Goal: Information Seeking & Learning: Learn about a topic

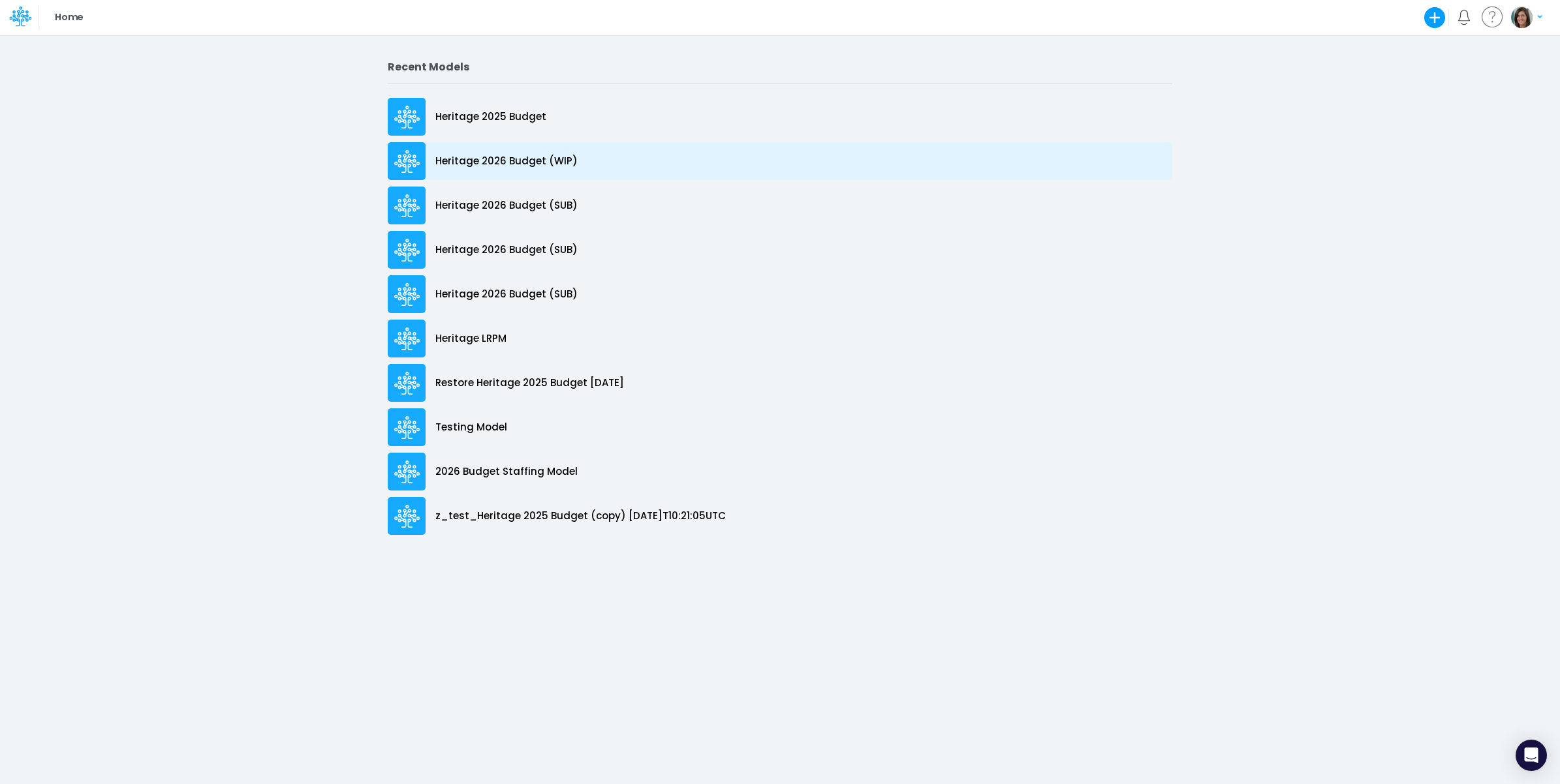
click at [604, 157] on div "Heritage 2026 Budget (WIP)" at bounding box center [780, 161] width 784 height 38
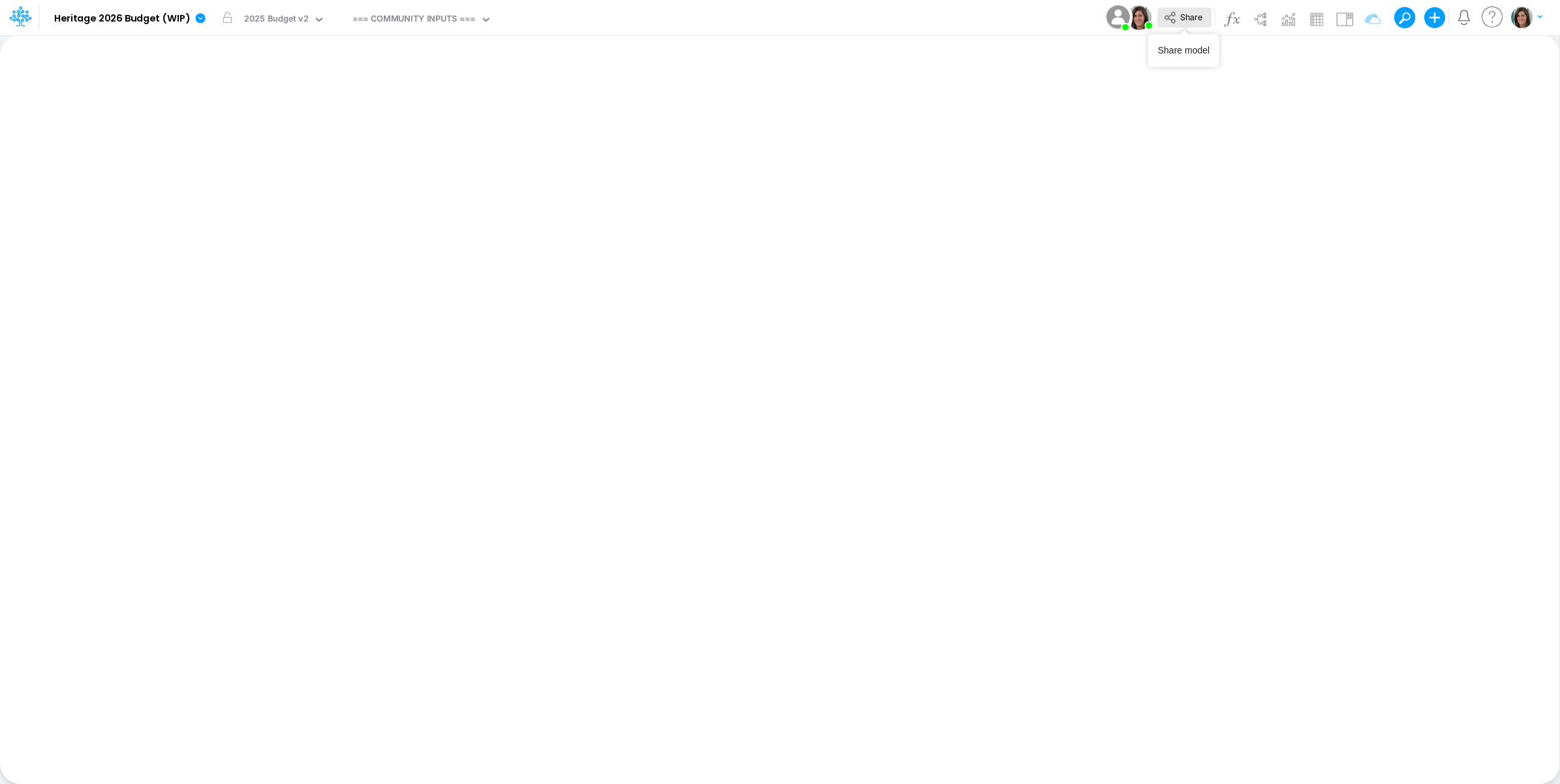
click at [1196, 18] on span "Share" at bounding box center [1191, 17] width 22 height 10
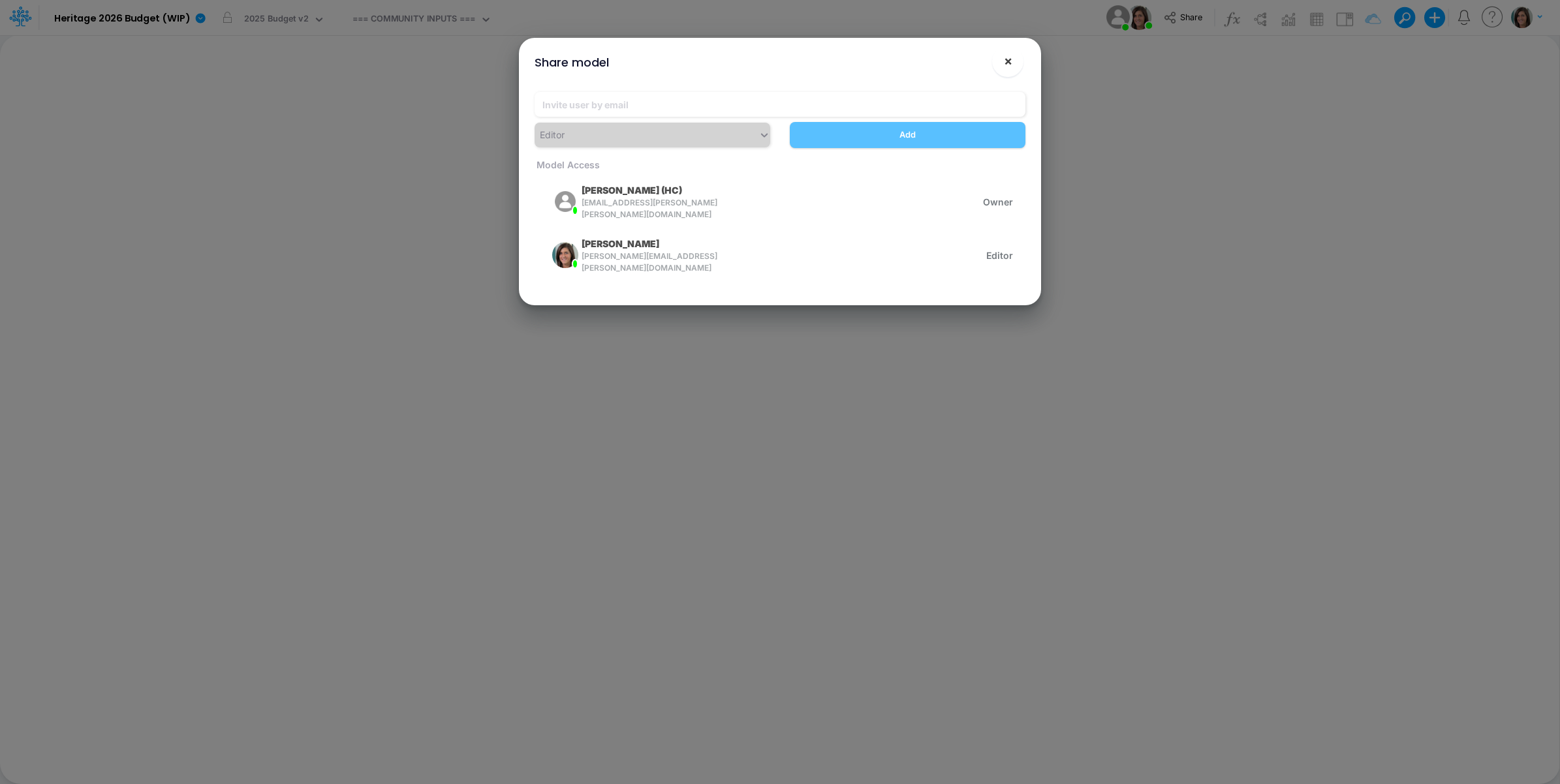
click at [1002, 59] on button "×" at bounding box center [1007, 61] width 31 height 31
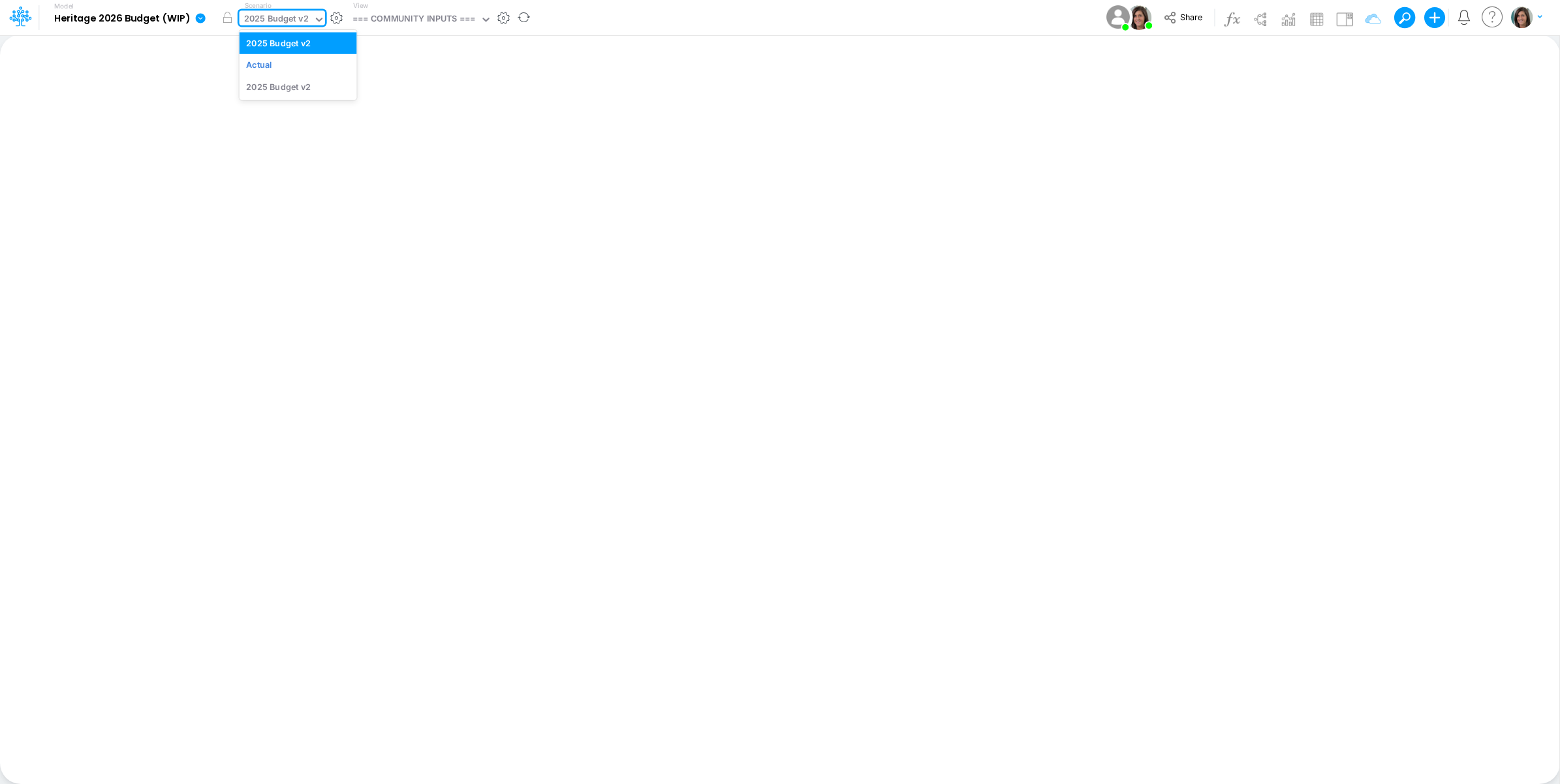
click at [284, 22] on div "2025 Budget v2" at bounding box center [276, 19] width 65 height 15
click at [602, 20] on div "Model Heritage 2026 Budget (WIP) Edit model settings Duplicate Import QuickBook…" at bounding box center [780, 17] width 1404 height 35
click at [433, 20] on div "=== COMMUNITY INPUTS ===" at bounding box center [414, 19] width 123 height 15
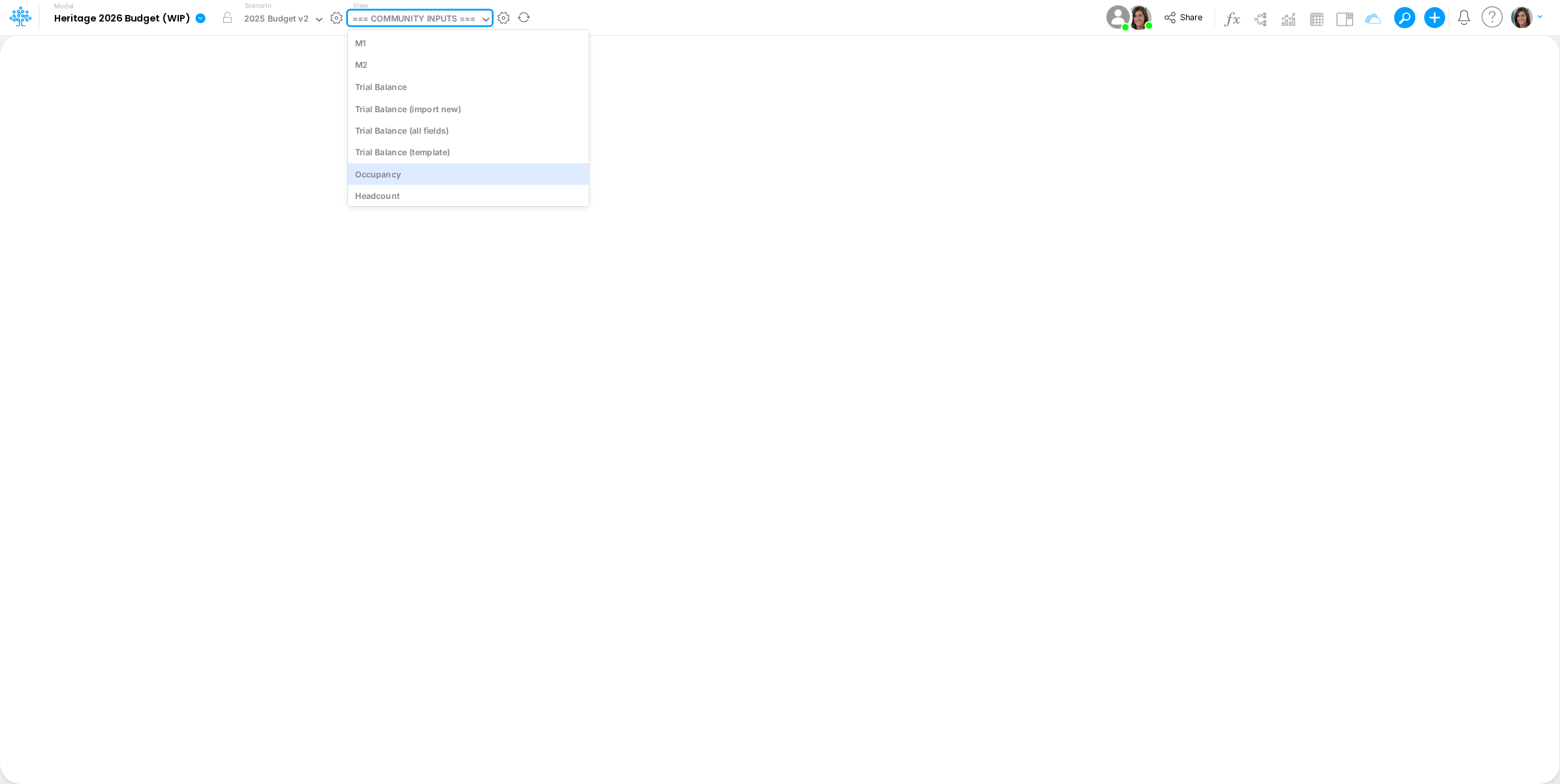
scroll to position [5532, 0]
click at [448, 138] on div "Insurance" at bounding box center [468, 140] width 241 height 22
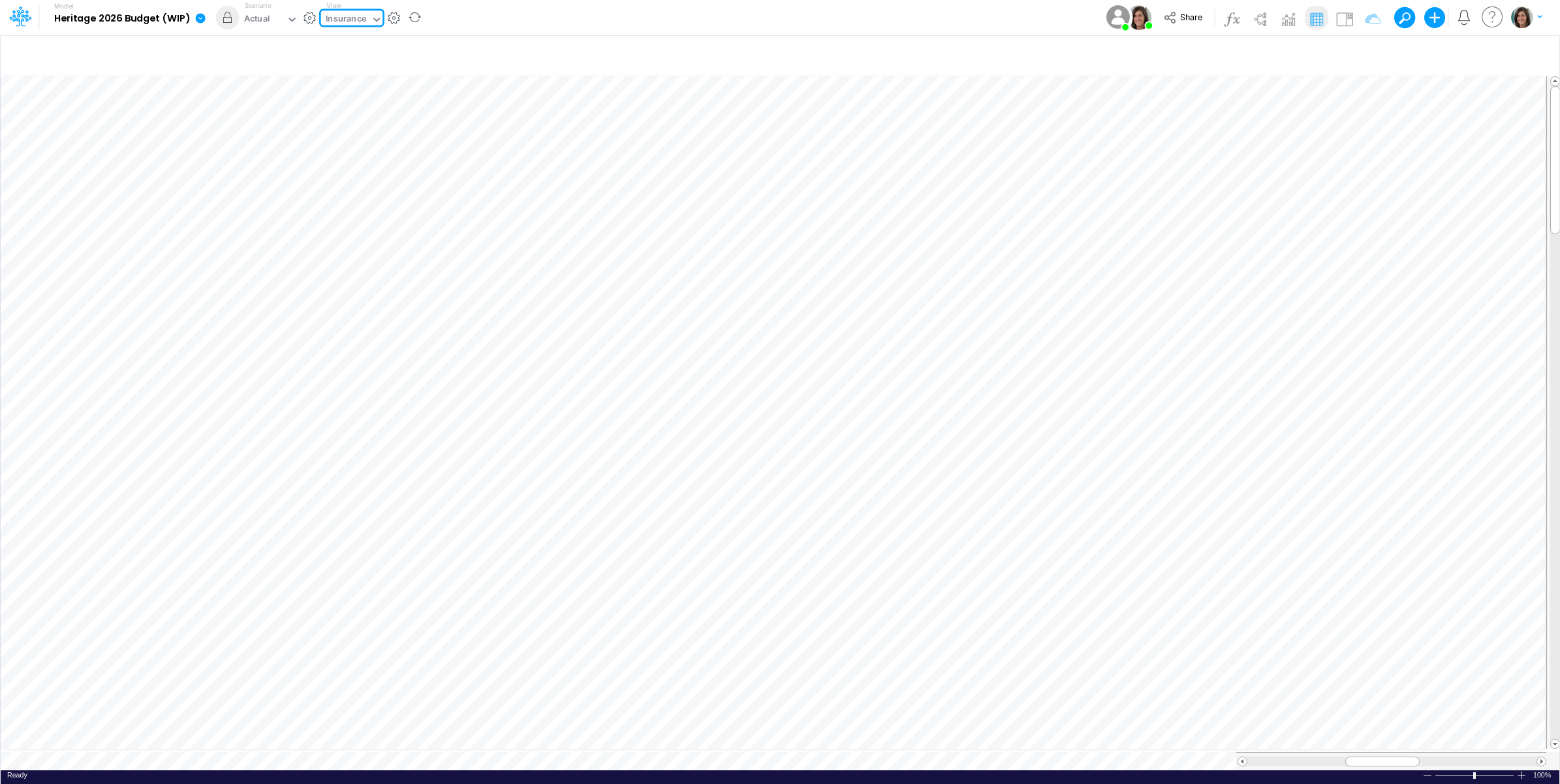
click at [504, 14] on div "Model Heritage 2026 Budget (WIP) Edit model settings Duplicate Import QuickBook…" at bounding box center [780, 17] width 1404 height 35
click at [272, 10] on div "Actual" at bounding box center [262, 20] width 47 height 20
click at [282, 86] on div "2025 Budget v2" at bounding box center [278, 87] width 65 height 12
click at [298, 12] on div "2025 Budget v2" at bounding box center [276, 19] width 65 height 15
click at [292, 37] on div "2025 Budget v2" at bounding box center [278, 43] width 65 height 12
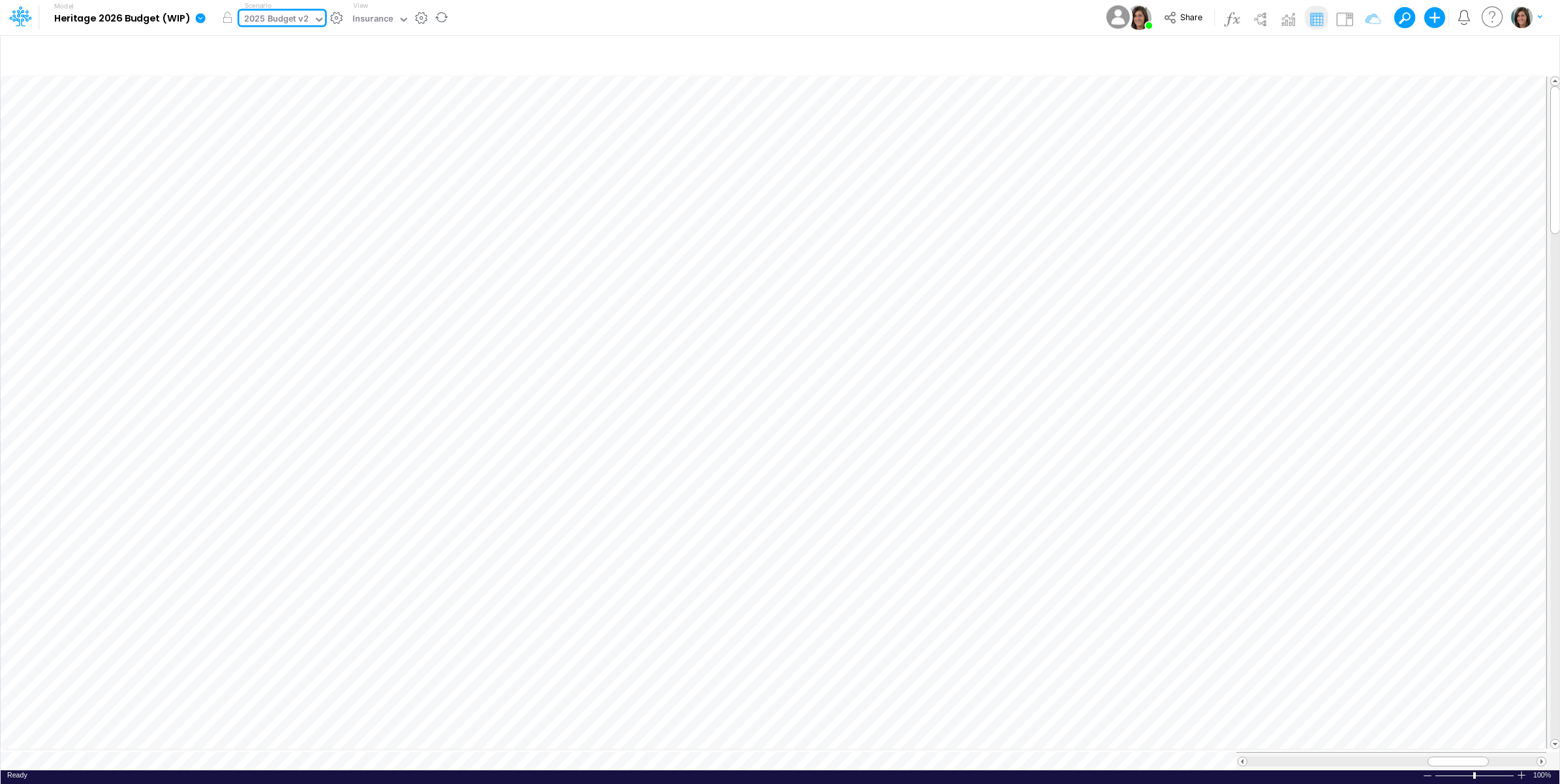
click at [542, 18] on div "Model Heritage 2026 Budget (WIP) Edit model settings Duplicate Import QuickBook…" at bounding box center [780, 17] width 1404 height 35
click at [271, 18] on div "2025 Budget v2" at bounding box center [276, 19] width 65 height 15
click at [271, 71] on div "Actual" at bounding box center [297, 65] width 103 height 12
click at [273, 17] on div "Actual" at bounding box center [262, 20] width 47 height 20
drag, startPoint x: 266, startPoint y: 83, endPoint x: 343, endPoint y: 25, distance: 96.4
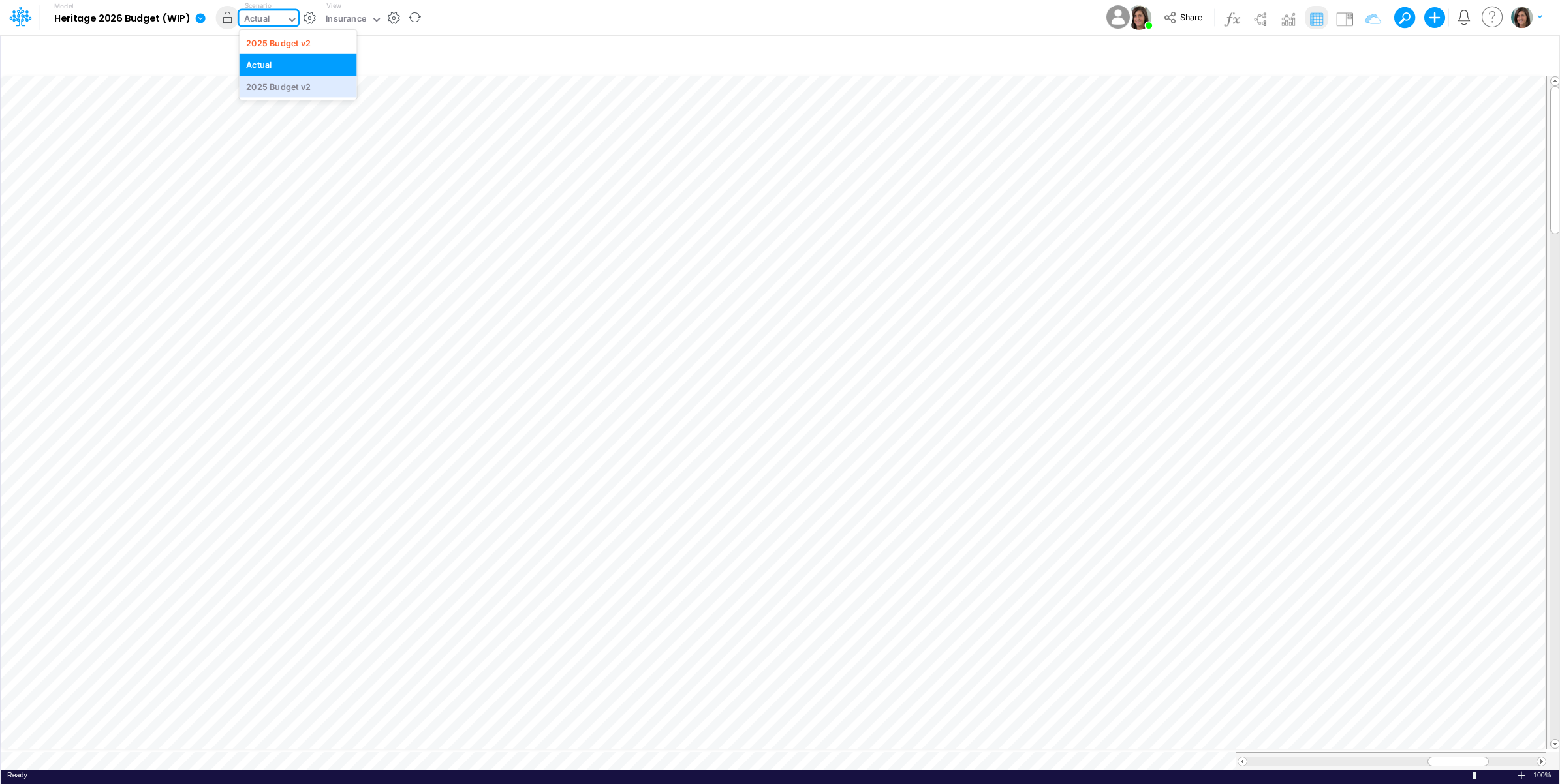
click at [266, 84] on div "2025 Budget v2" at bounding box center [278, 87] width 65 height 12
click at [356, 13] on div "Insurance" at bounding box center [373, 19] width 41 height 15
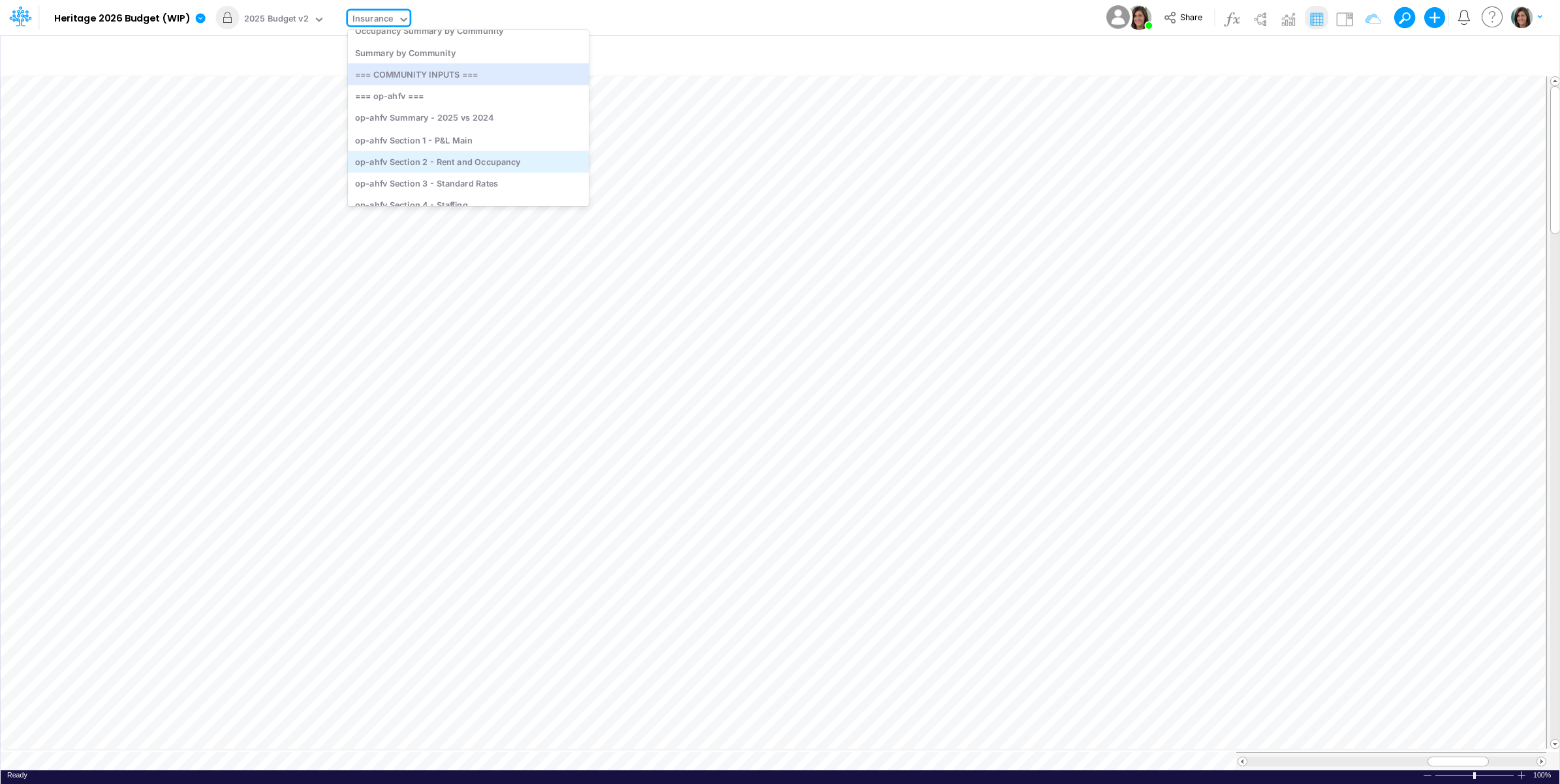
scroll to position [109, 0]
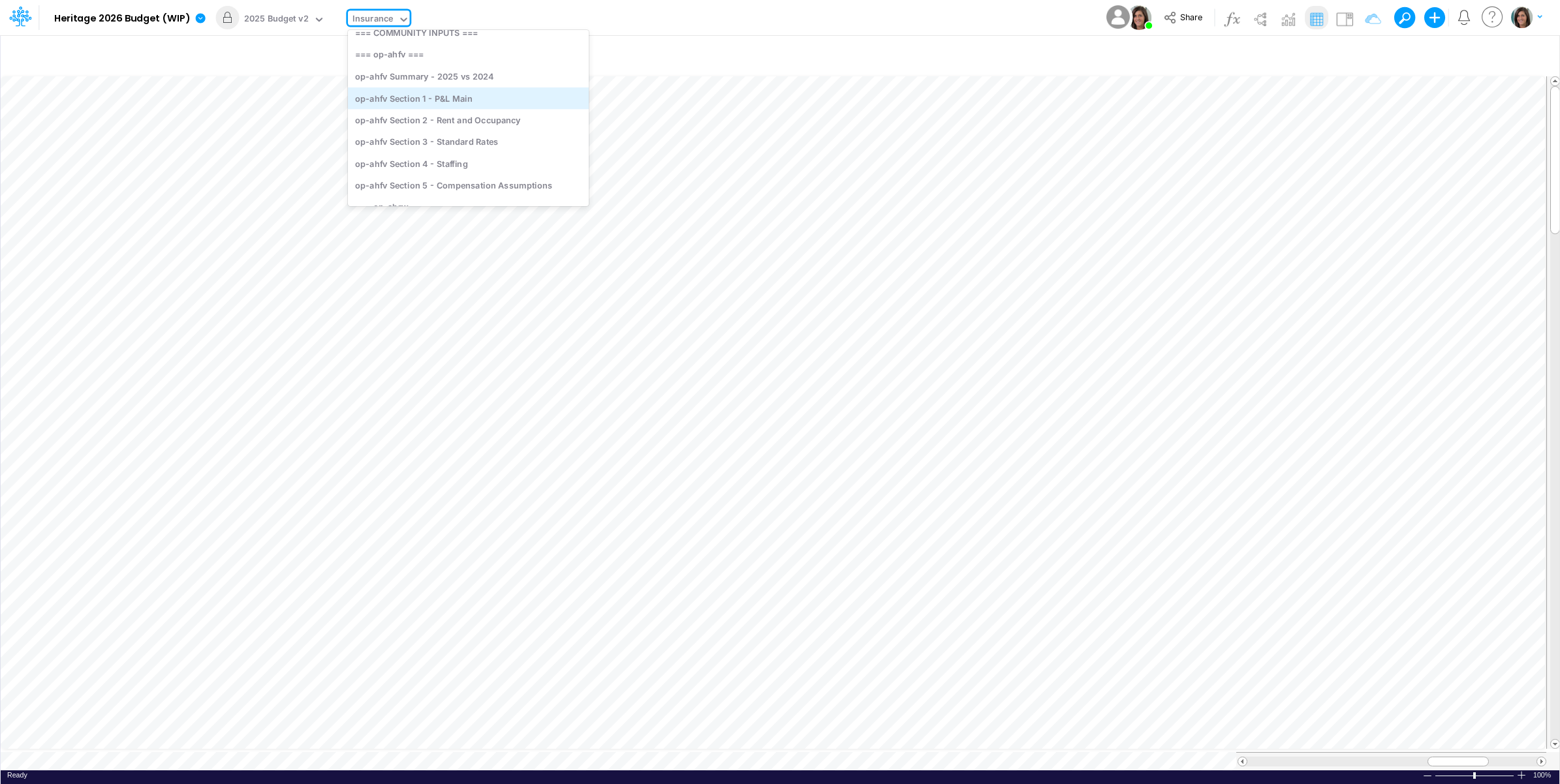
click at [494, 103] on div "op-ahfv Section 1 - P&L Main" at bounding box center [468, 99] width 241 height 22
click at [611, 18] on div "Model Heritage 2026 Budget (WIP) Edit model settings Duplicate Import QuickBook…" at bounding box center [780, 17] width 1404 height 35
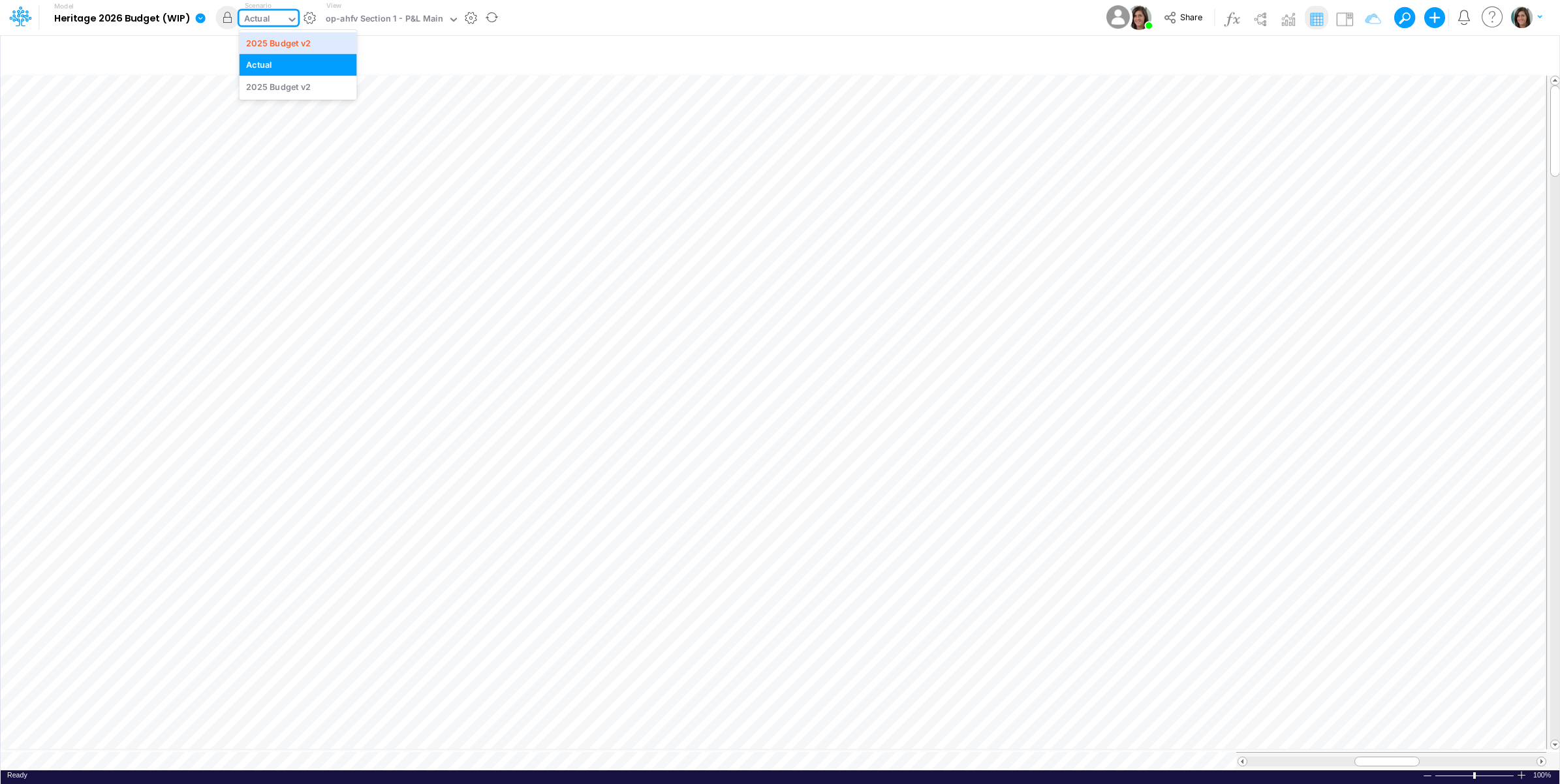
click at [268, 20] on div "Actual" at bounding box center [257, 19] width 26 height 15
click at [272, 47] on div "2025 Budget v2" at bounding box center [278, 43] width 65 height 12
click at [627, 17] on div "Model Heritage 2026 Budget (WIP) Edit model settings Duplicate Import QuickBook…" at bounding box center [780, 17] width 1404 height 35
click at [621, 12] on div "Model Heritage 2026 Budget (WIP) Edit model settings Duplicate Import QuickBook…" at bounding box center [780, 17] width 1404 height 35
click at [287, 16] on div "2025 Budget v2" at bounding box center [276, 19] width 65 height 15
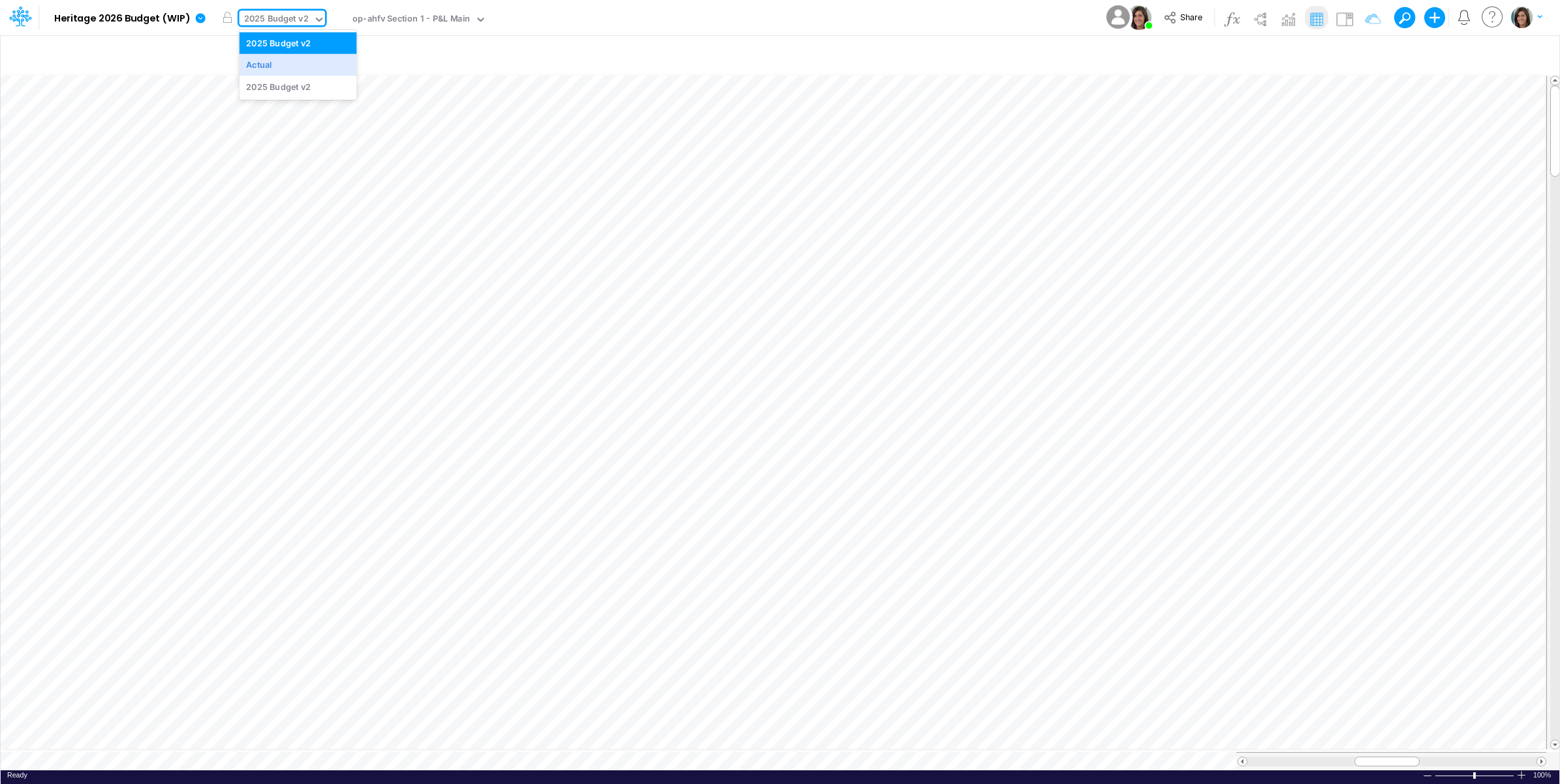
click at [671, 20] on div "Model Heritage 2026 Budget (WIP) Edit model settings Duplicate Import QuickBook…" at bounding box center [780, 17] width 1404 height 35
click at [419, 25] on div "op-ahfv Section 1 - P&L Main" at bounding box center [412, 19] width 118 height 15
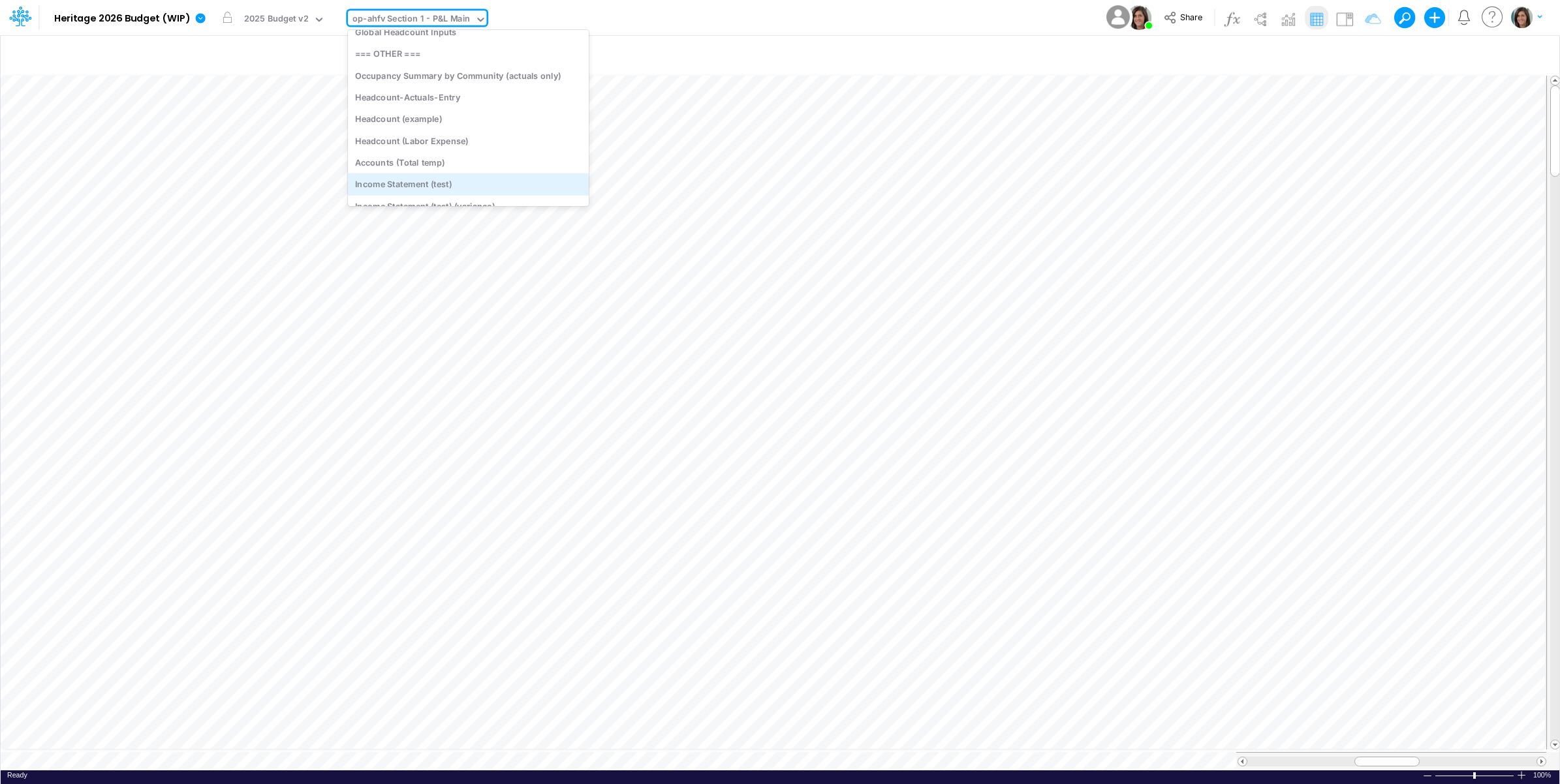
scroll to position [5206, 0]
click at [478, 88] on div "Income Statement (test)" at bounding box center [468, 86] width 241 height 22
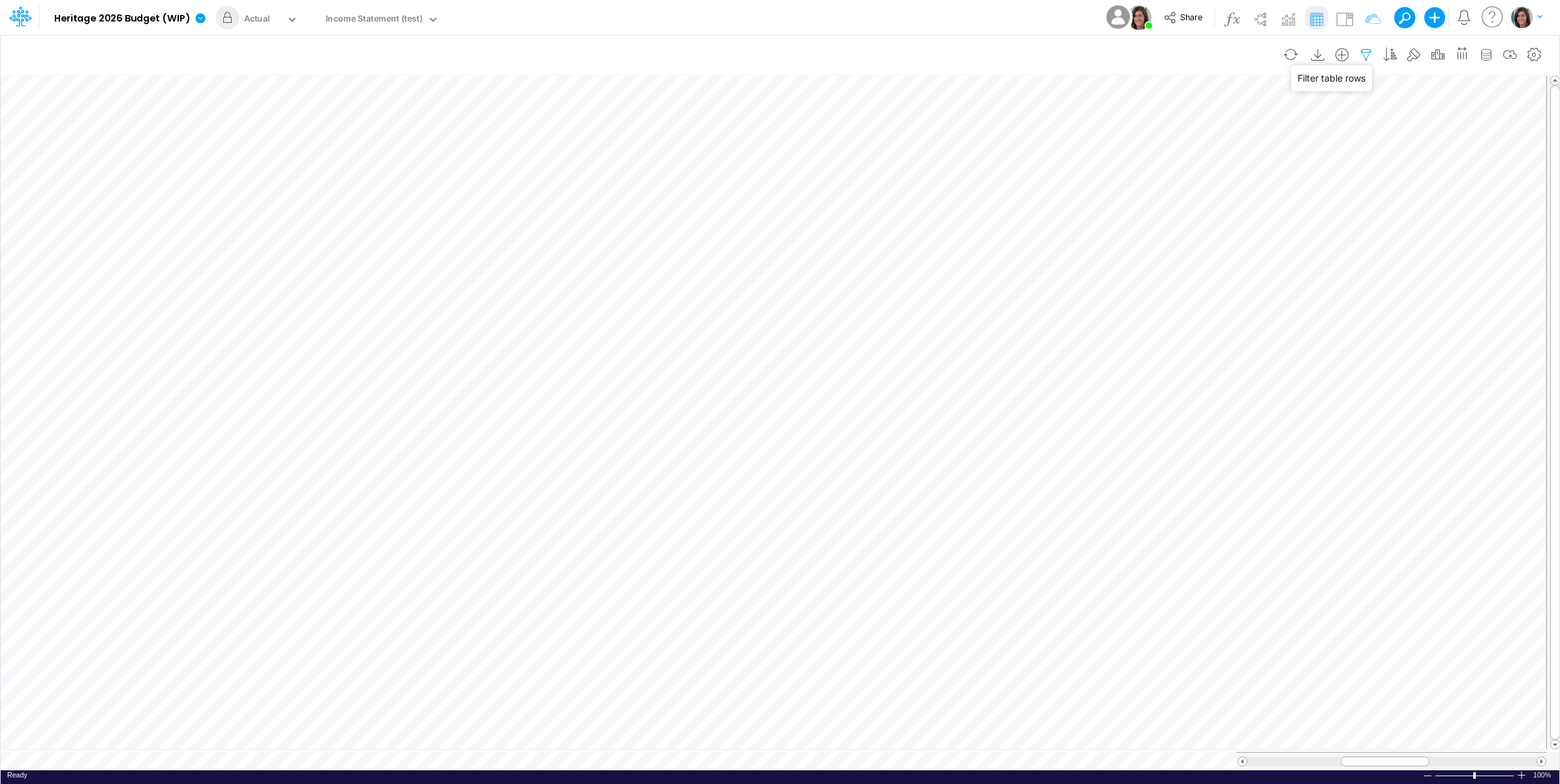
click at [1369, 58] on icon "button" at bounding box center [1367, 55] width 20 height 14
select select "notEqual"
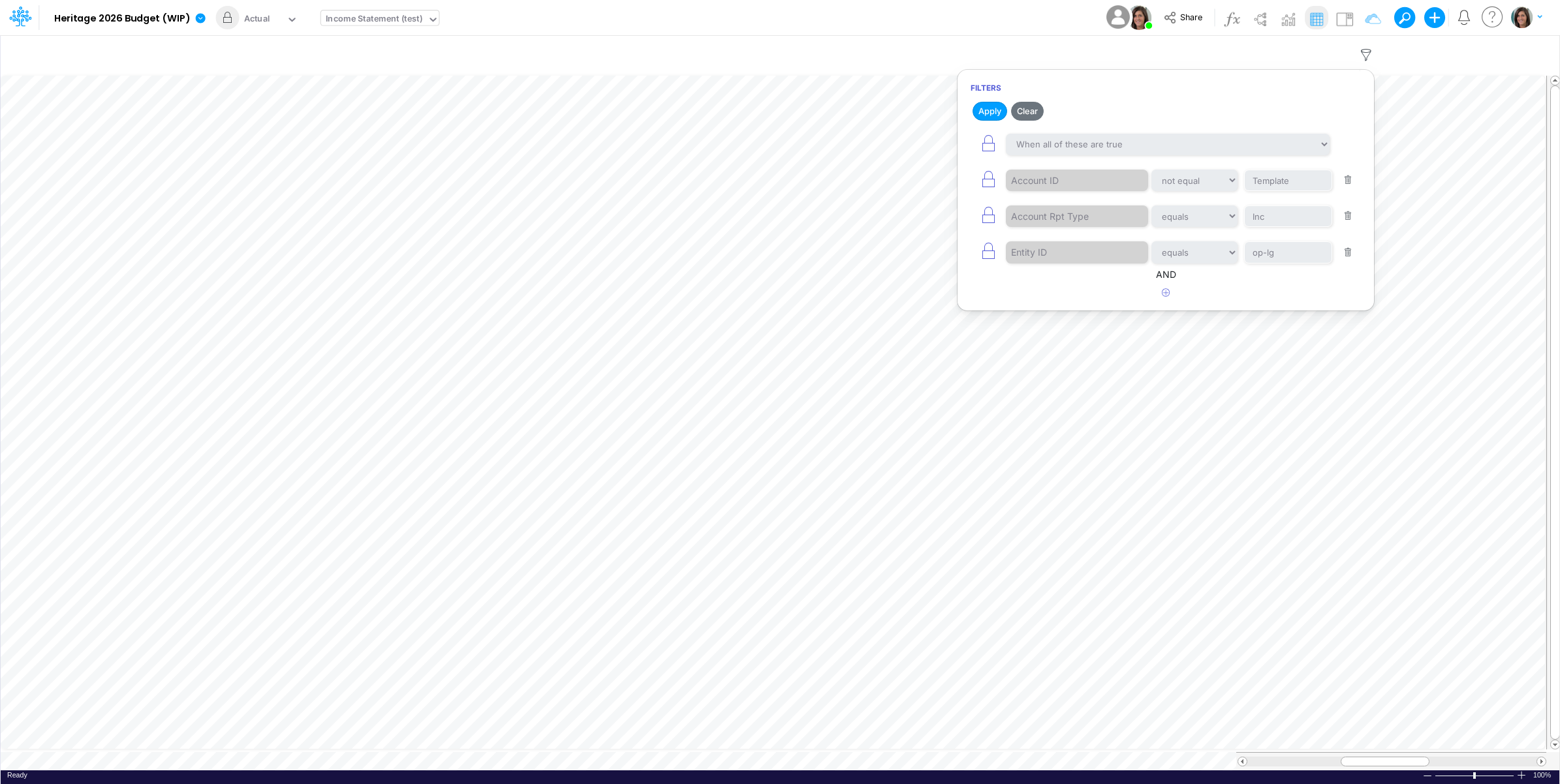
click at [364, 26] on div "Income Statement (test)" at bounding box center [375, 19] width 98 height 15
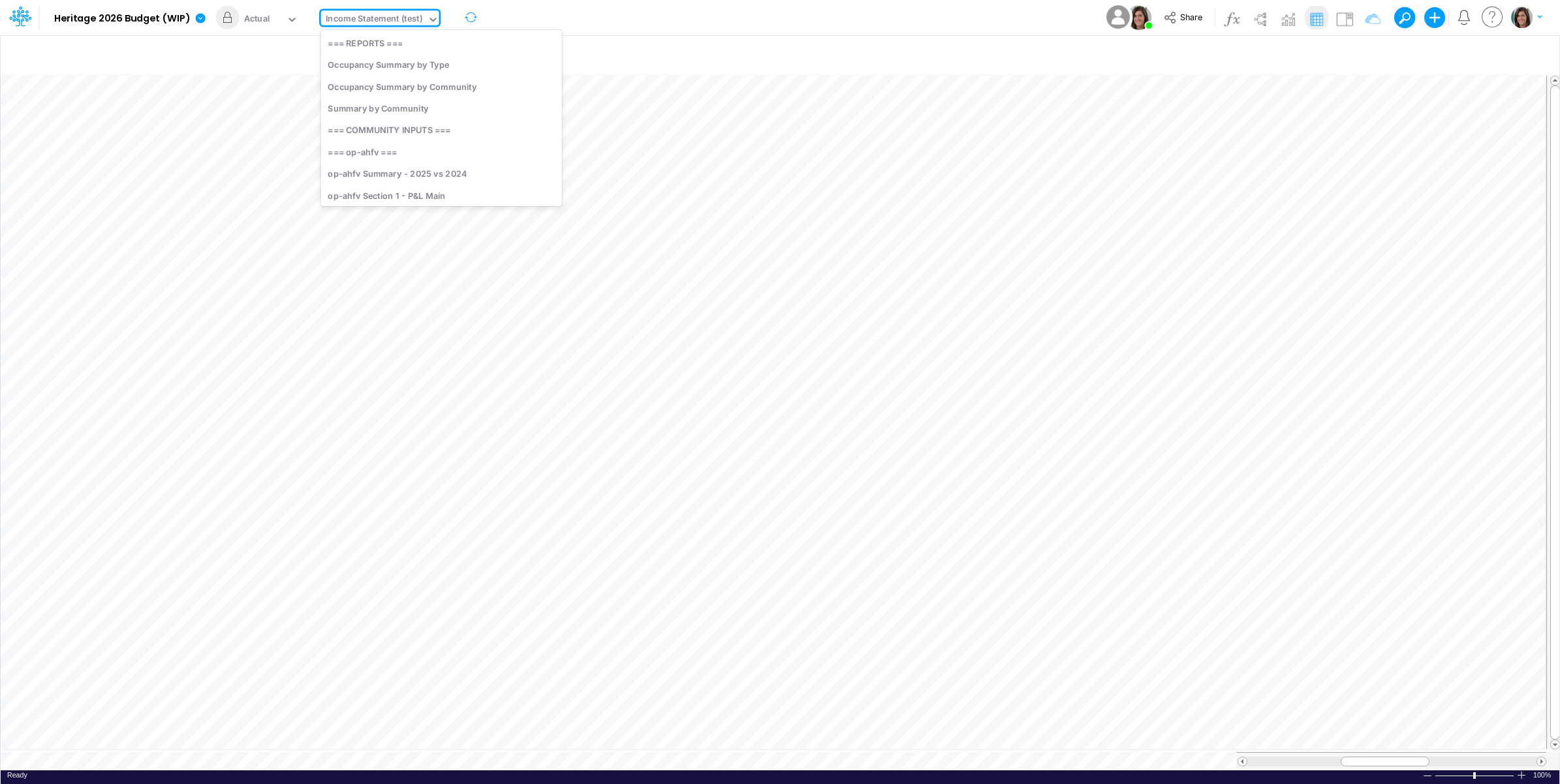
scroll to position [5090, 0]
drag, startPoint x: 625, startPoint y: 13, endPoint x: 1145, endPoint y: 20, distance: 520.0
click at [625, 13] on div "Model Heritage 2026 Budget (WIP) Edit model settings Duplicate Import QuickBook…" at bounding box center [780, 17] width 1404 height 35
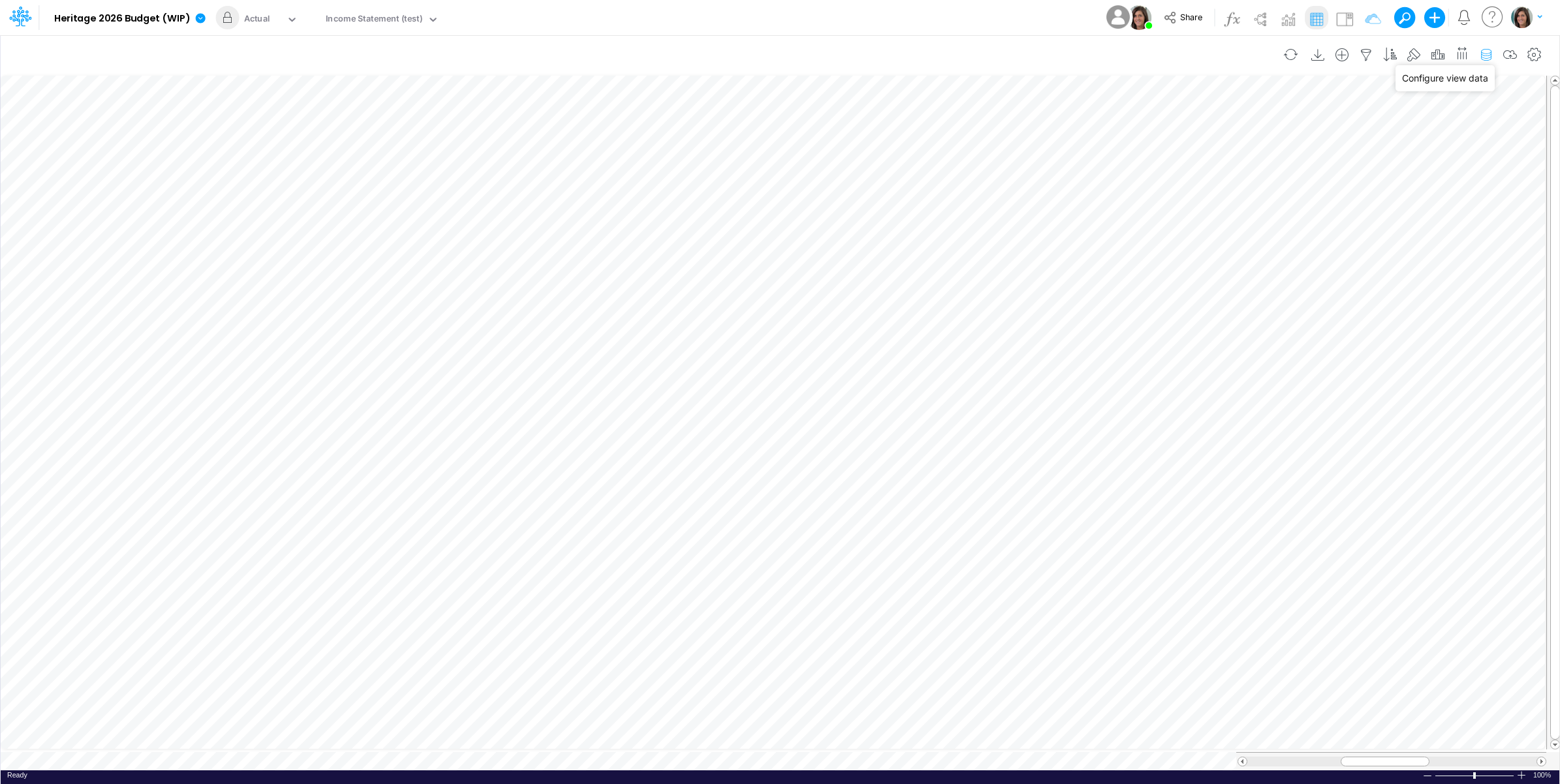
click at [1485, 56] on icon "button" at bounding box center [1486, 55] width 20 height 14
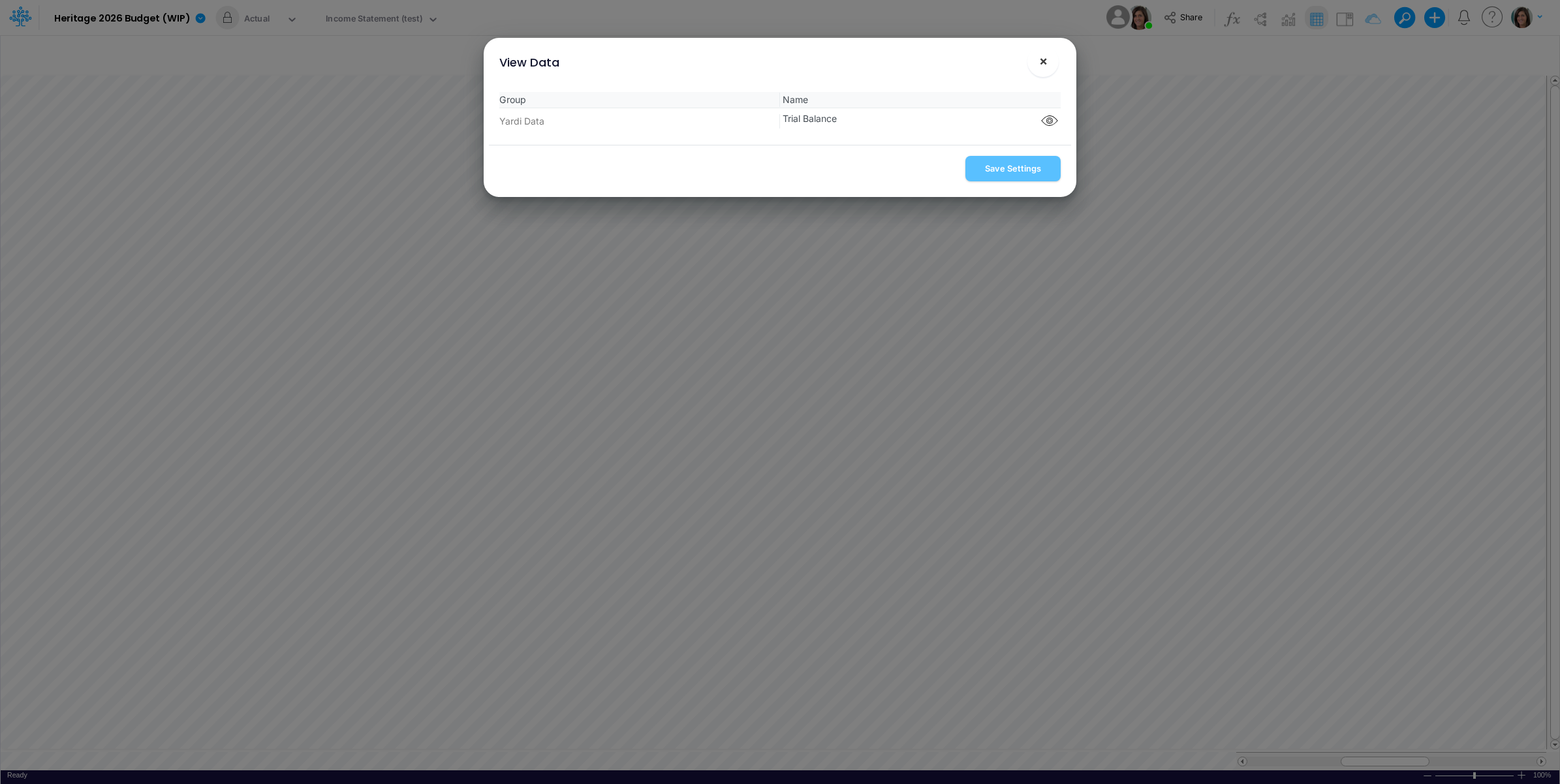
click at [1045, 64] on span "×" at bounding box center [1044, 61] width 9 height 16
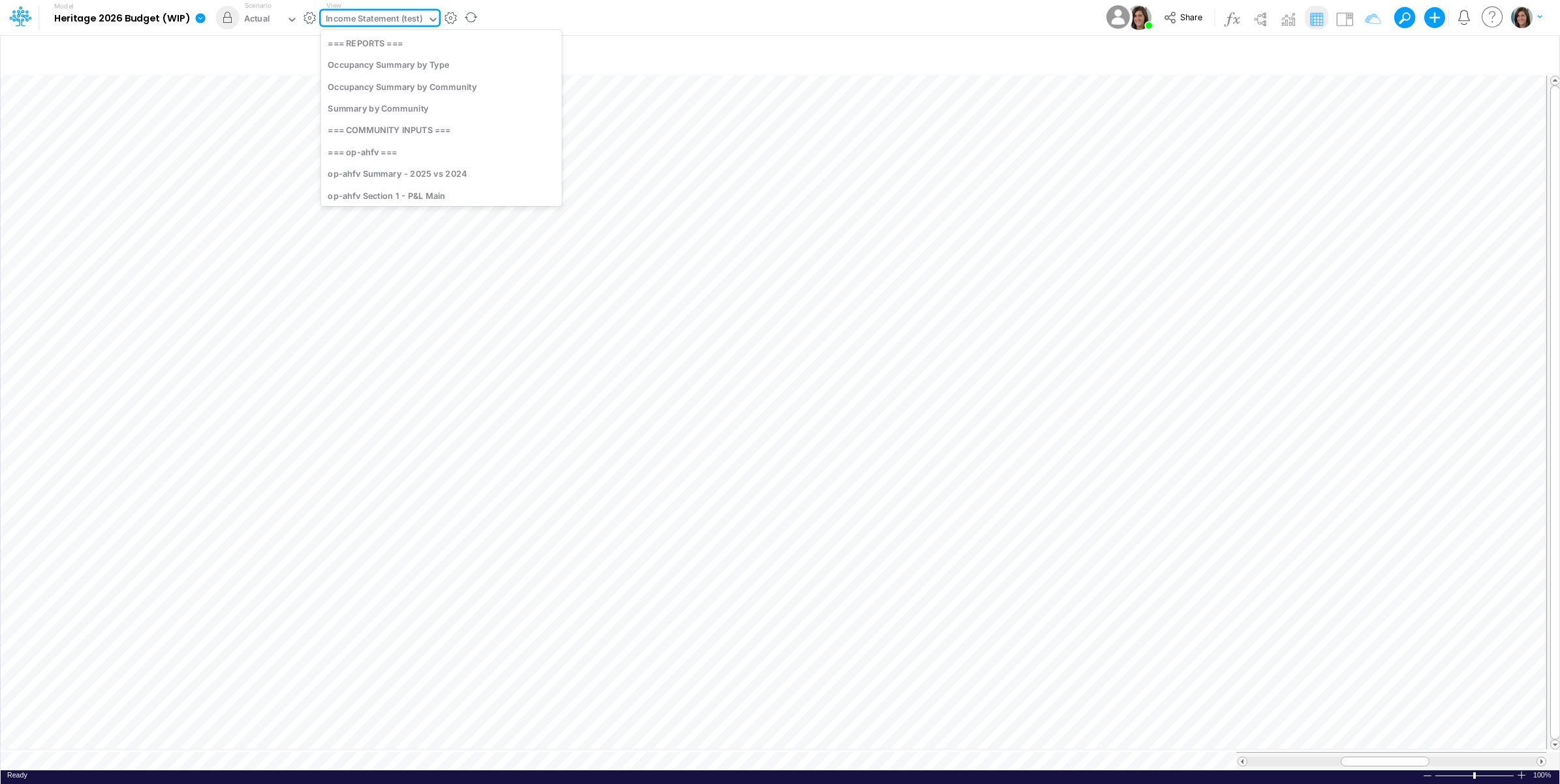
click at [397, 24] on div "Income Statement (test)" at bounding box center [375, 19] width 98 height 15
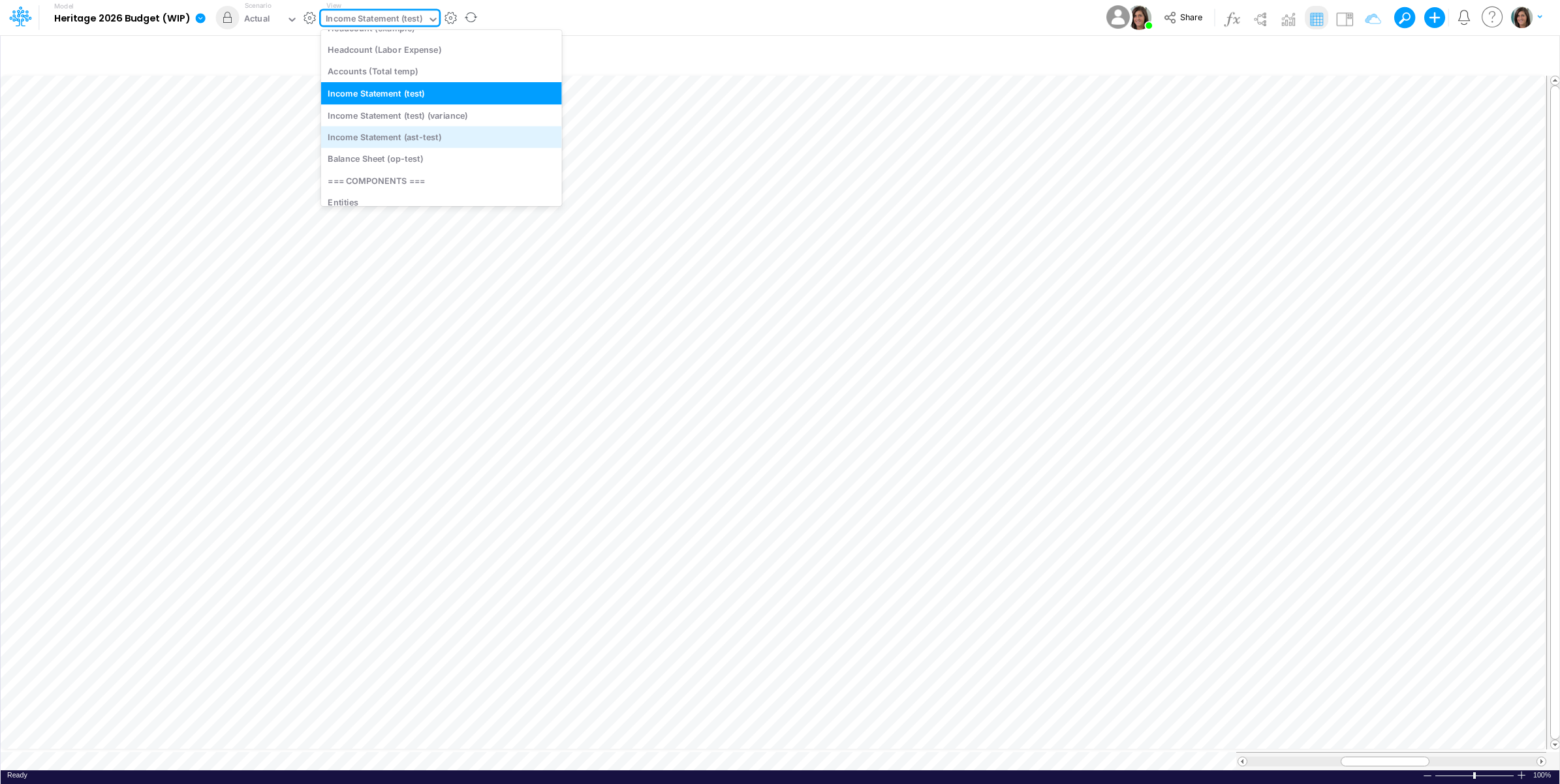
click at [459, 128] on div "Income Statement (ast-test)" at bounding box center [442, 136] width 241 height 22
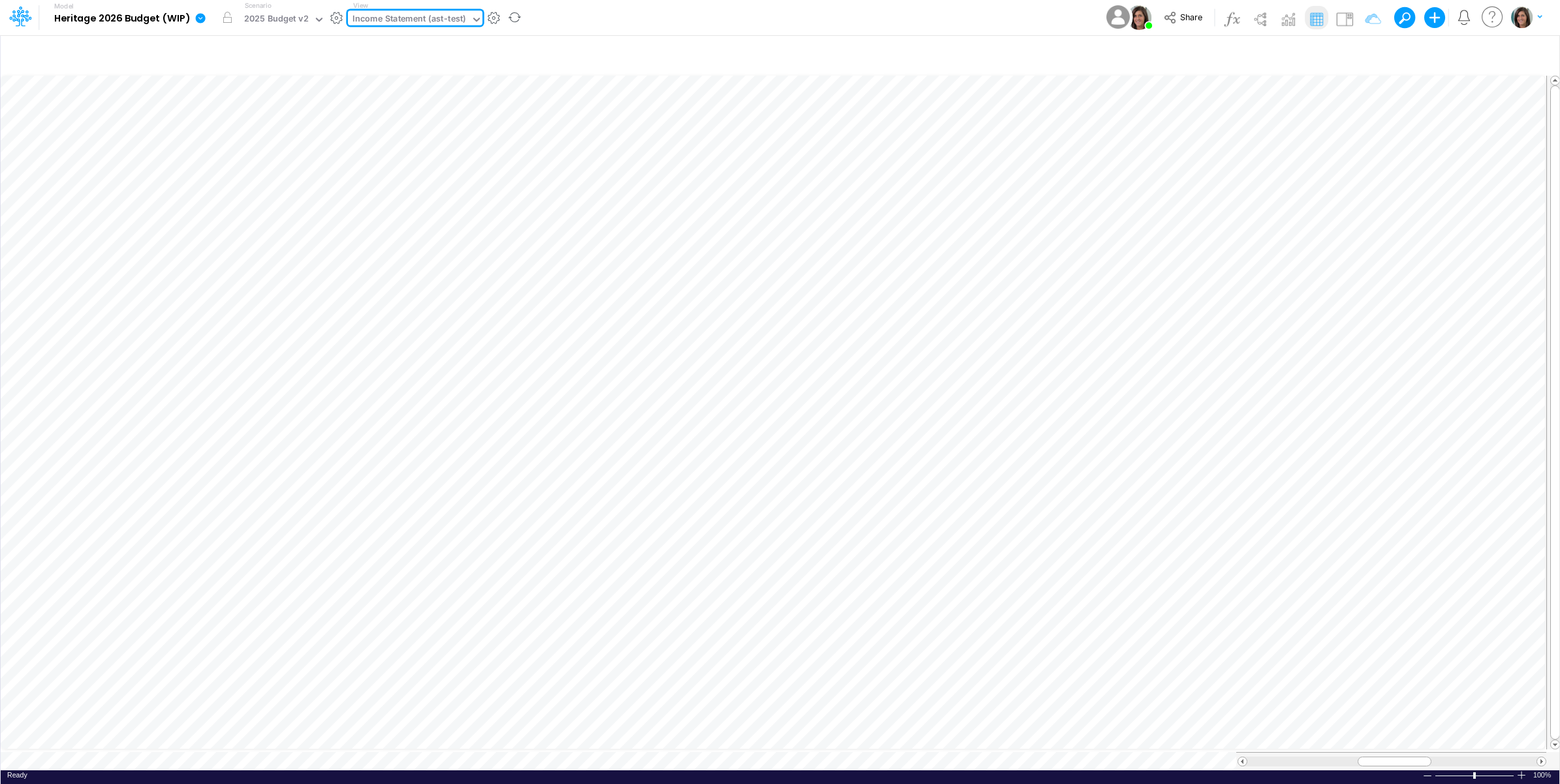
click at [920, 14] on div "Model Heritage 2026 Budget (WIP) Edit model settings Duplicate Import QuickBook…" at bounding box center [780, 17] width 1404 height 35
click at [1358, 65] on button "button" at bounding box center [1367, 55] width 24 height 26
select select "notEqual"
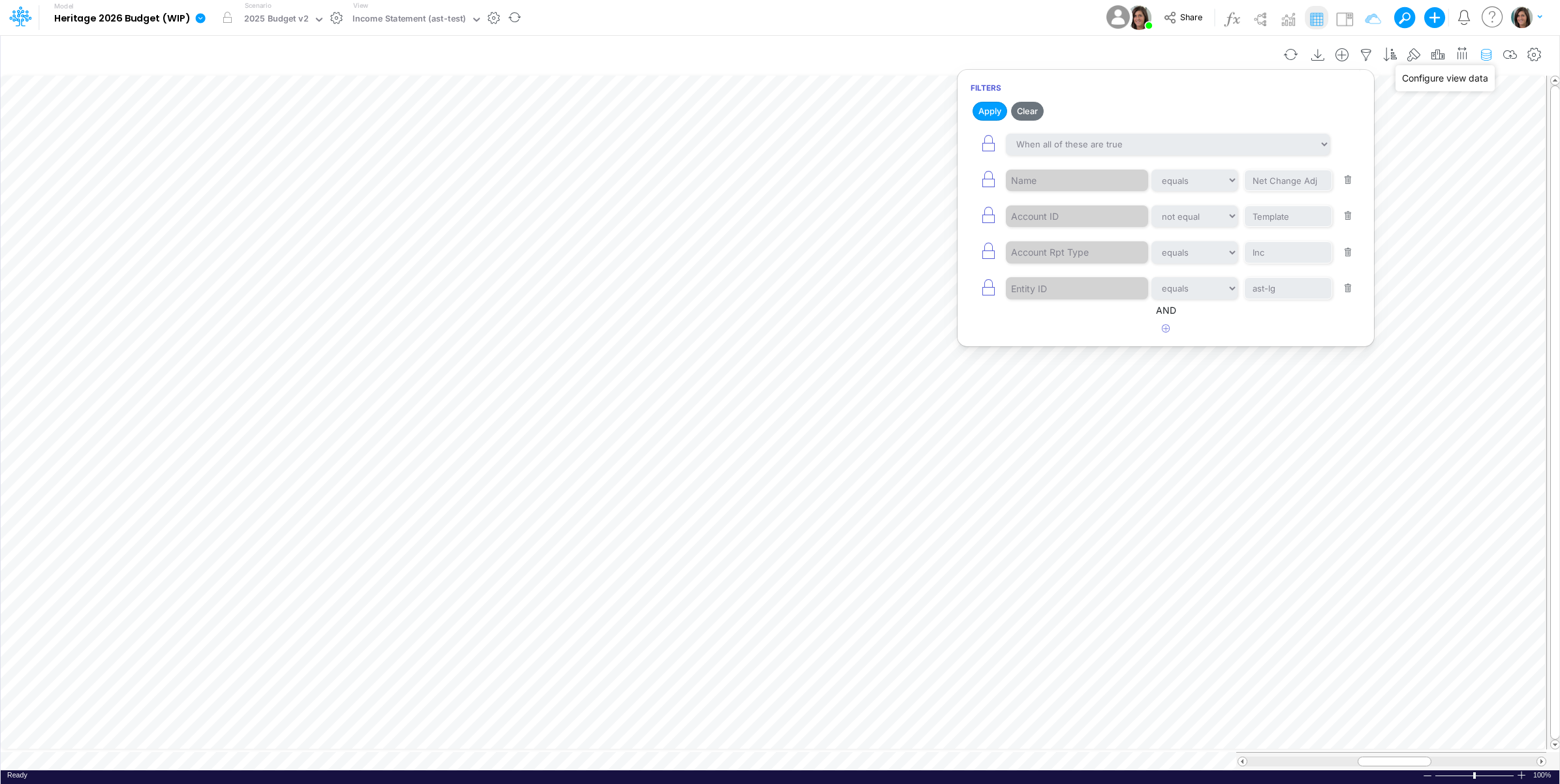
click at [1485, 54] on icon "button" at bounding box center [1486, 55] width 20 height 14
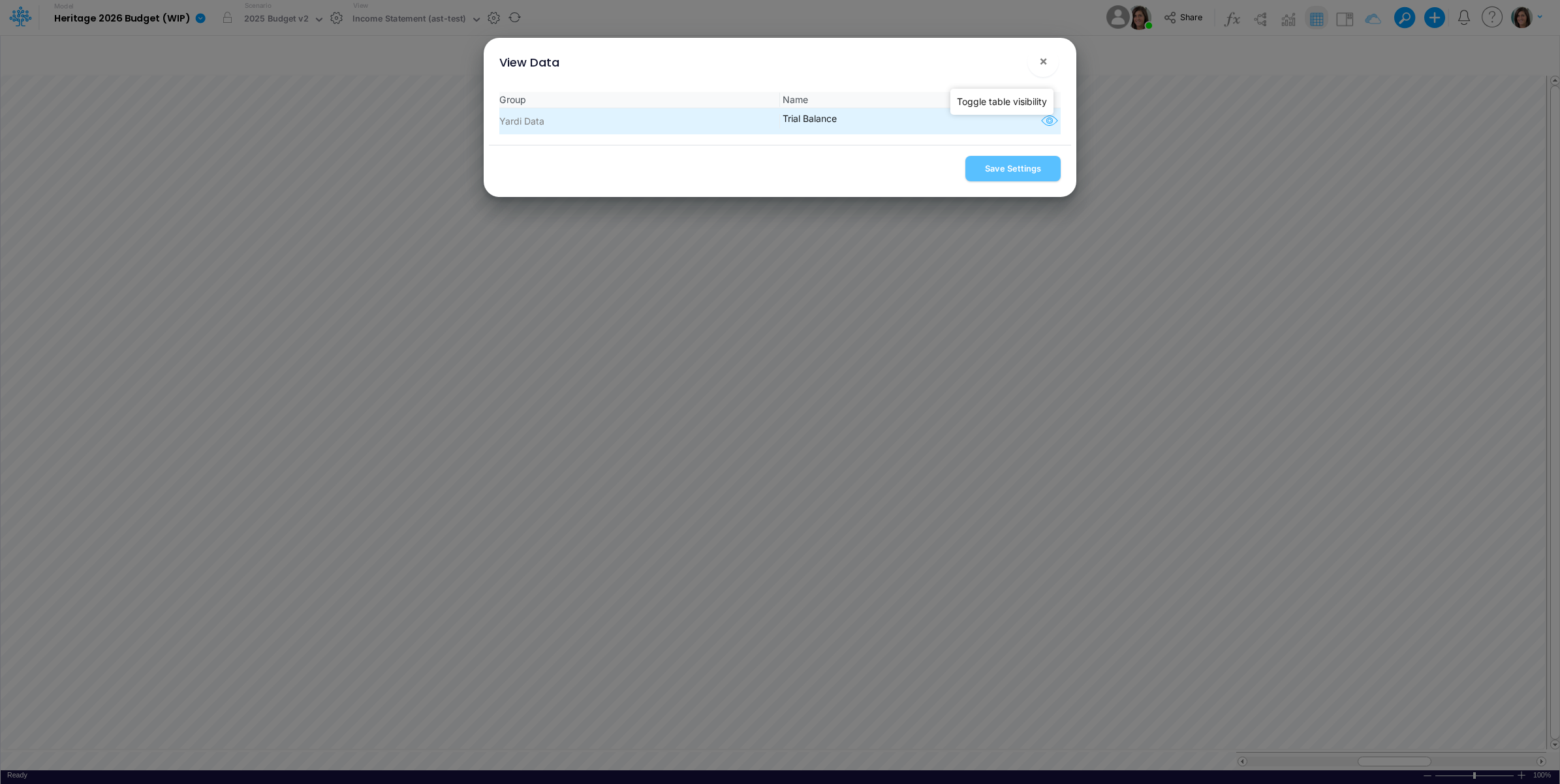
click at [1044, 124] on icon "button" at bounding box center [1050, 121] width 20 height 17
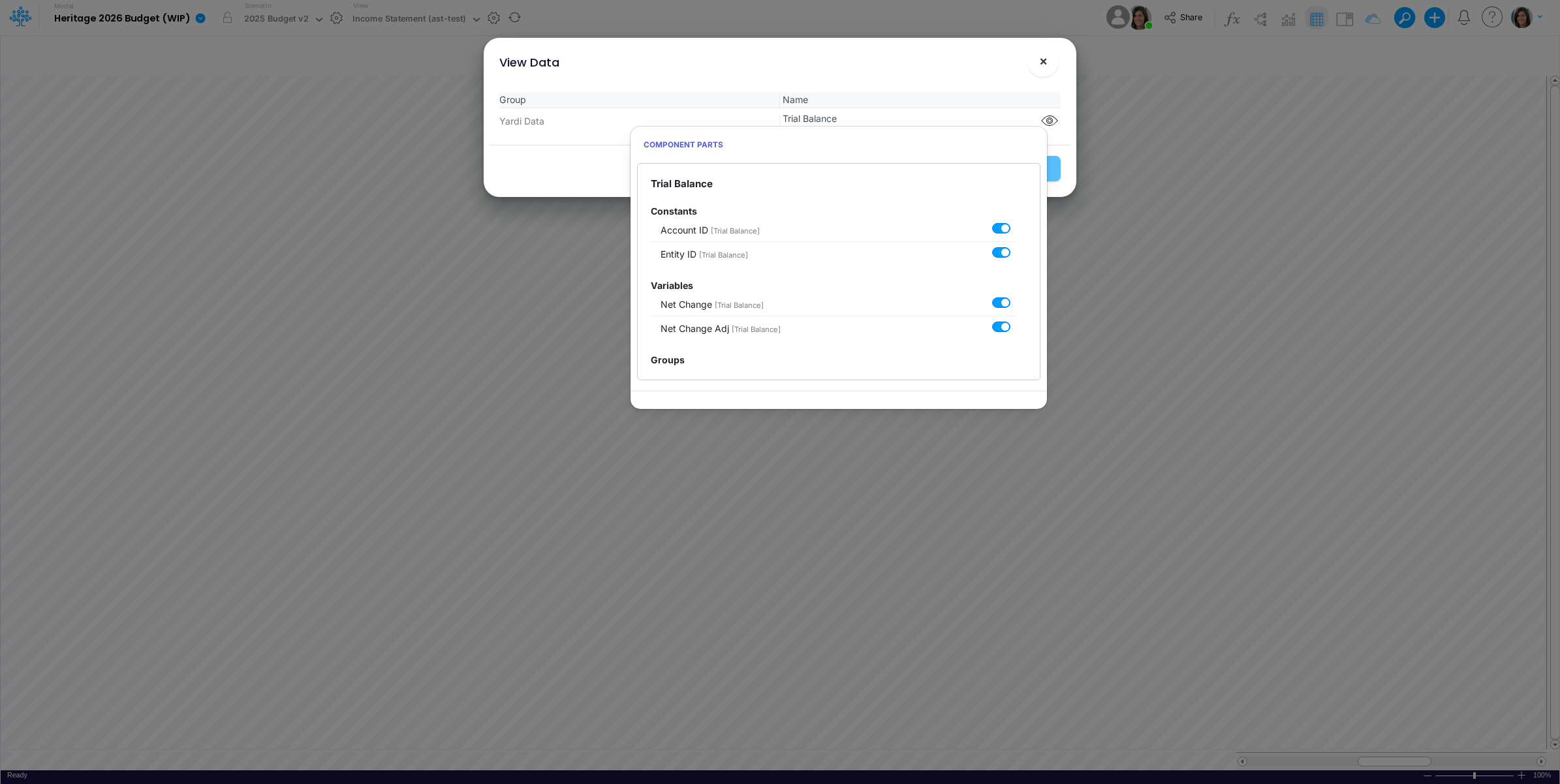
click at [1044, 56] on span "×" at bounding box center [1044, 61] width 9 height 16
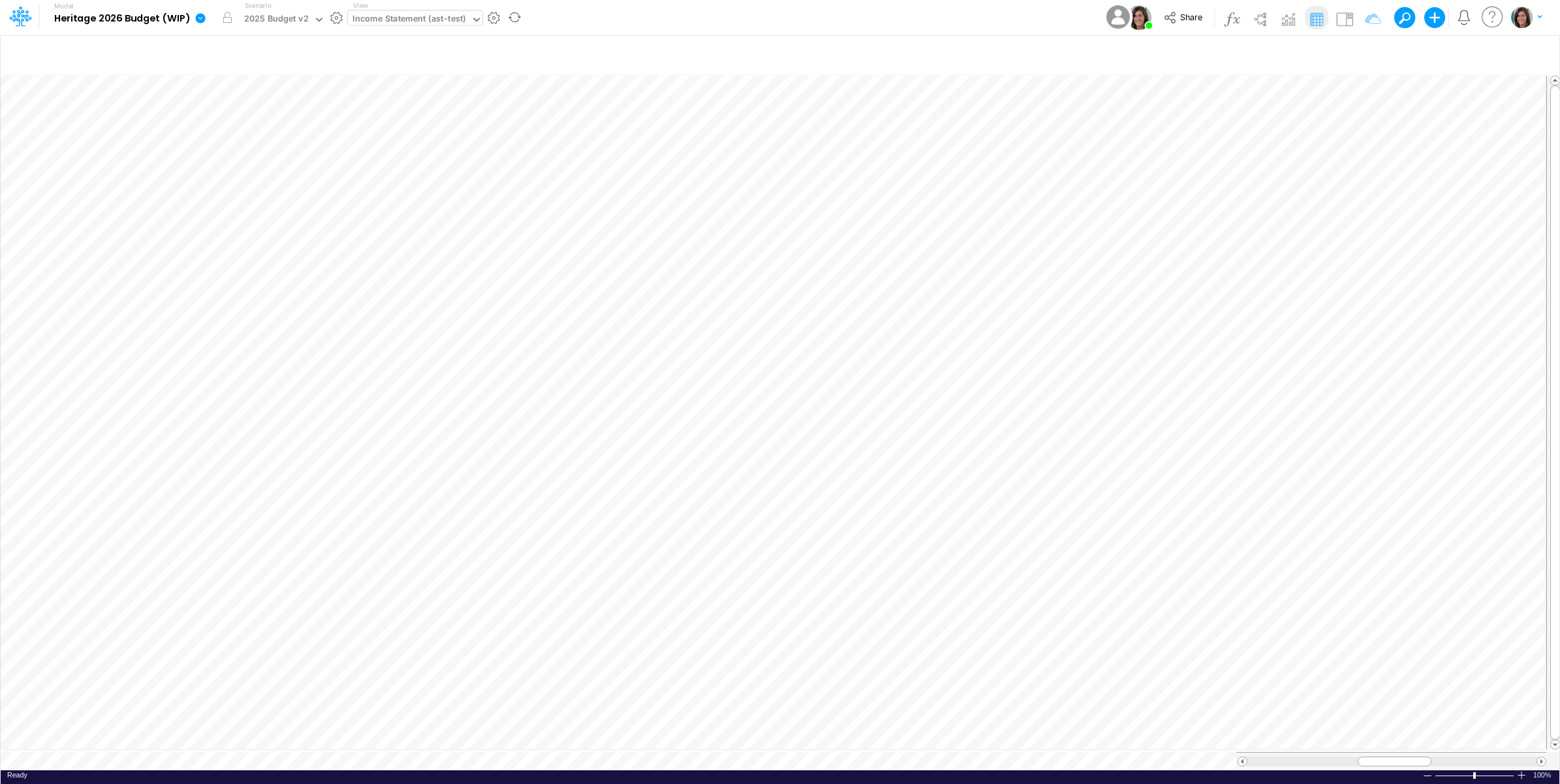
click at [429, 25] on div "Income Statement (ast-test)" at bounding box center [410, 19] width 114 height 15
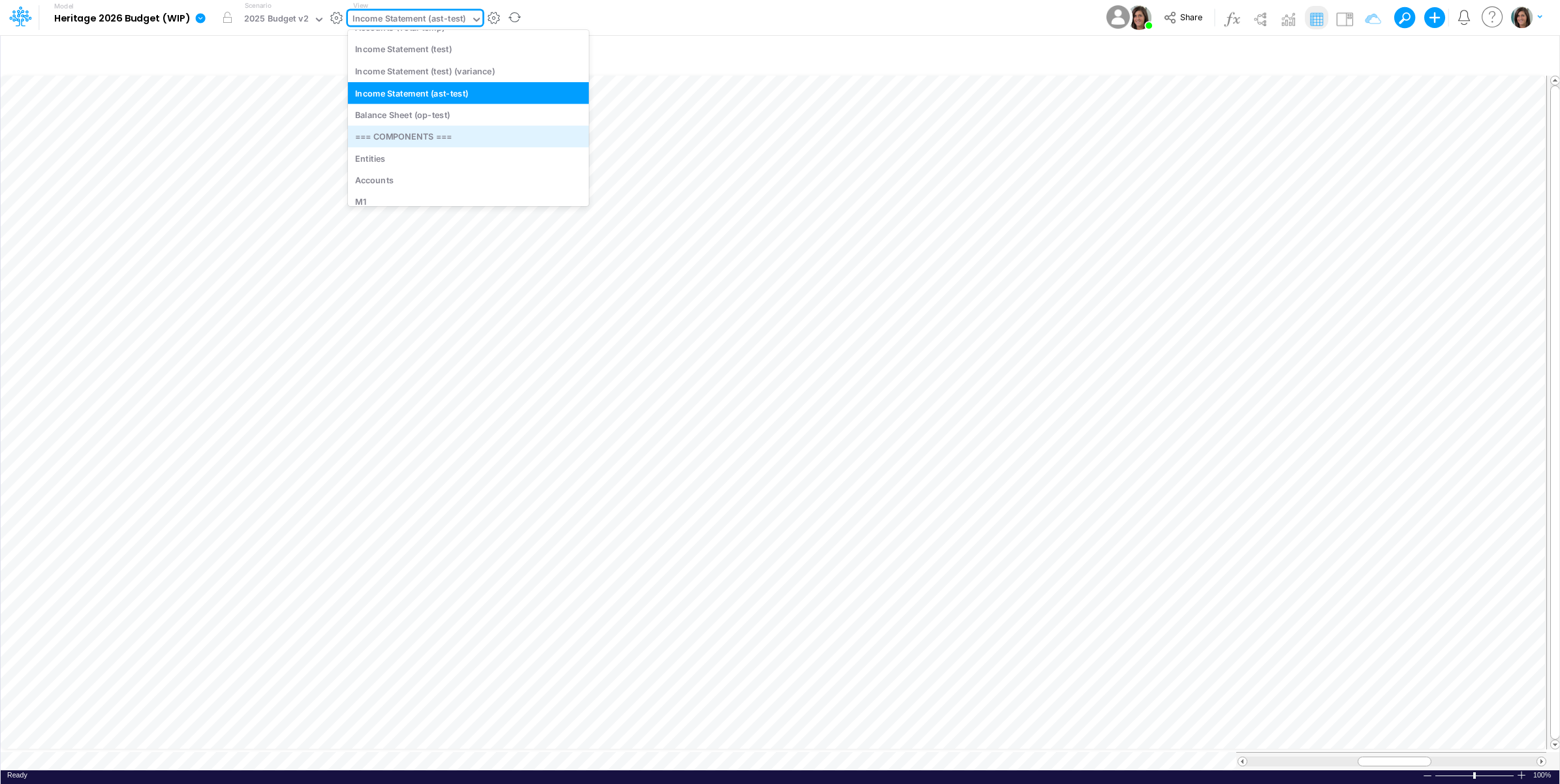
scroll to position [5138, 0]
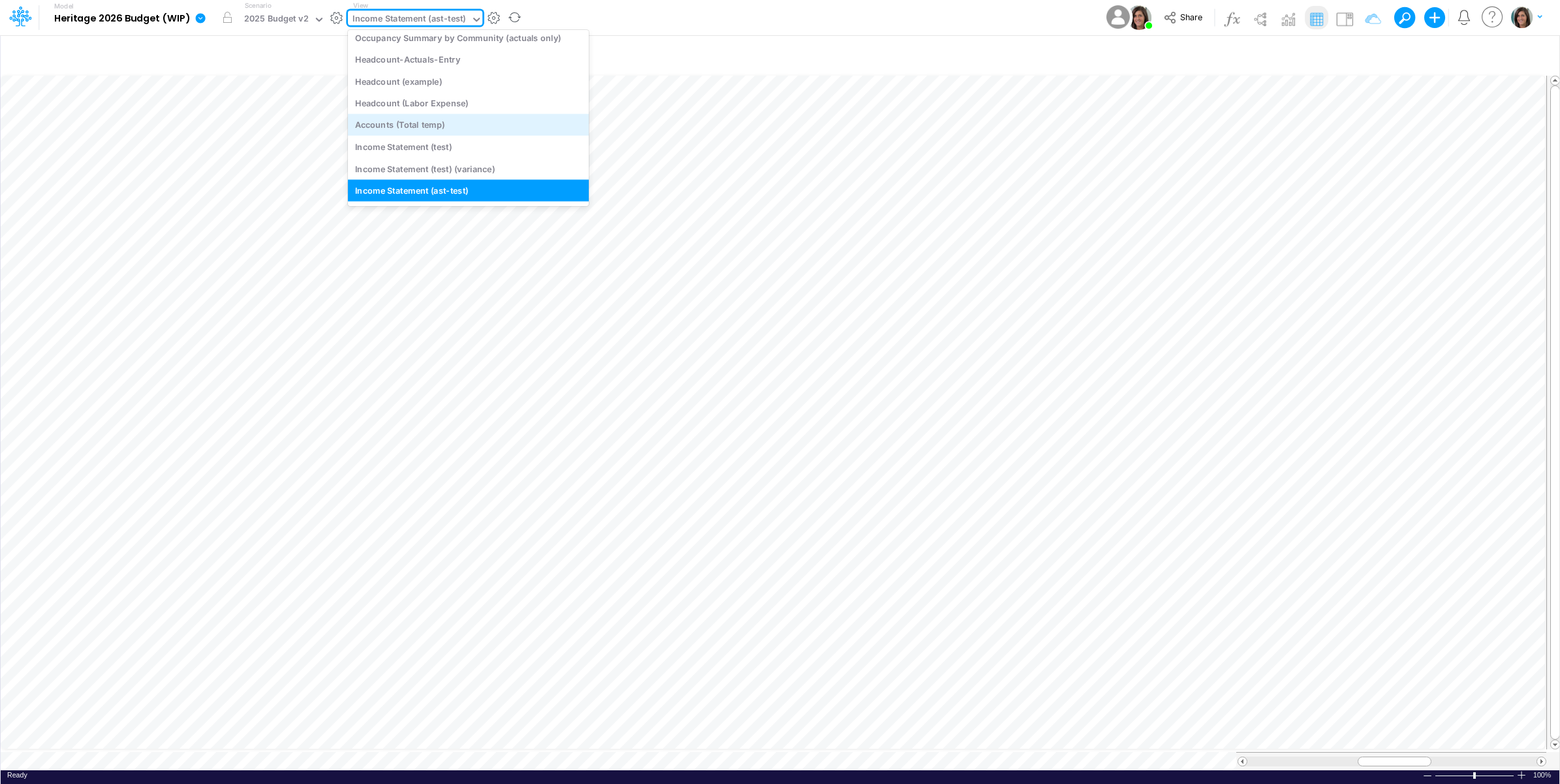
click at [458, 123] on div "Accounts (Total temp)" at bounding box center [468, 126] width 241 height 22
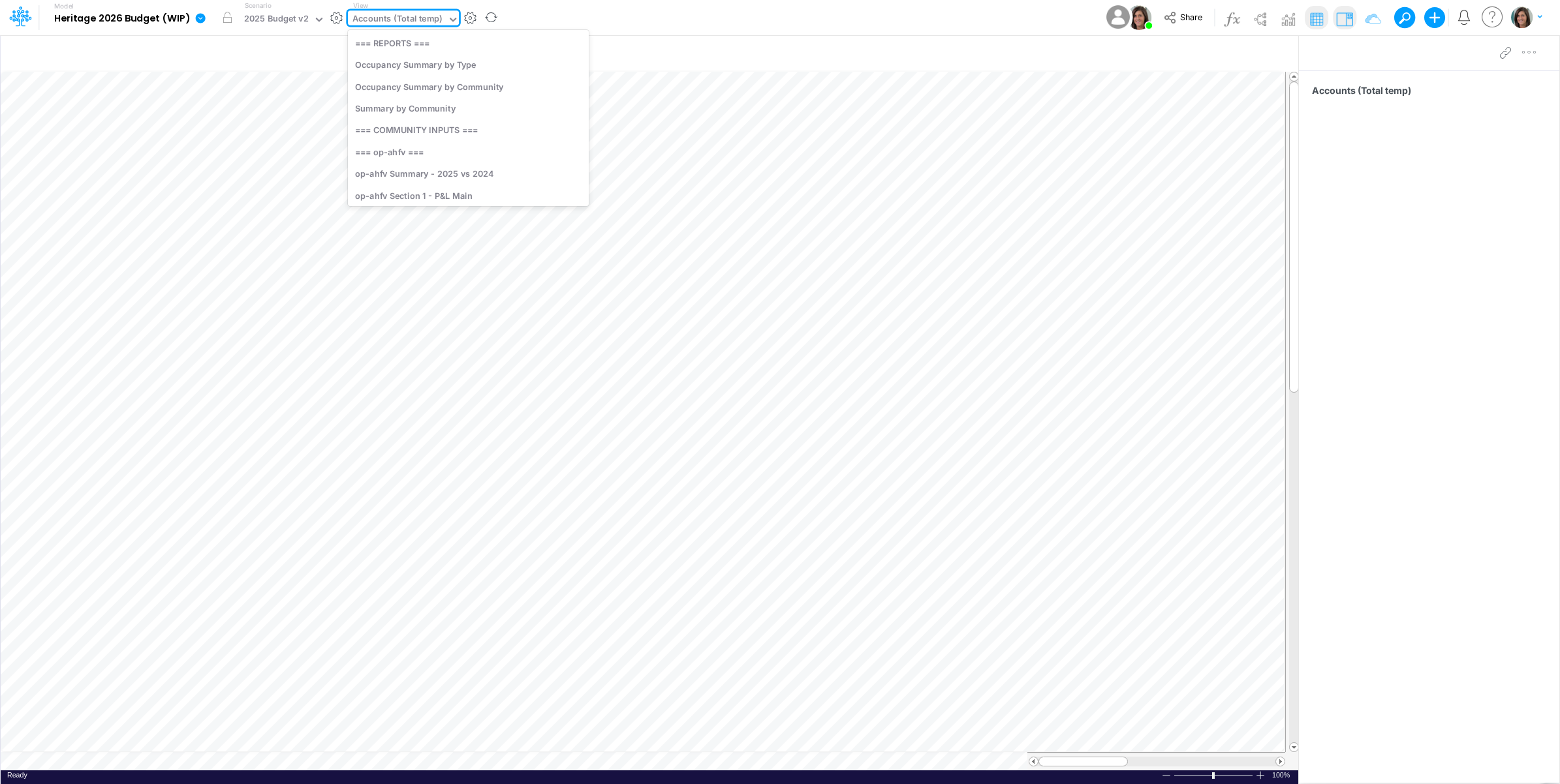
click at [434, 22] on div "Accounts (Total temp)" at bounding box center [398, 19] width 90 height 15
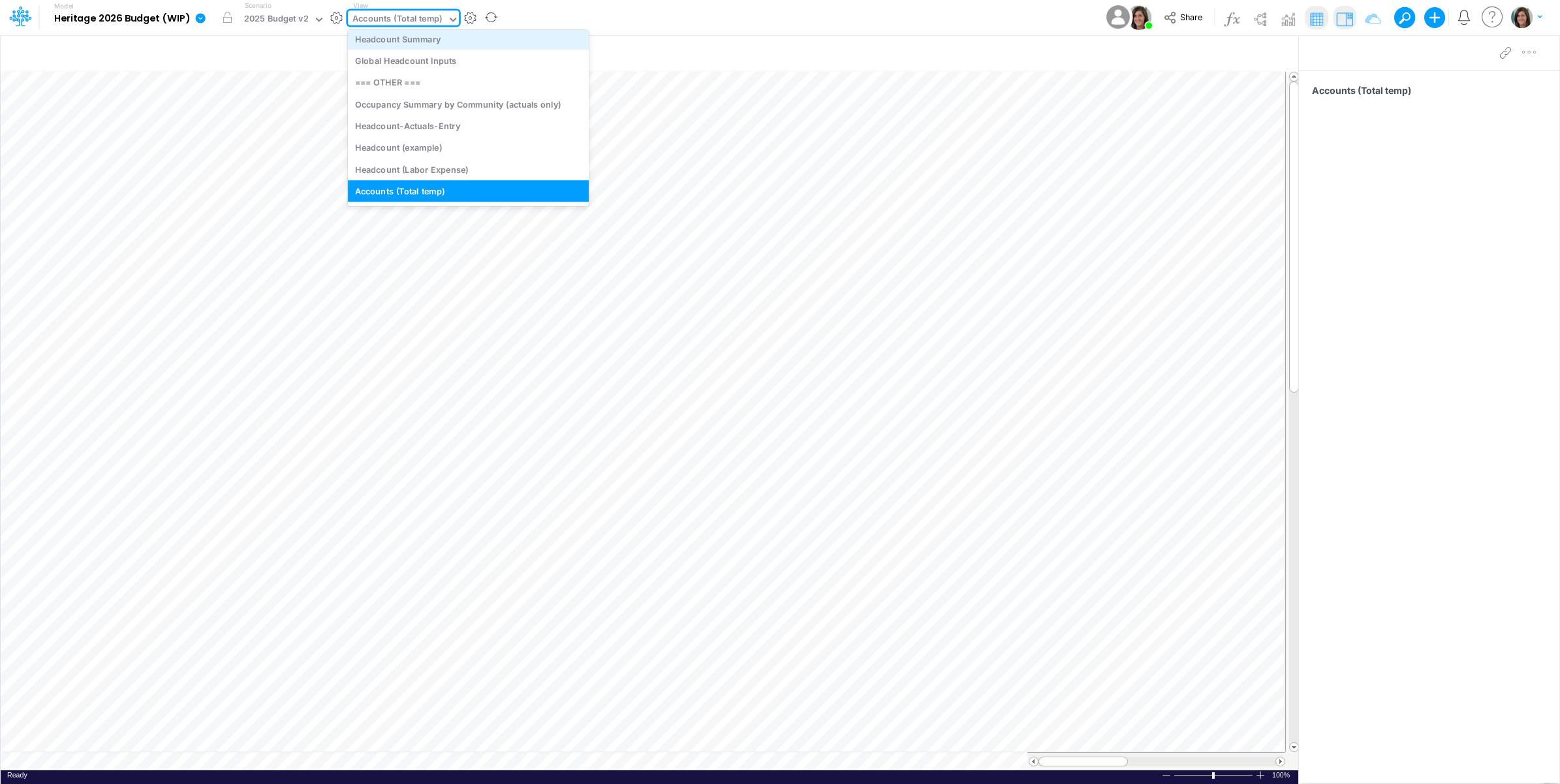
scroll to position [5173, 0]
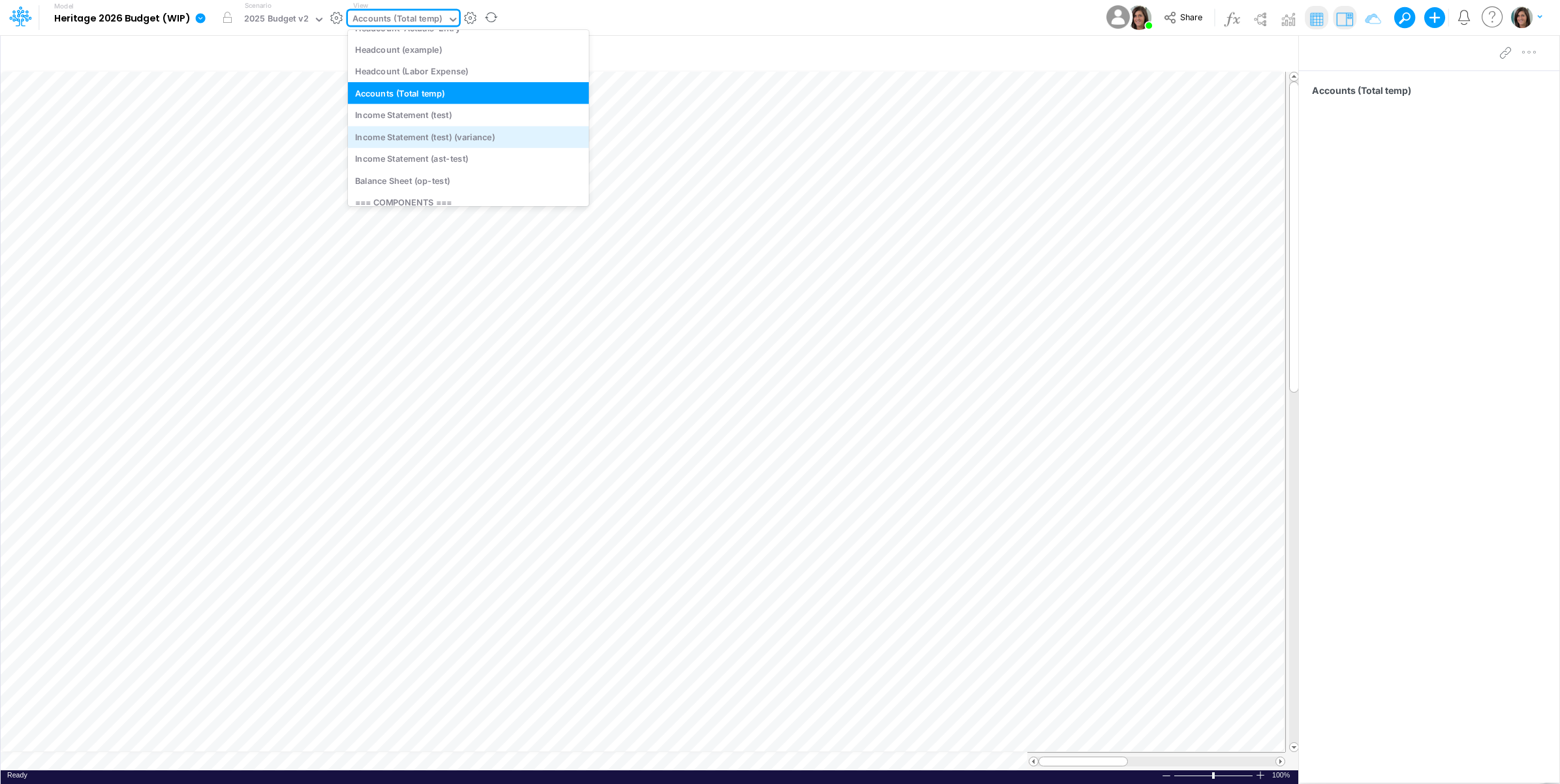
click at [474, 129] on div "Income Statement (test) (variance)" at bounding box center [468, 136] width 241 height 22
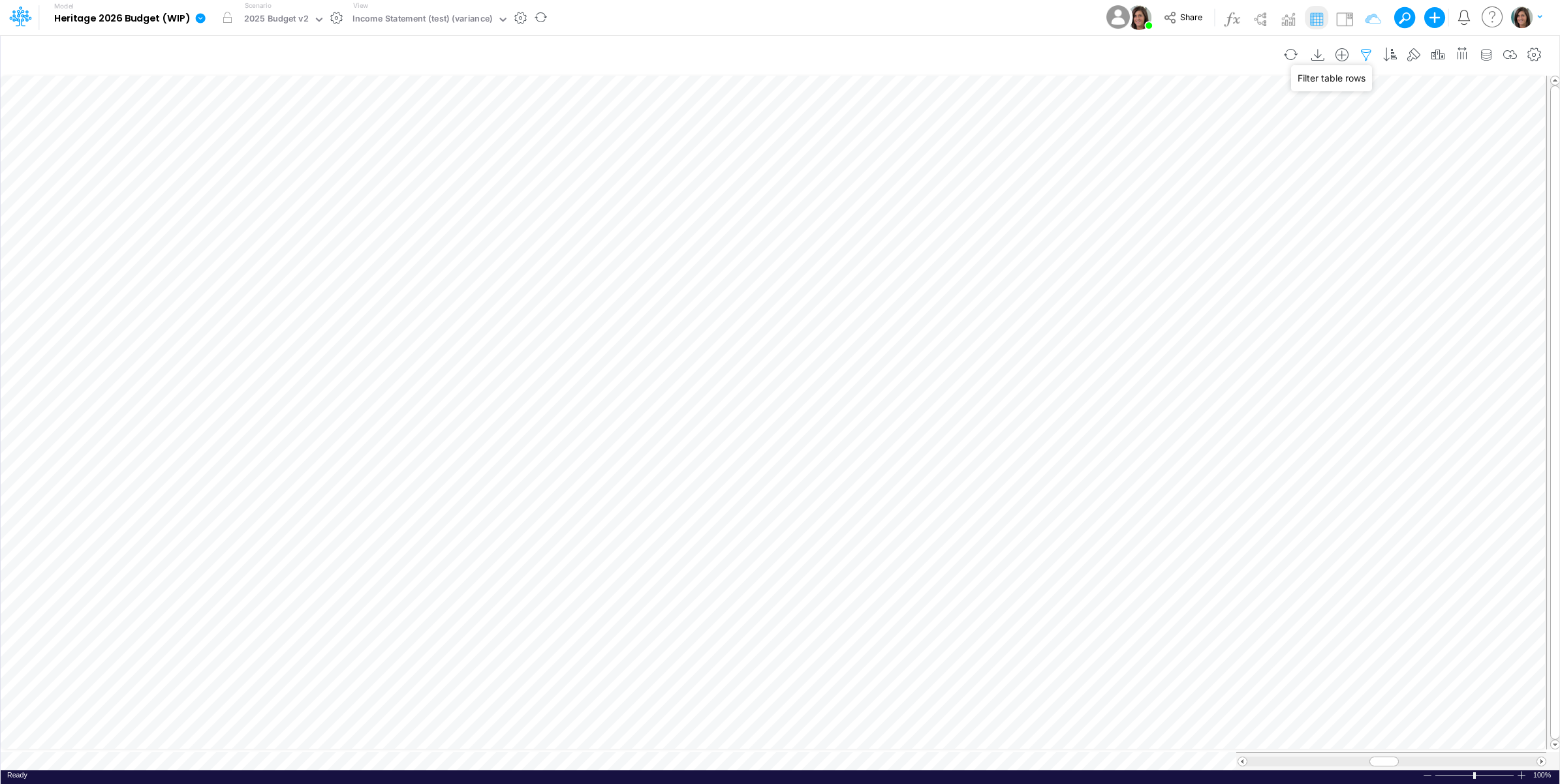
click at [1366, 50] on icon "button" at bounding box center [1367, 55] width 20 height 14
select select "notEqual"
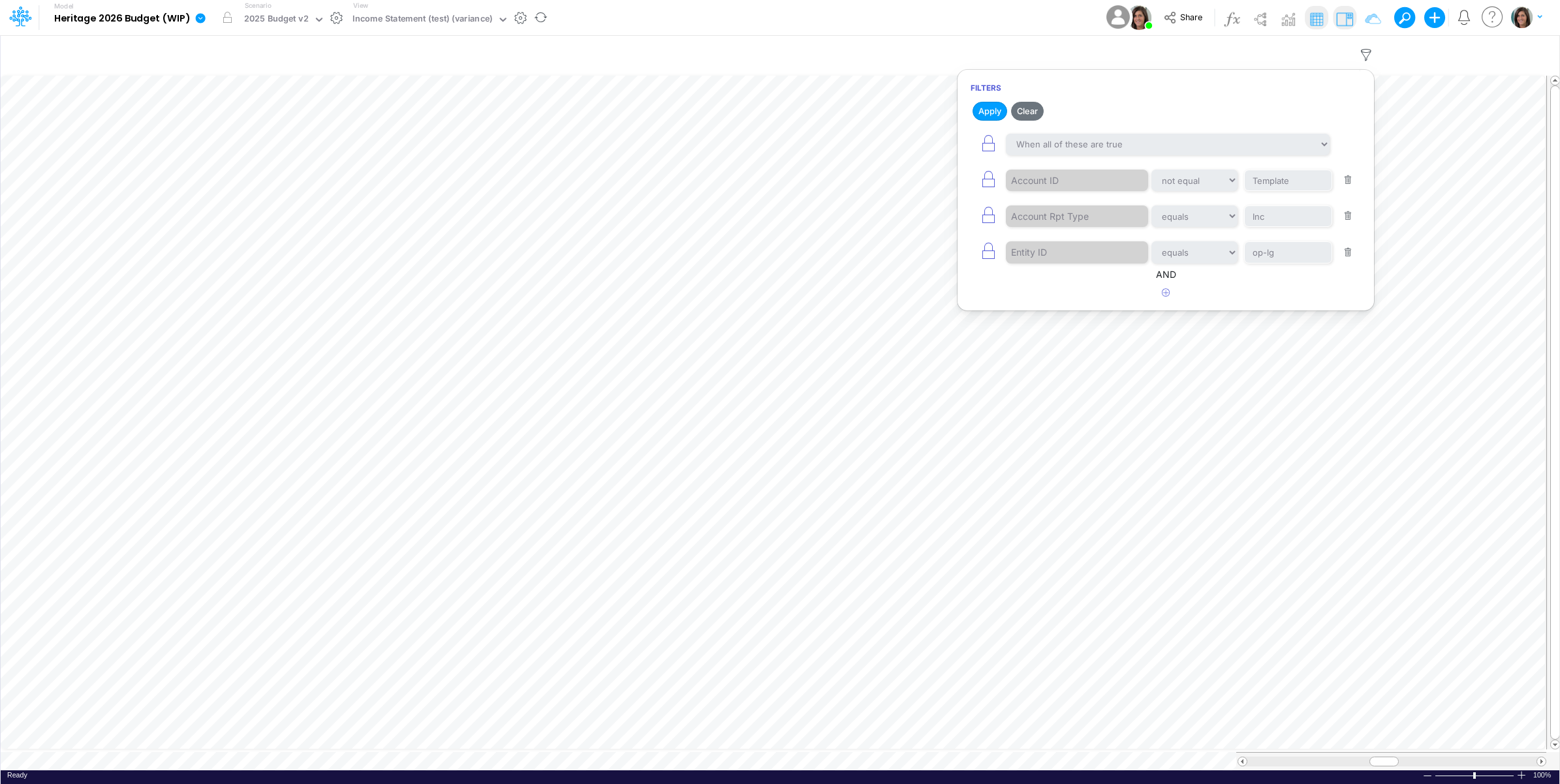
click at [1343, 14] on img at bounding box center [1345, 19] width 21 height 21
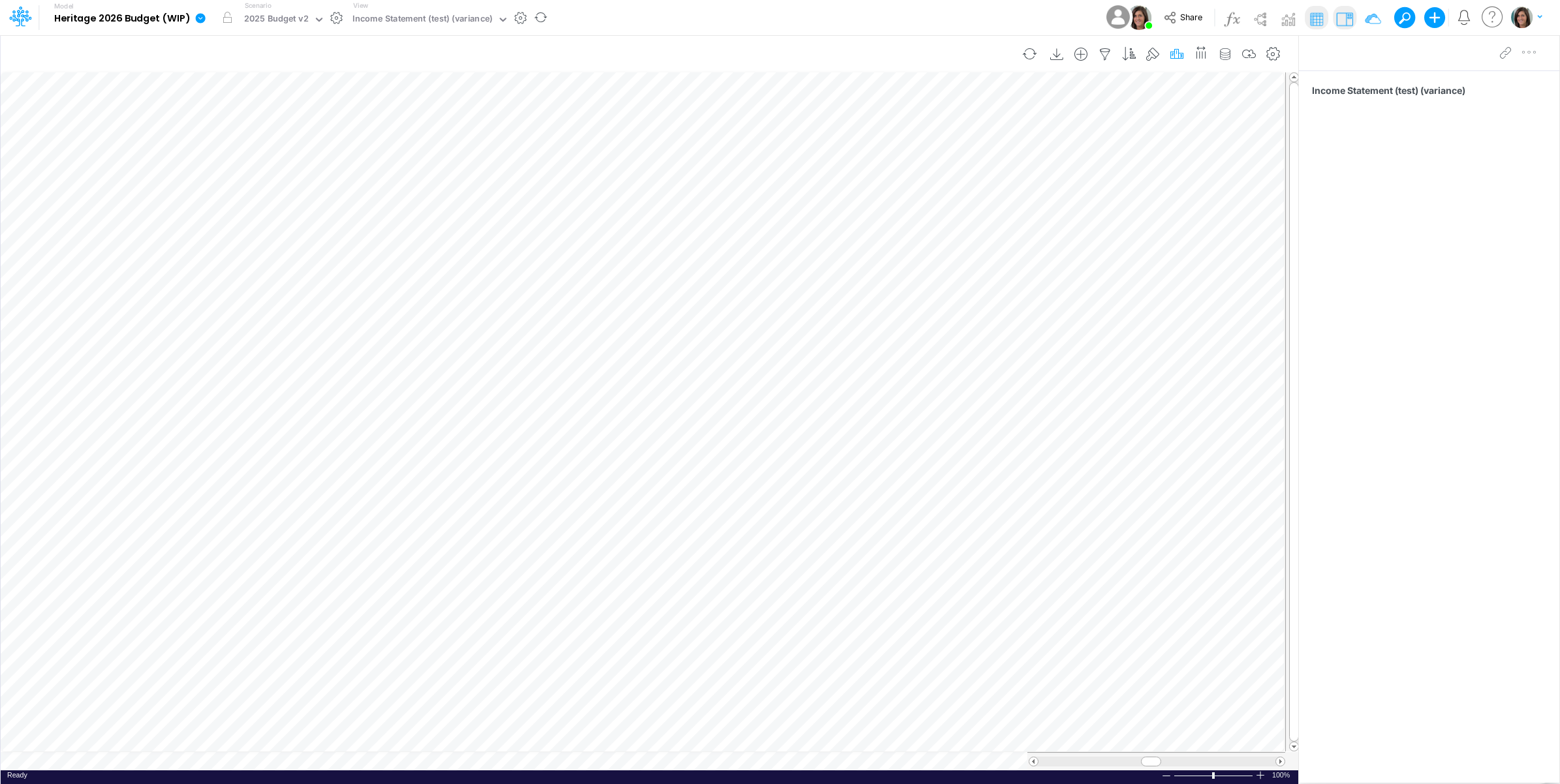
click at [1180, 56] on icon "button" at bounding box center [1177, 55] width 20 height 14
click at [1026, 20] on div "Model Heritage 2026 Budget (WIP) Edit model settings Duplicate Import QuickBook…" at bounding box center [780, 17] width 1404 height 35
click at [739, 745] on span "Close" at bounding box center [745, 746] width 36 height 12
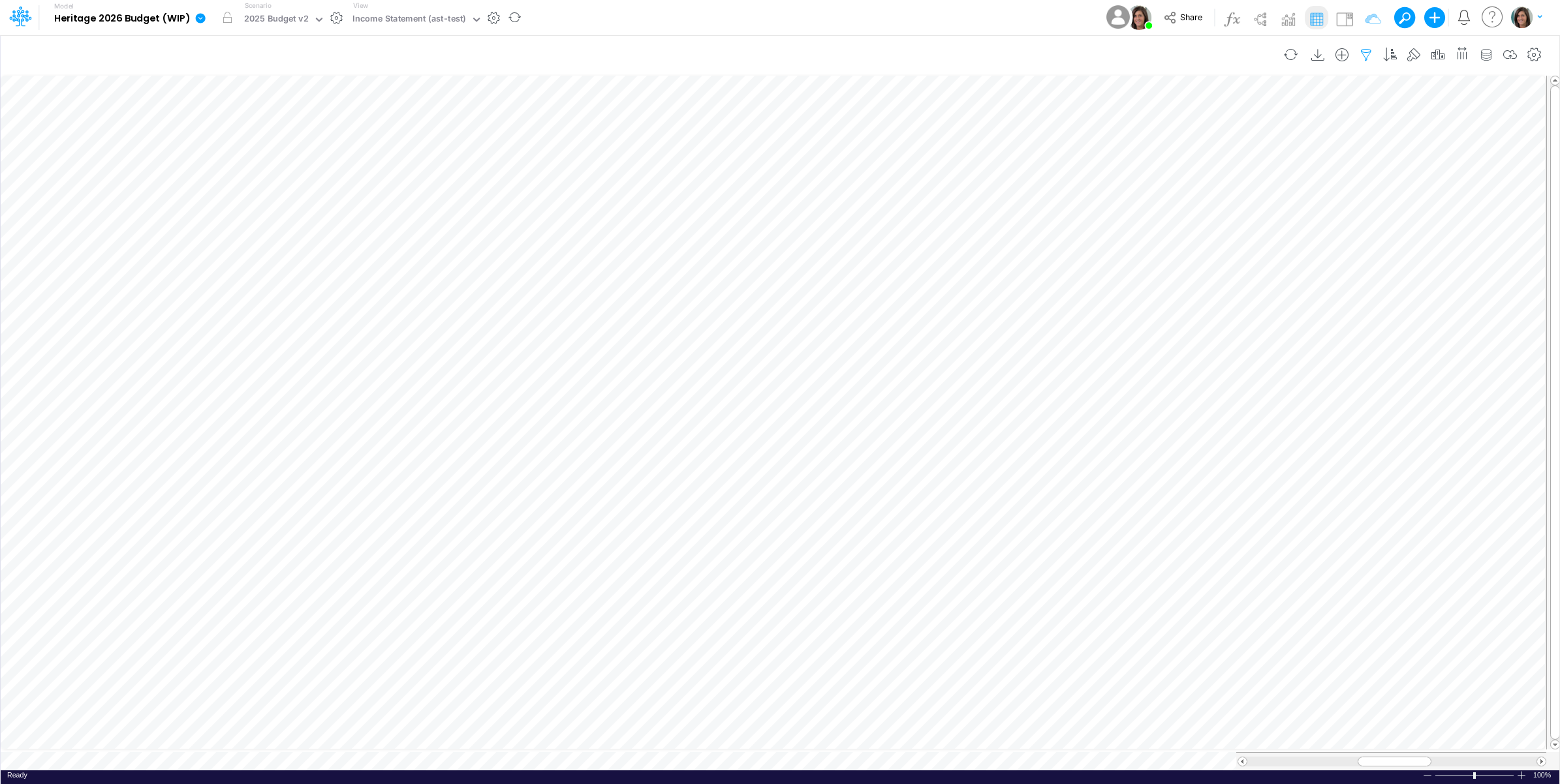
click at [1366, 53] on icon "button" at bounding box center [1367, 55] width 20 height 14
select select "notEqual"
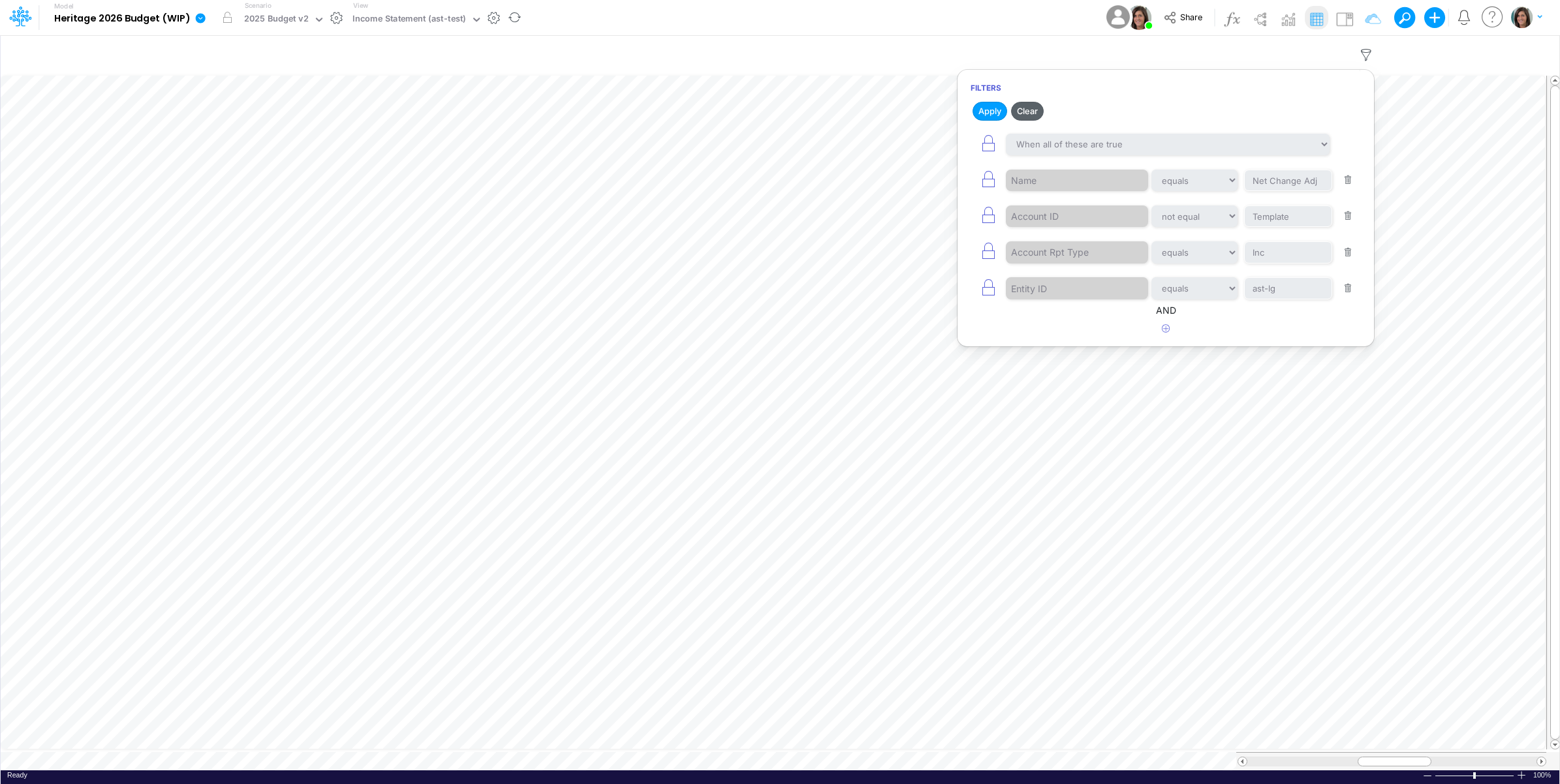
click at [1030, 113] on button "Clear" at bounding box center [1027, 111] width 33 height 19
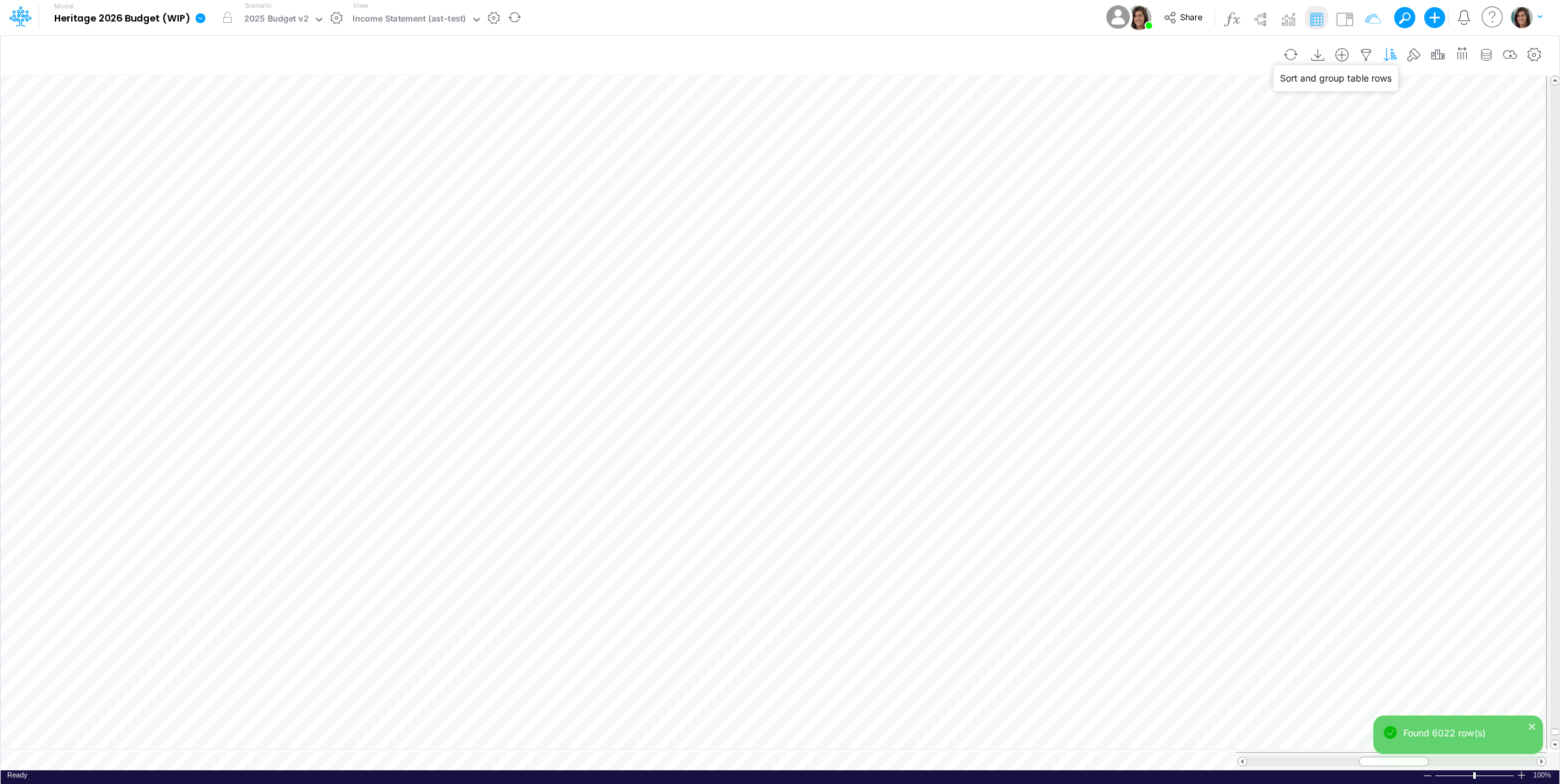
click at [1395, 50] on icon "button" at bounding box center [1391, 55] width 20 height 14
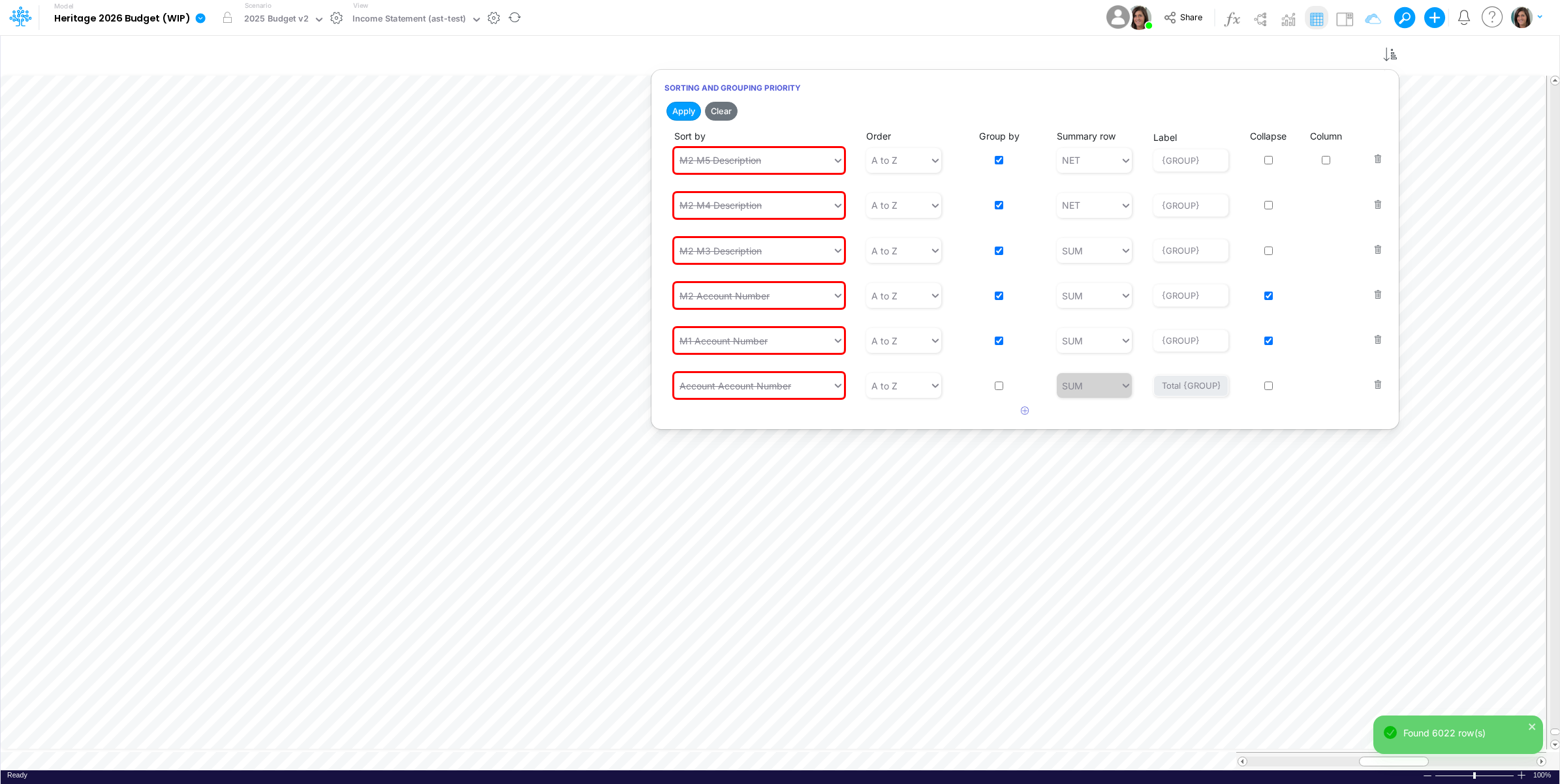
click at [973, 21] on div "Model Heritage 2026 Budget (WIP) Edit model settings Duplicate Import QuickBook…" at bounding box center [780, 17] width 1404 height 35
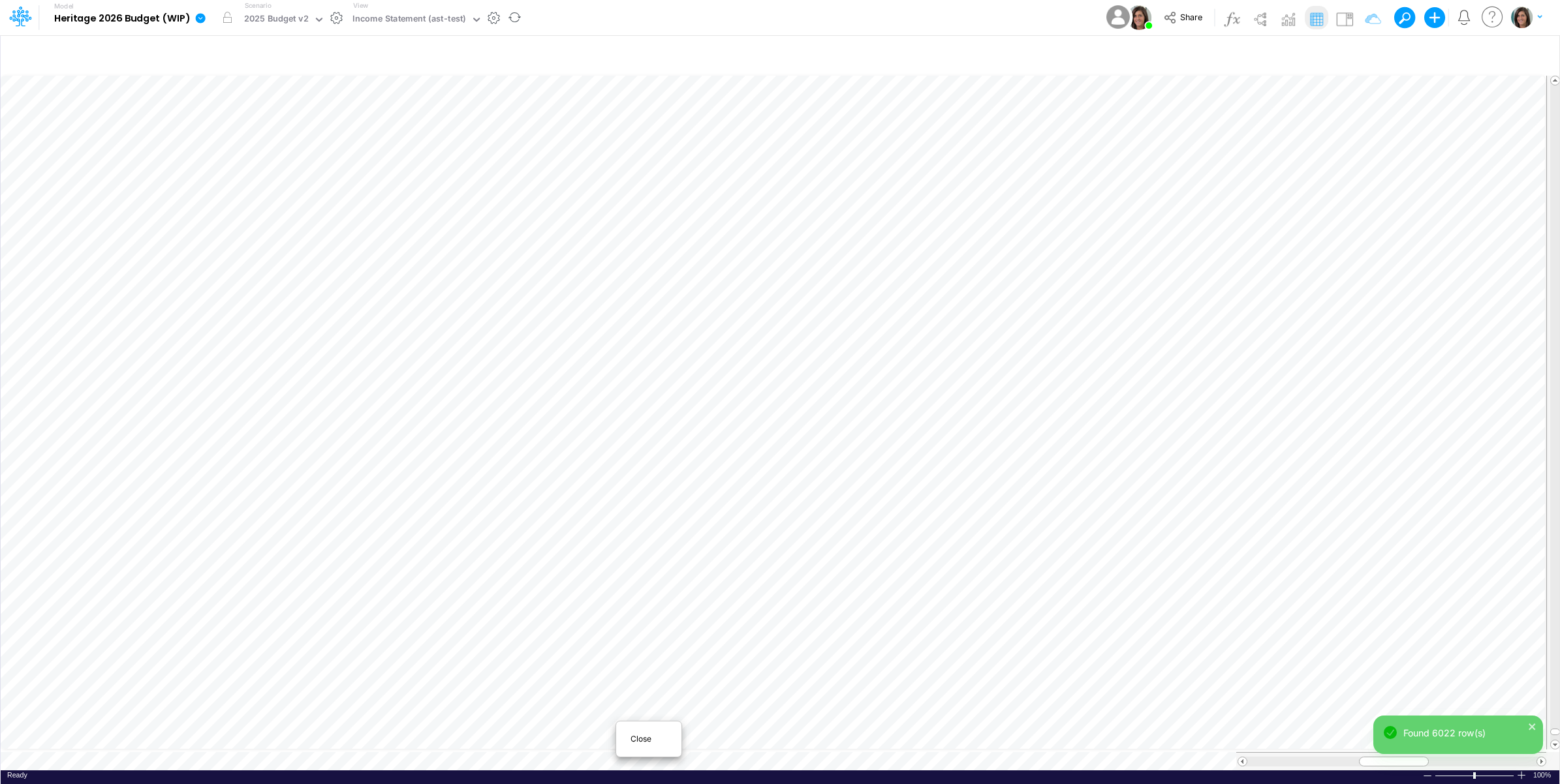
click at [632, 737] on span "Close" at bounding box center [649, 739] width 36 height 12
click at [1392, 53] on icon "button" at bounding box center [1391, 55] width 20 height 14
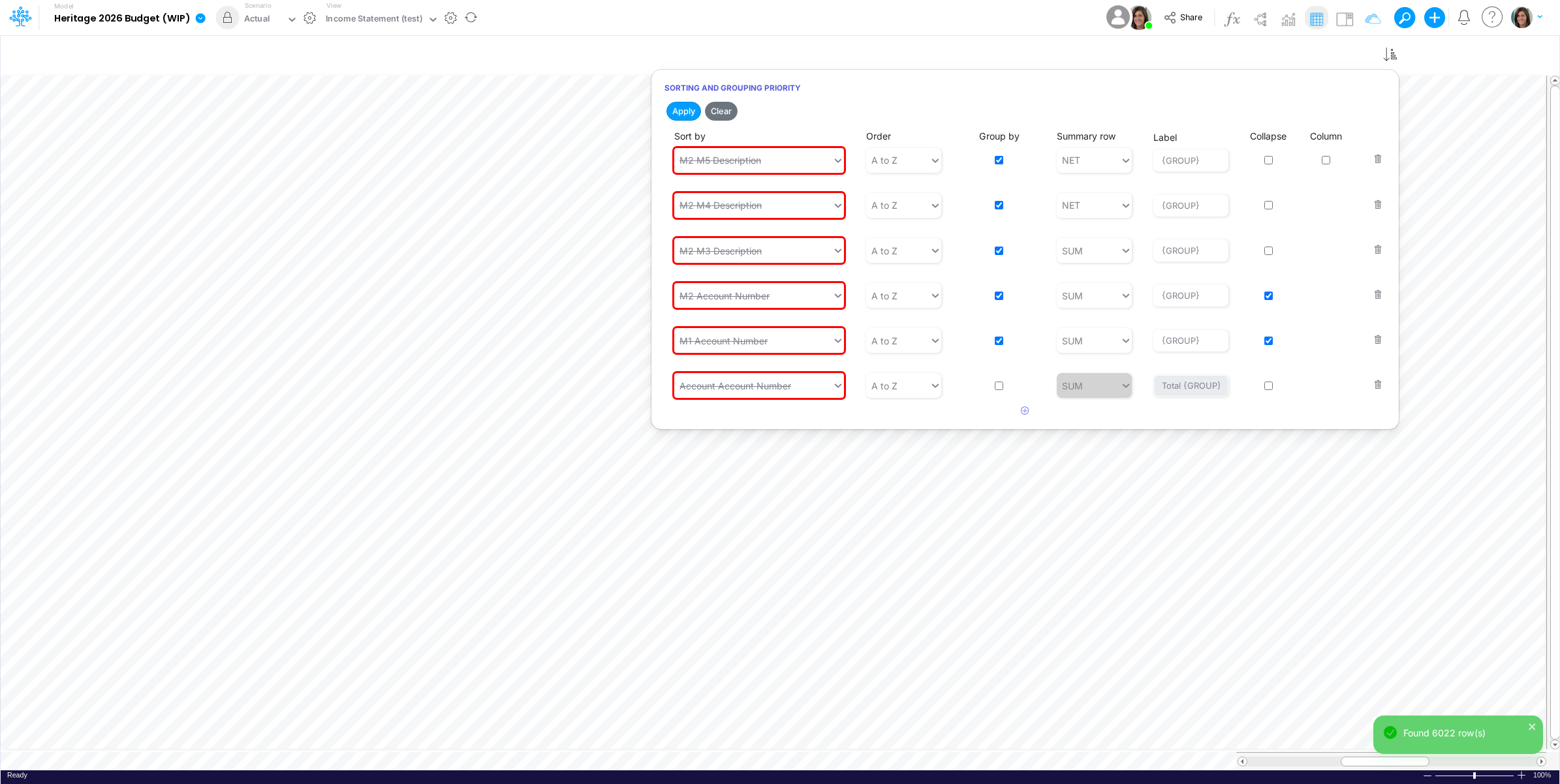
click at [1036, 17] on div "Model Heritage 2026 Budget (WIP) Edit model settings Duplicate Import QuickBook…" at bounding box center [780, 17] width 1404 height 35
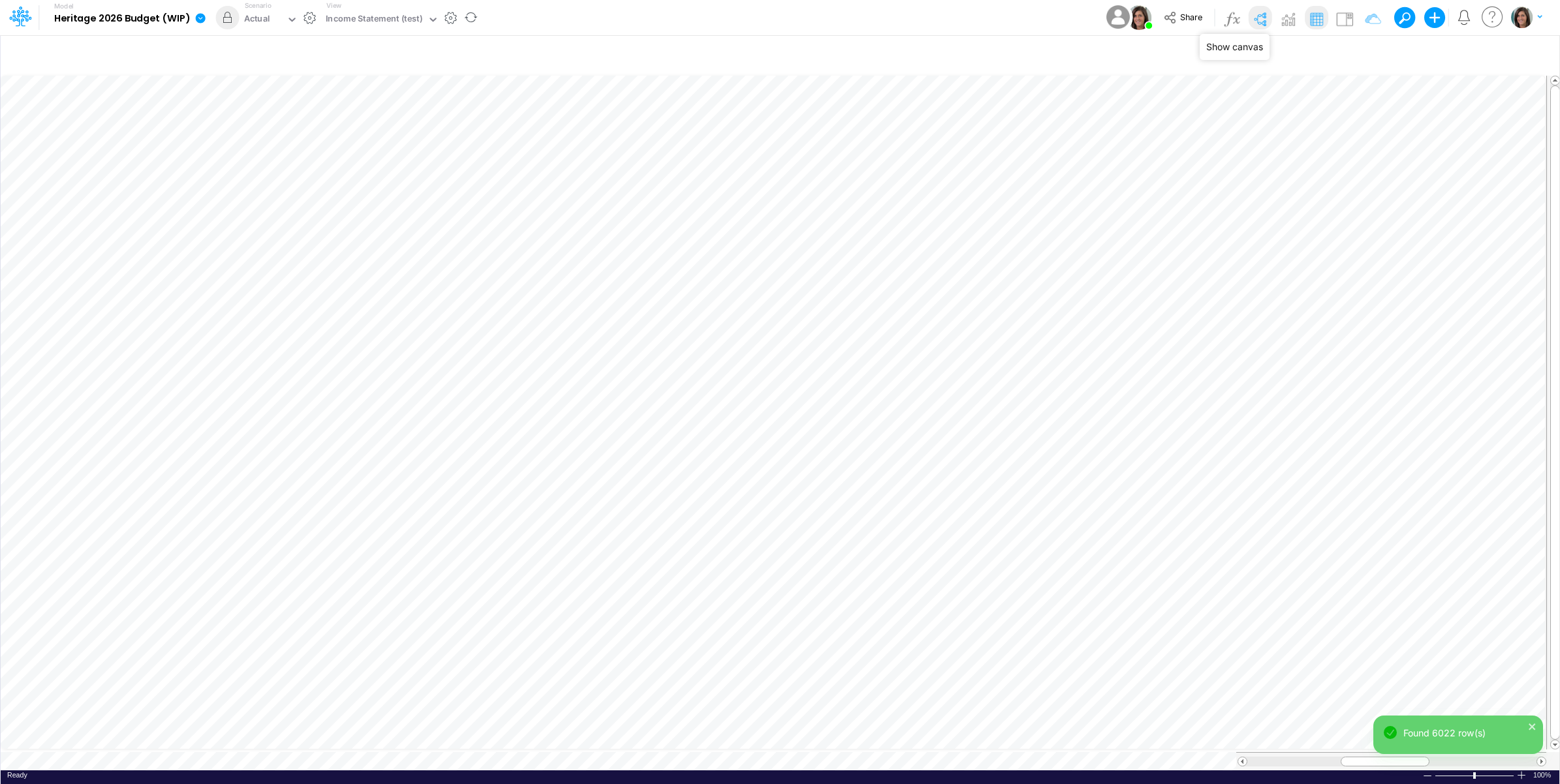
click at [1260, 17] on img at bounding box center [1259, 19] width 21 height 21
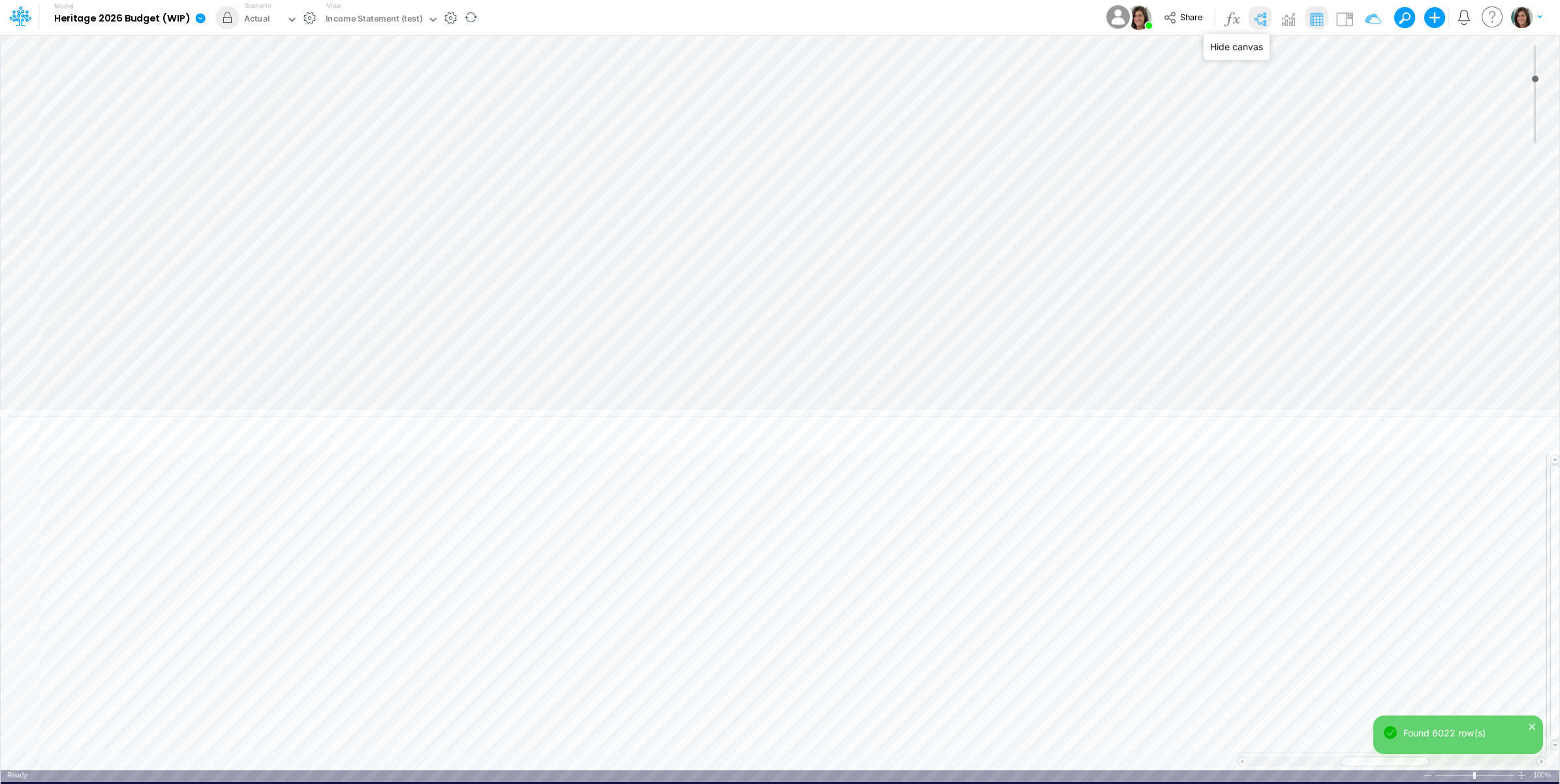
type input "0"
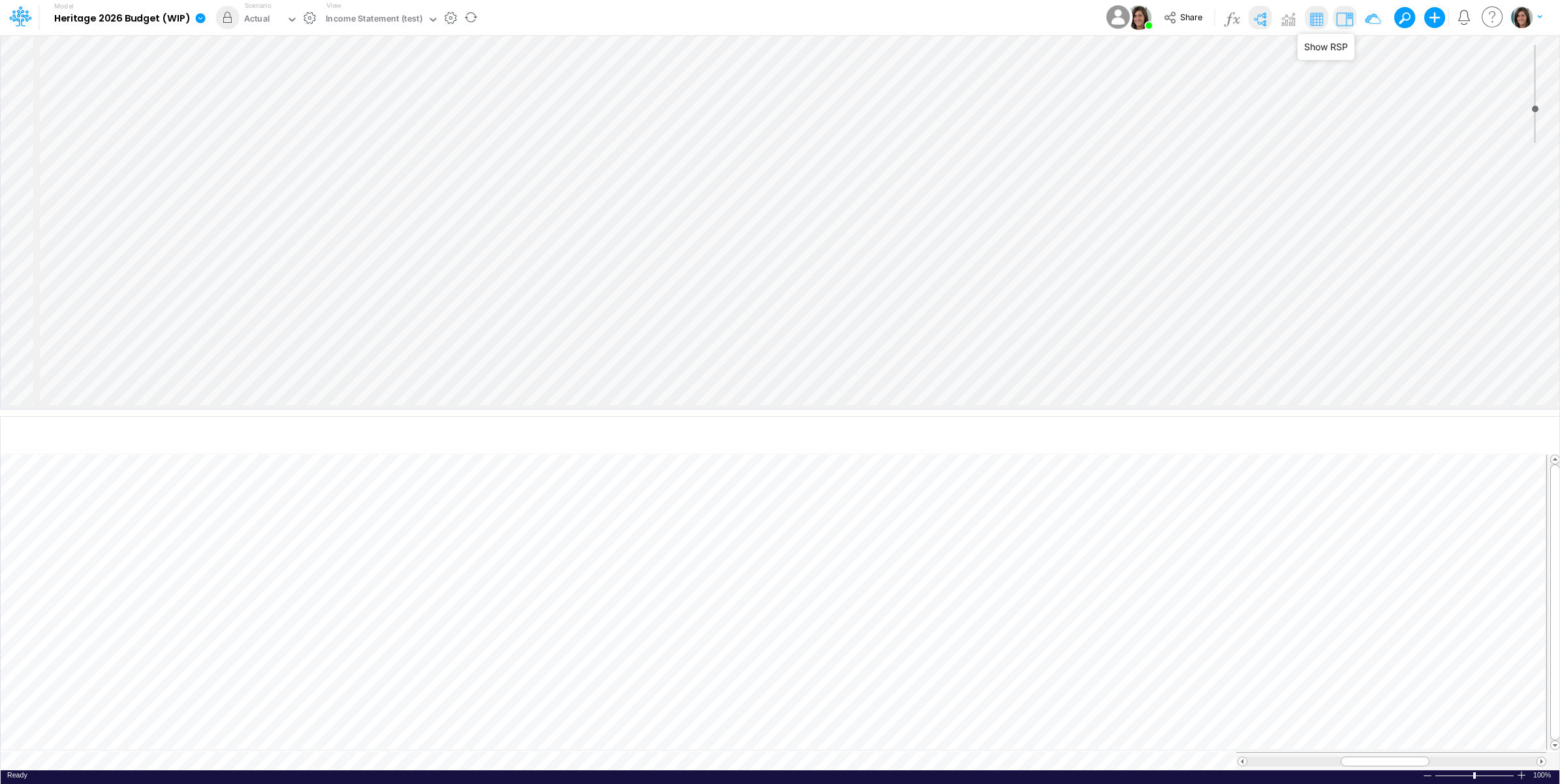
click at [1342, 20] on img at bounding box center [1345, 19] width 21 height 21
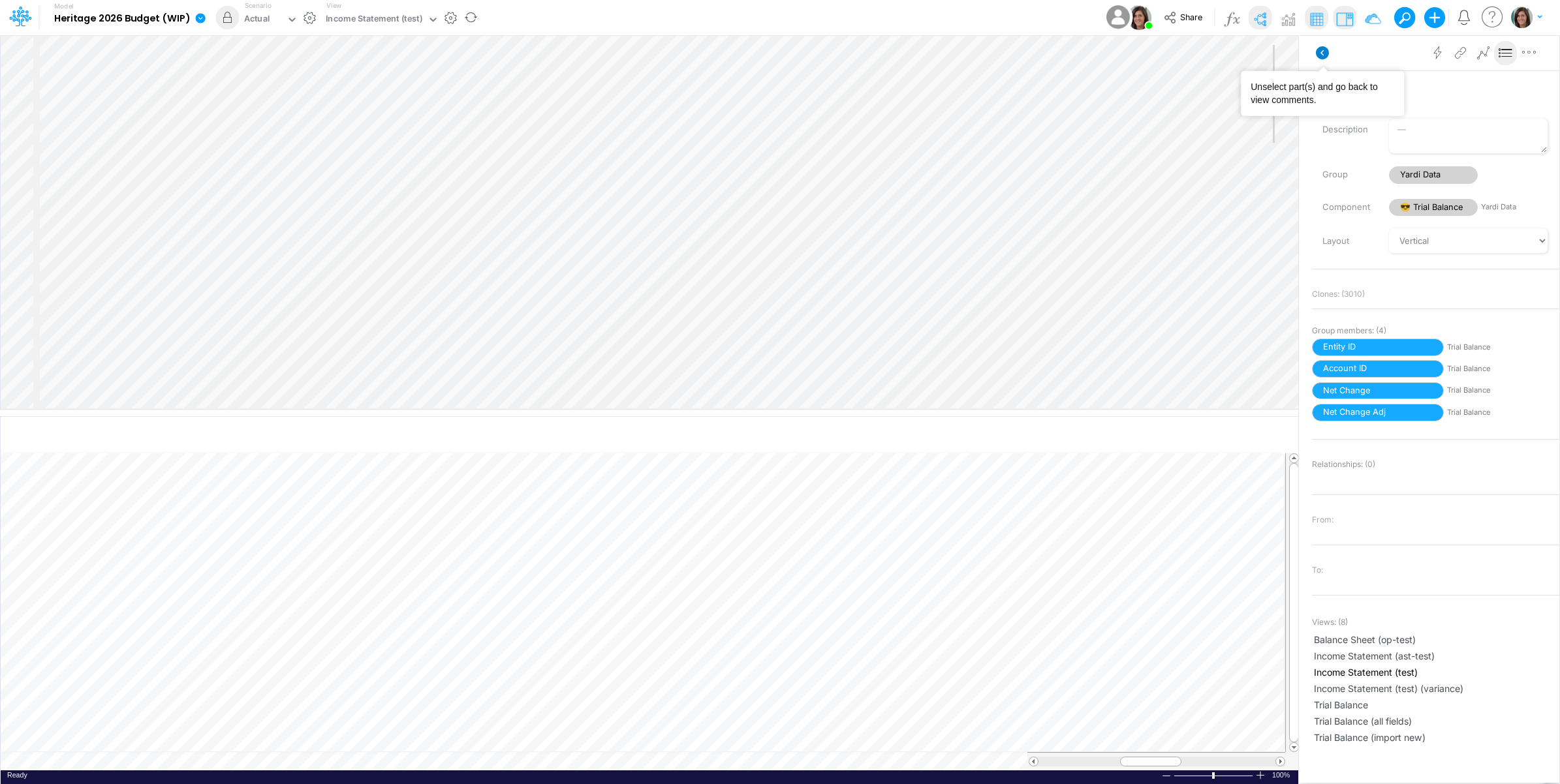
click at [1323, 48] on icon at bounding box center [1322, 52] width 13 height 13
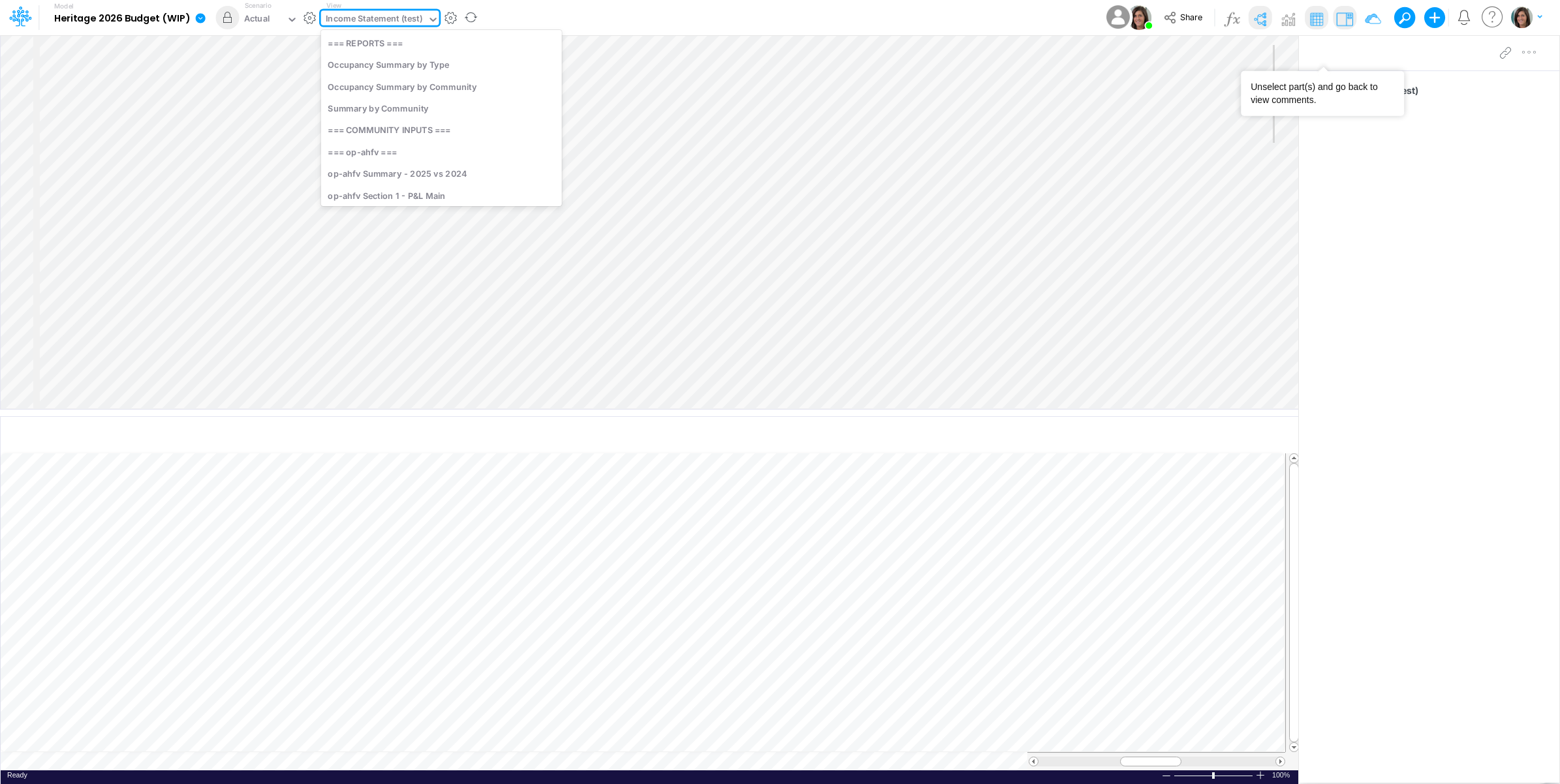
click at [419, 12] on div "Income Statement (test)" at bounding box center [375, 19] width 98 height 15
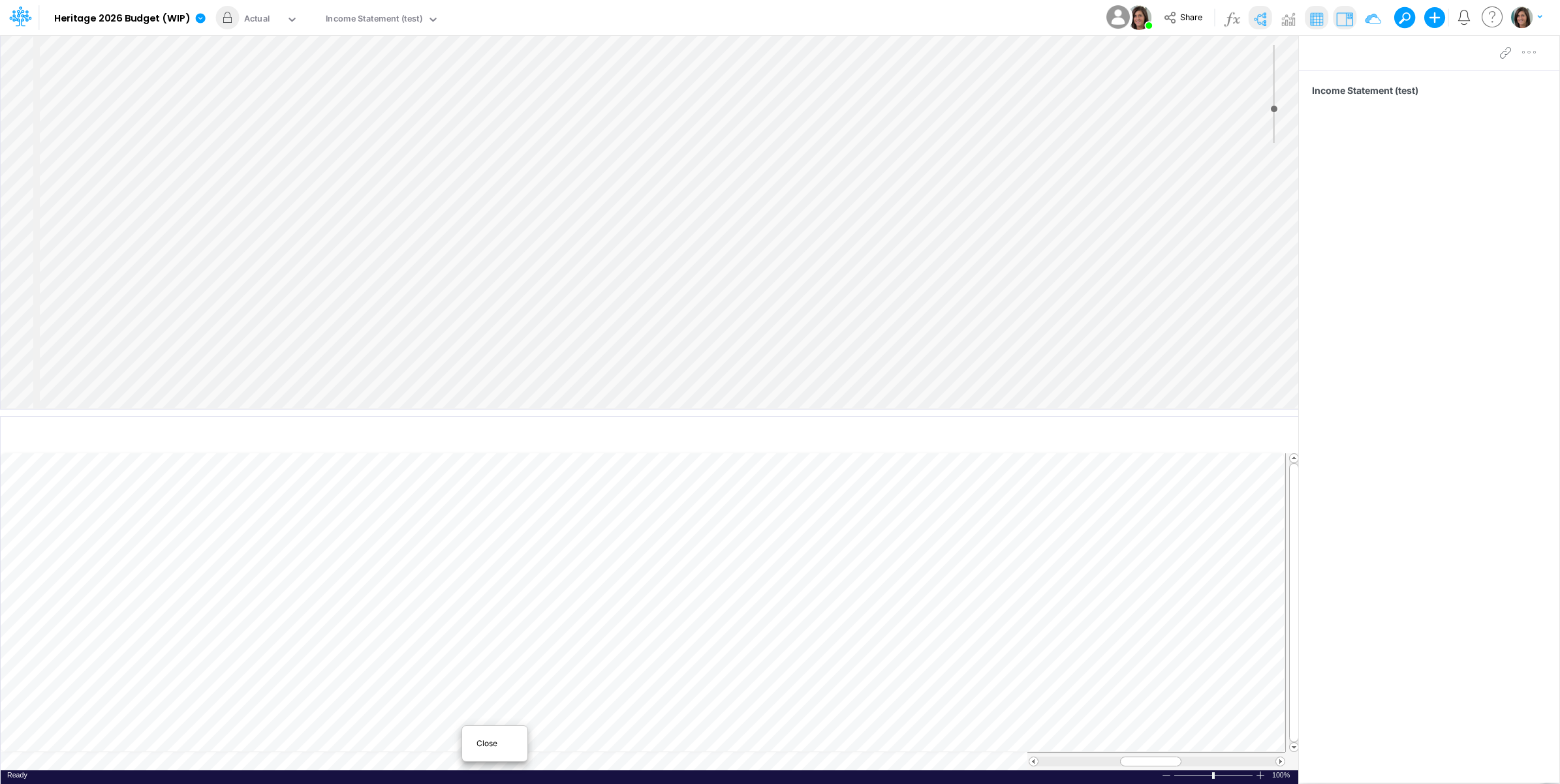
click at [487, 742] on span "Close" at bounding box center [494, 744] width 36 height 12
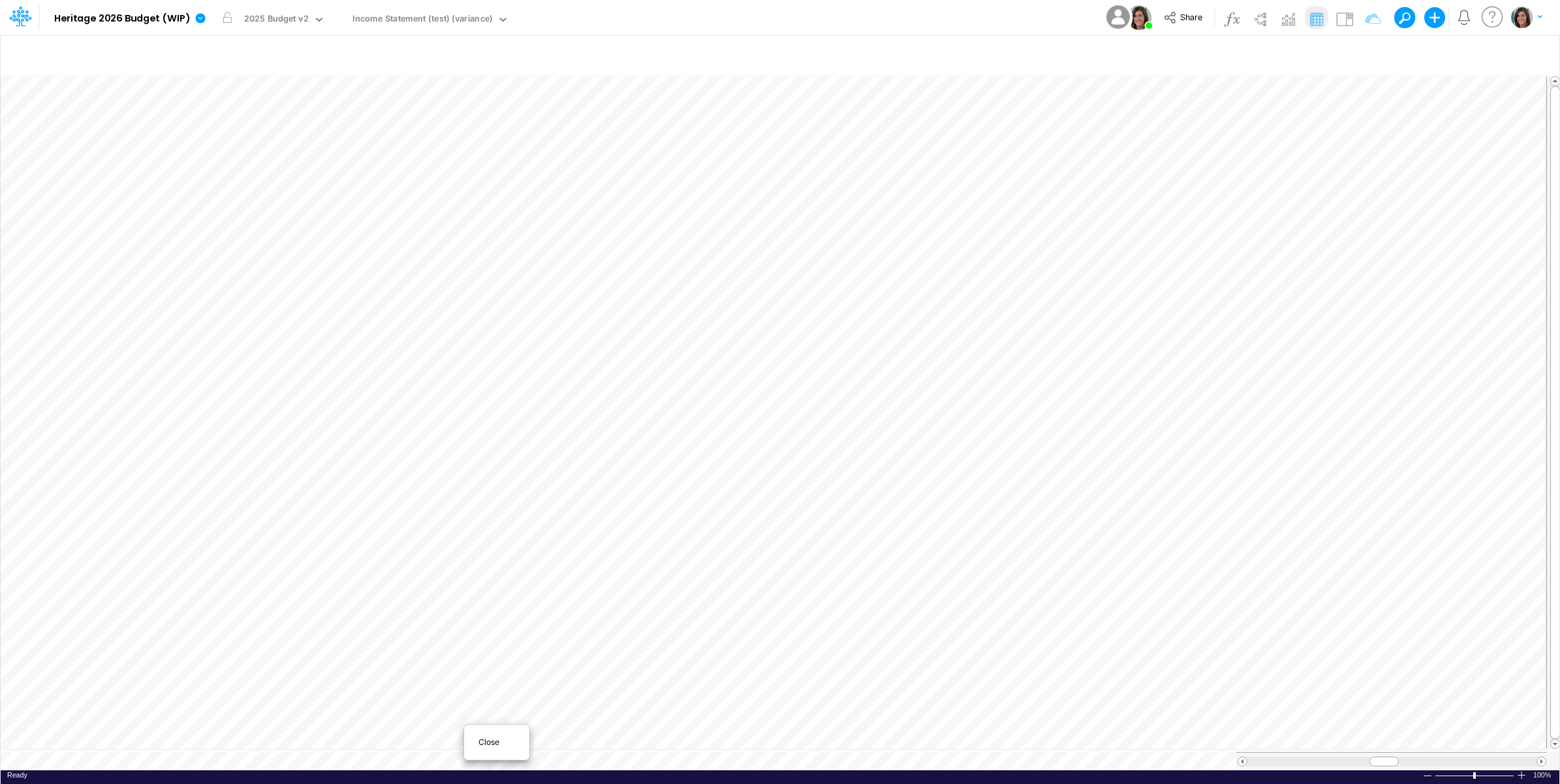
click at [493, 747] on div "Close" at bounding box center [496, 742] width 56 height 16
click at [252, 754] on div "Paste Cut Copy AutoFill Ready 100% Sum: null Max: null Min: null Numerical Coun…" at bounding box center [780, 421] width 1559 height 697
click at [272, 737] on span "Close" at bounding box center [284, 741] width 36 height 12
click at [1526, 23] on img "button" at bounding box center [1522, 18] width 22 height 22
click at [1450, 110] on button "Log out" at bounding box center [1473, 107] width 140 height 20
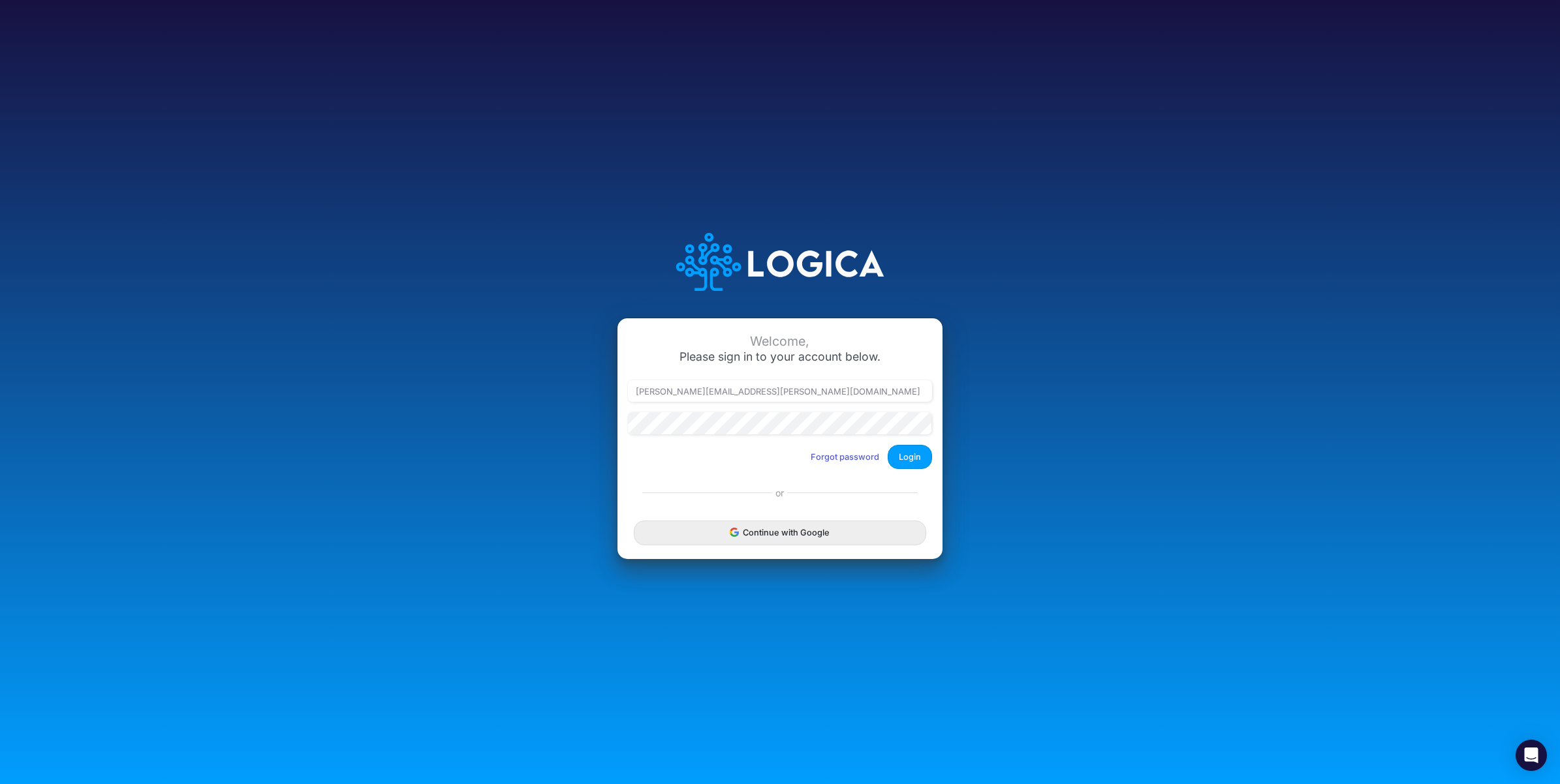
click at [526, 263] on div "Welcome, Please sign in to your account below. carissa.castro@logica.cloud Forg…" at bounding box center [780, 392] width 1040 height 372
drag, startPoint x: 696, startPoint y: 395, endPoint x: 991, endPoint y: 427, distance: 296.7
click at [990, 427] on div "Welcome, Please sign in to your account below. carissa.castro@logica.cloud Forg…" at bounding box center [780, 392] width 1040 height 372
click at [628, 401] on div at bounding box center [628, 401] width 0 height 0
type input "carissa.castro+hc@logica.cloud"
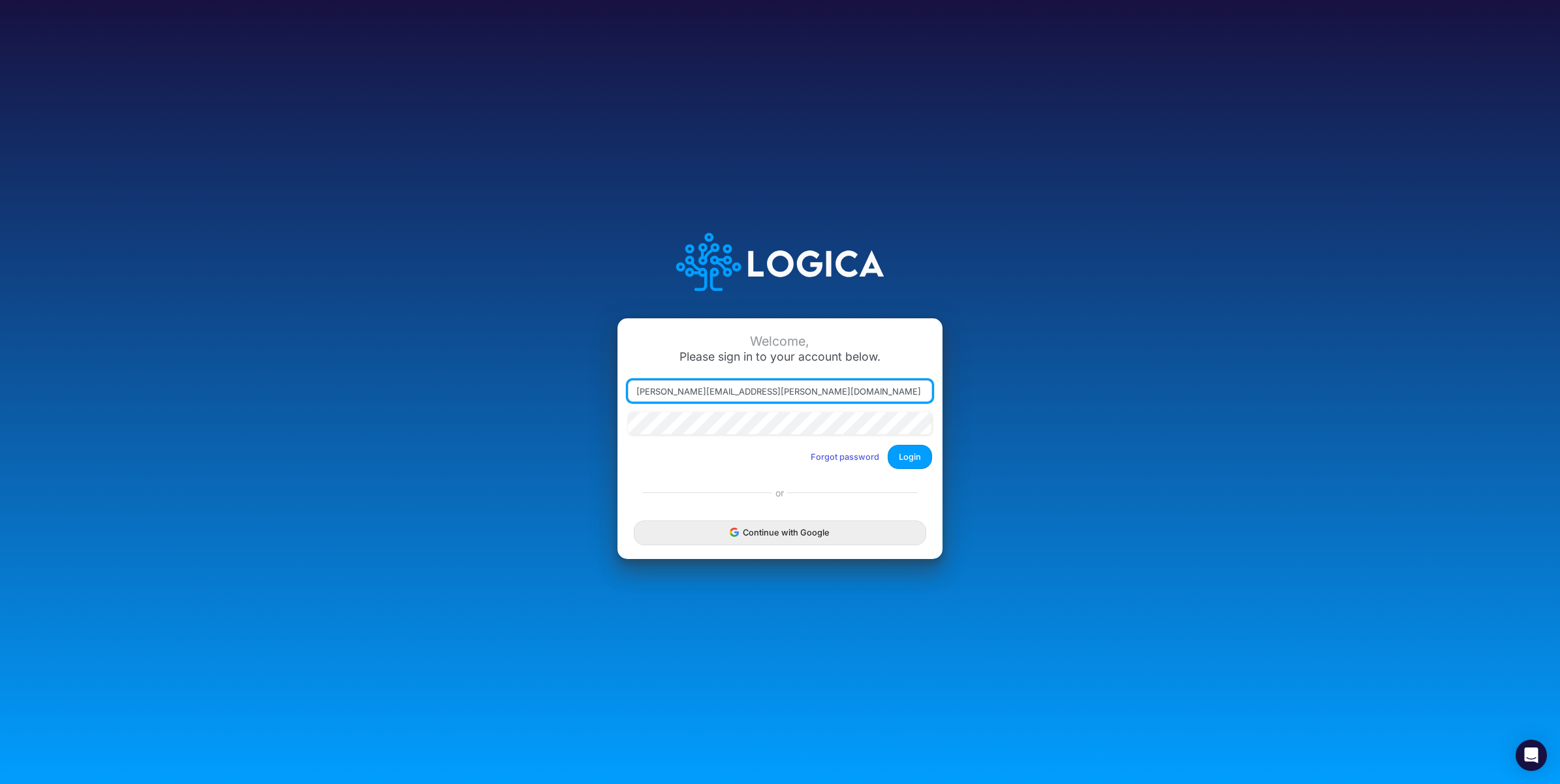
click at [816, 394] on input "carissa.castro+hc@logica.cloud" at bounding box center [780, 392] width 304 height 22
click at [628, 401] on div at bounding box center [628, 401] width 0 height 0
click at [259, 169] on div "Welcome, Please sign in to your account below. carissa.castro+hc@logica.cloud F…" at bounding box center [780, 392] width 1560 height 784
click at [1396, 46] on div "Welcome, Please sign in to your account below. Forgot password Login or Continu…" at bounding box center [780, 392] width 1560 height 784
click at [853, 151] on div "Welcome, Please sign in to your account below. carissa.castro@logica.cloud Forg…" at bounding box center [780, 392] width 1560 height 784
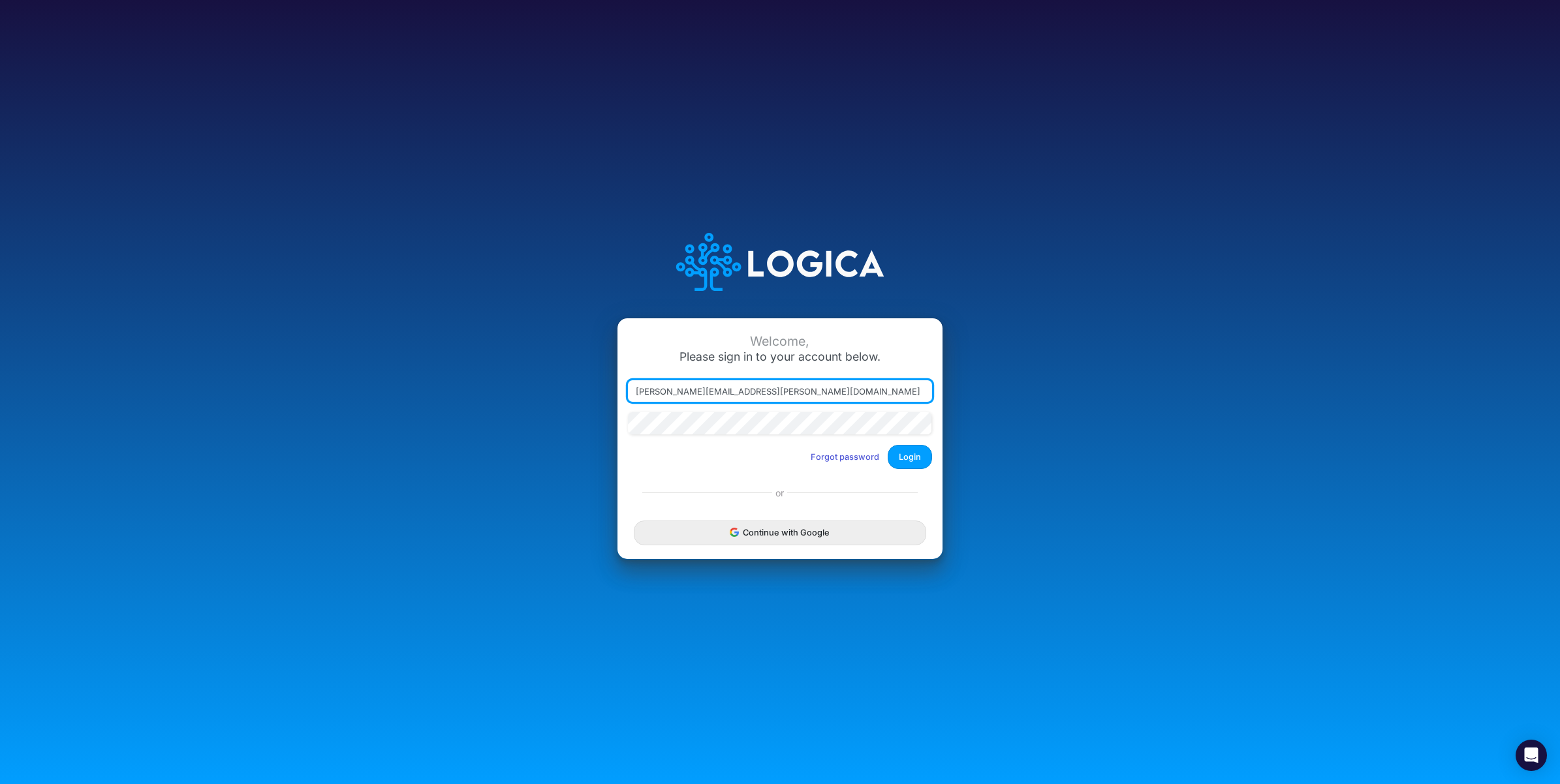
drag, startPoint x: 696, startPoint y: 386, endPoint x: 989, endPoint y: 409, distance: 293.9
click at [981, 409] on div "Welcome, Please sign in to your account below. carissa.castro@logica.cloud Forg…" at bounding box center [780, 392] width 1040 height 372
type input "carissa.castro+hc@logica.cloud"
click at [912, 454] on button "Login" at bounding box center [910, 457] width 45 height 24
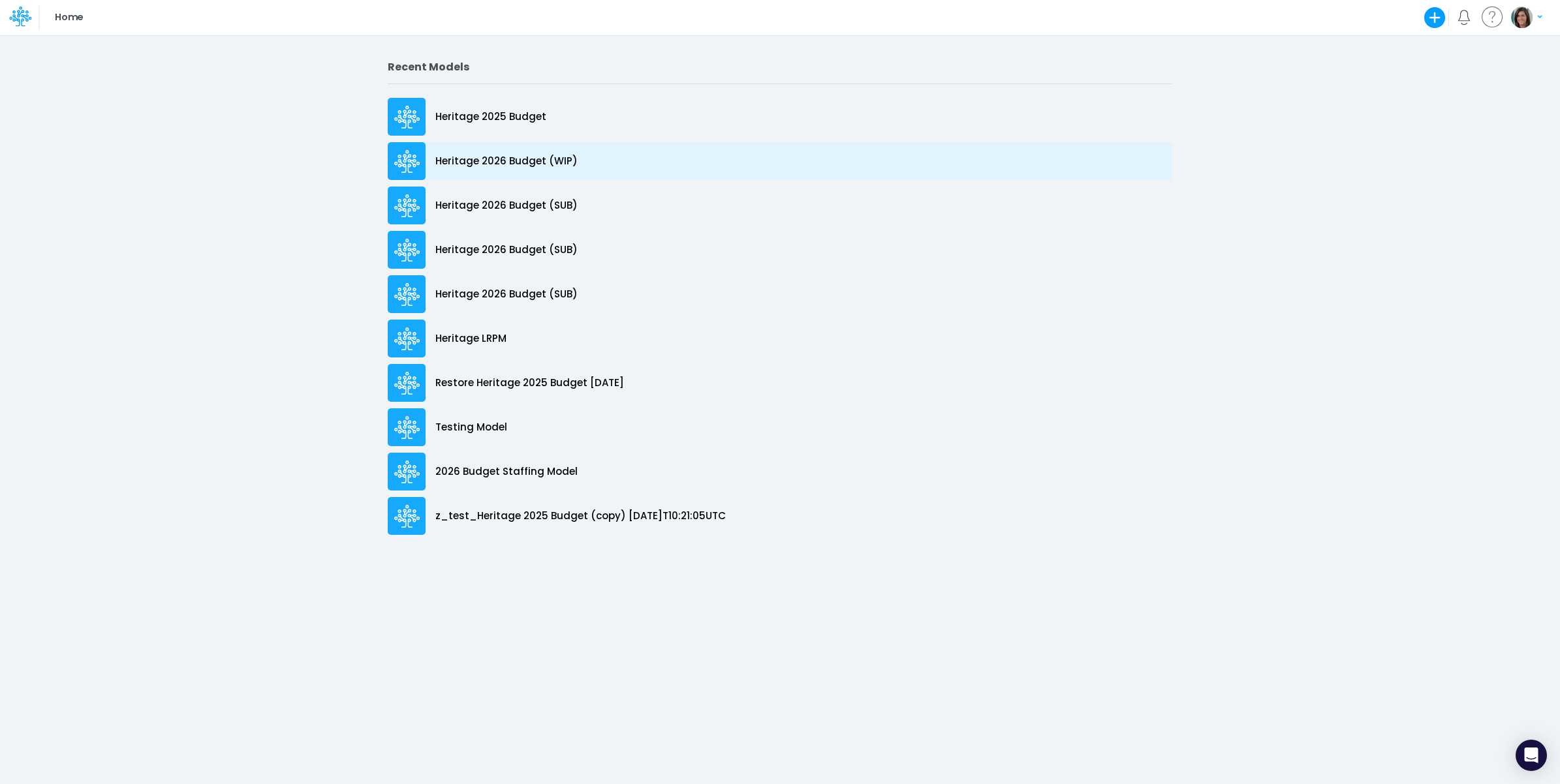
click at [650, 164] on div "Heritage 2026 Budget (WIP)" at bounding box center [780, 161] width 784 height 38
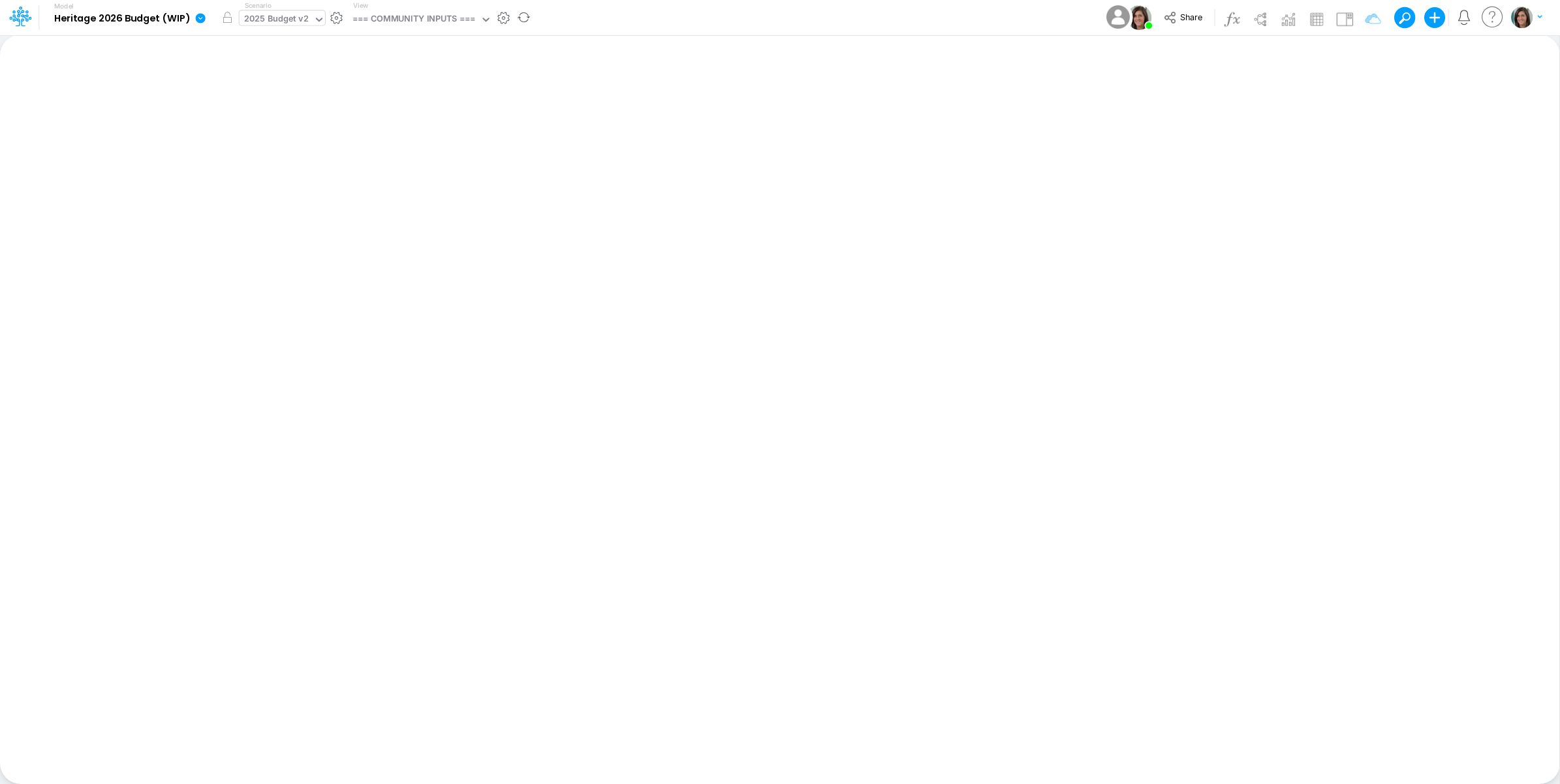
click at [276, 23] on div "2025 Budget v2" at bounding box center [276, 19] width 65 height 15
click at [682, 20] on div "Model Heritage 2026 Budget (WIP) Edit model settings Duplicate Import QuickBook…" at bounding box center [780, 17] width 1404 height 35
click at [269, 21] on div "2025 Budget v2" at bounding box center [276, 19] width 65 height 15
click at [661, 29] on div "Model Heritage 2026 Budget (WIP) Edit model settings Duplicate Import QuickBook…" at bounding box center [780, 17] width 1404 height 35
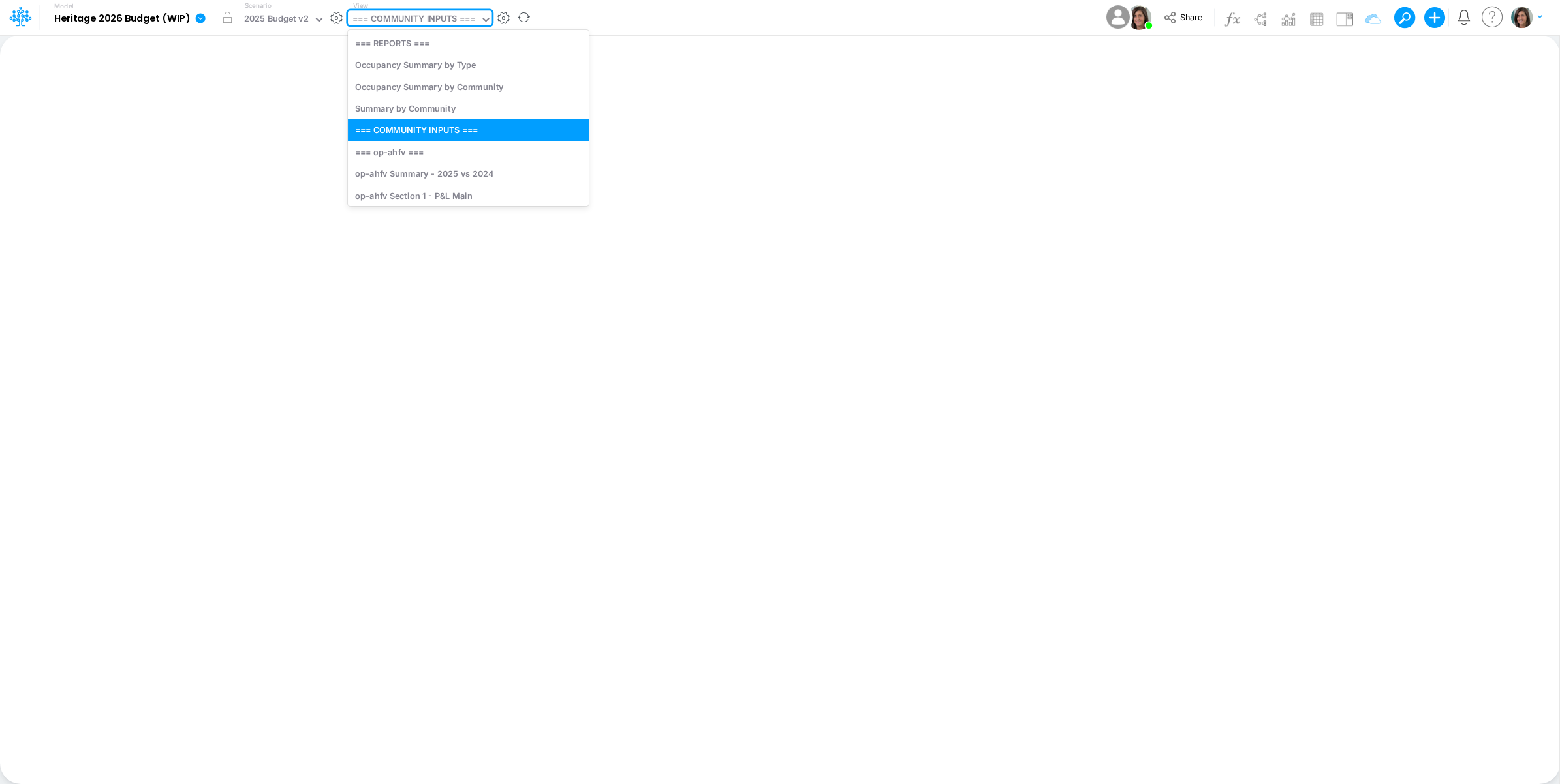
click at [449, 20] on div "=== COMMUNITY INPUTS ===" at bounding box center [414, 19] width 123 height 15
click at [614, 23] on div "Model Heritage 2026 Budget (WIP) Edit model settings Duplicate Import QuickBook…" at bounding box center [780, 17] width 1404 height 35
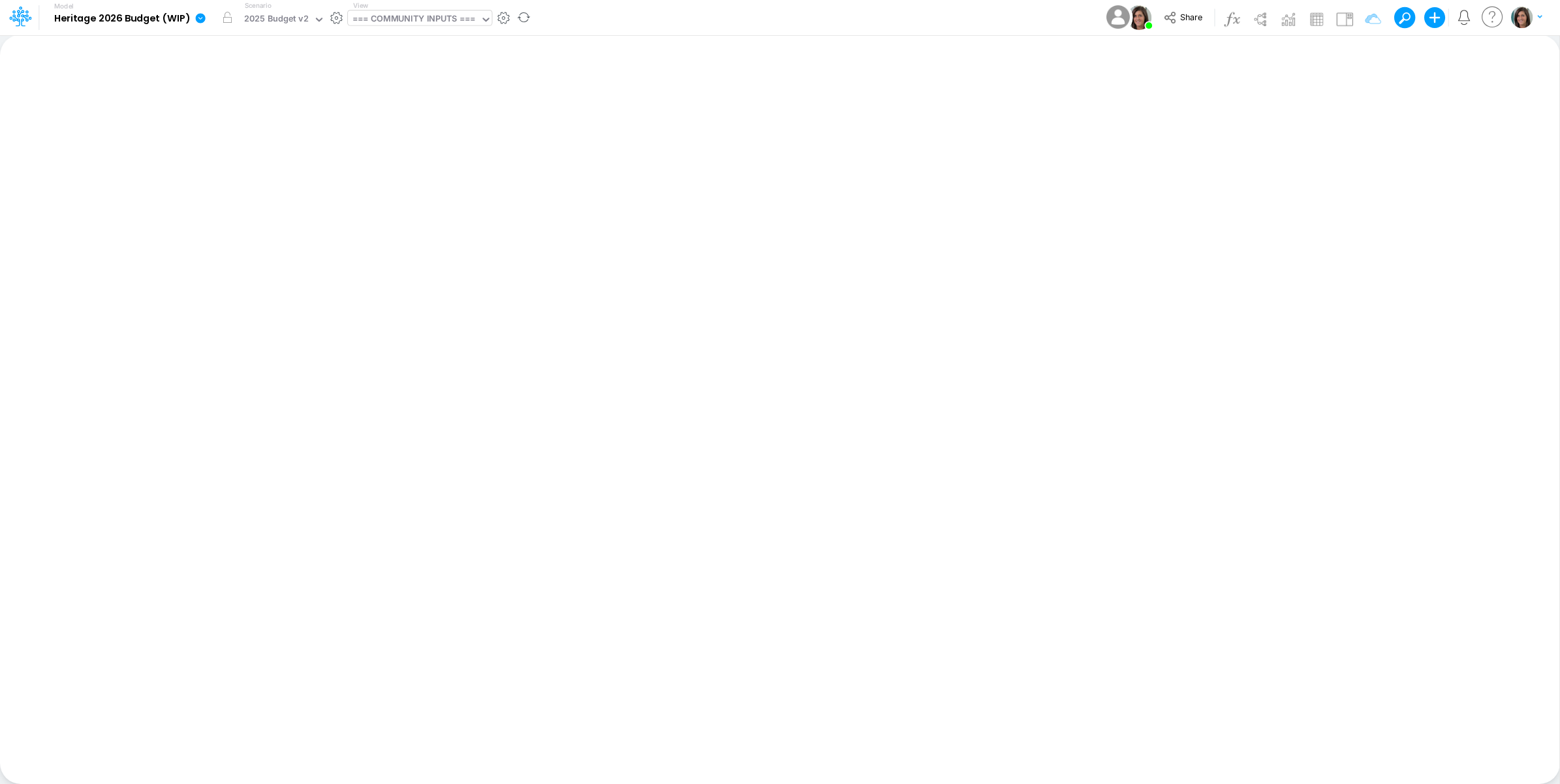
click at [451, 20] on div "=== COMMUNITY INPUTS ===" at bounding box center [414, 19] width 123 height 15
click at [579, 21] on div "Model Heritage 2026 Budget (WIP) Edit model settings Duplicate Import QuickBook…" at bounding box center [780, 17] width 1404 height 35
click at [435, 20] on div "=== COMMUNITY INPUTS ===" at bounding box center [414, 19] width 123 height 15
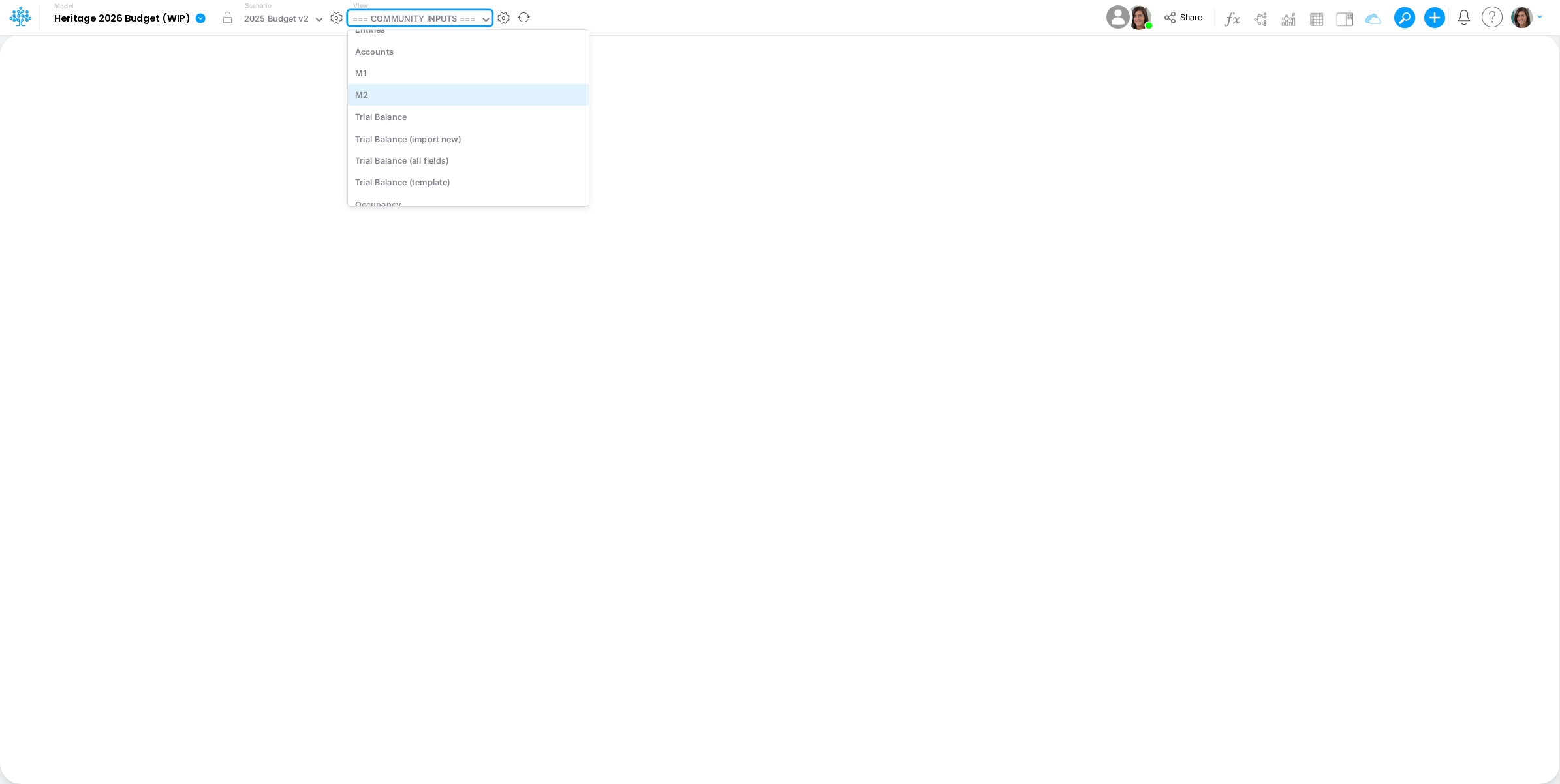
scroll to position [5422, 0]
click at [485, 100] on div "Trial Balance (import new)" at bounding box center [468, 109] width 241 height 22
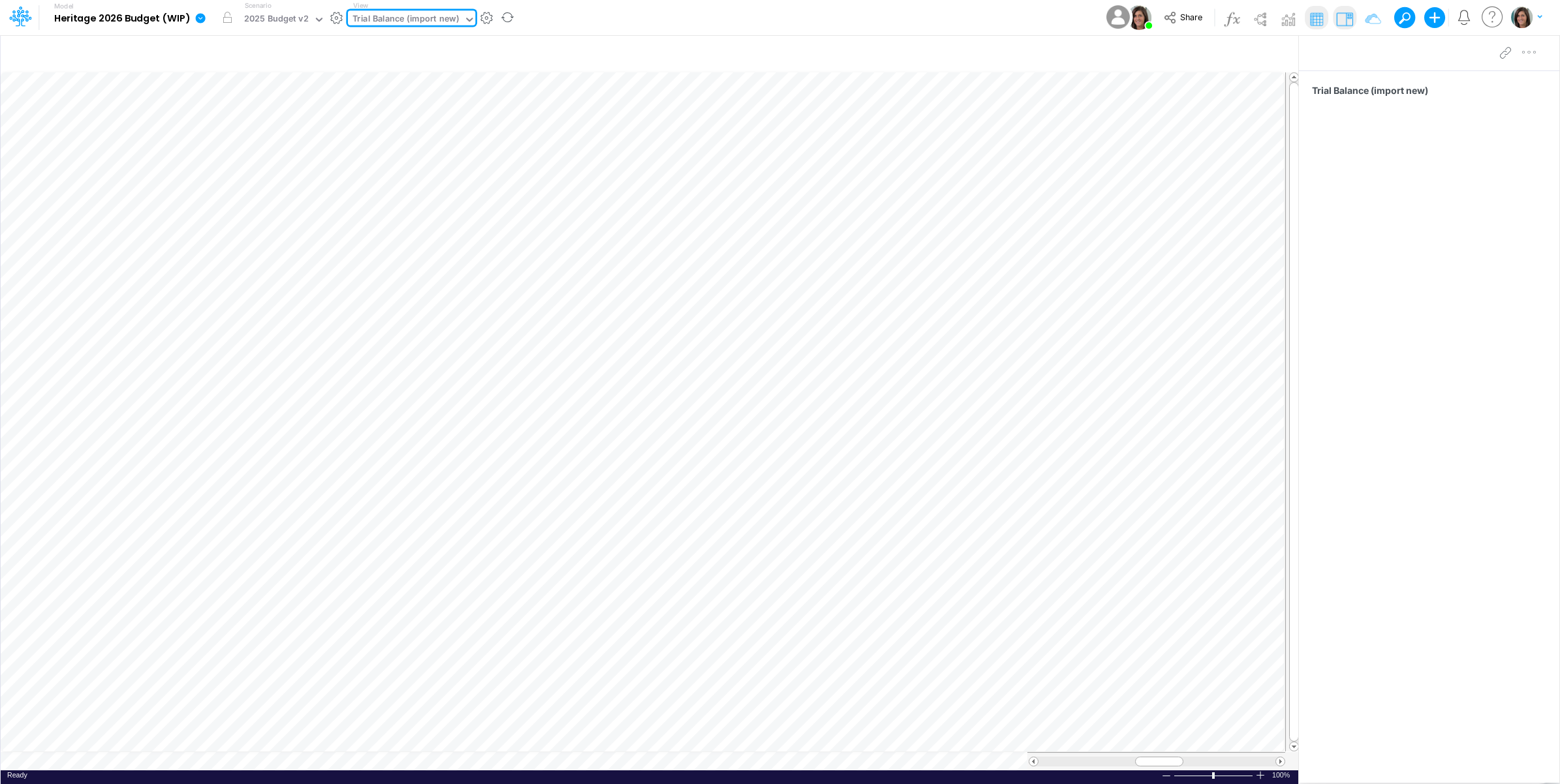
click at [427, 18] on div "Trial Balance (import new)" at bounding box center [406, 19] width 107 height 15
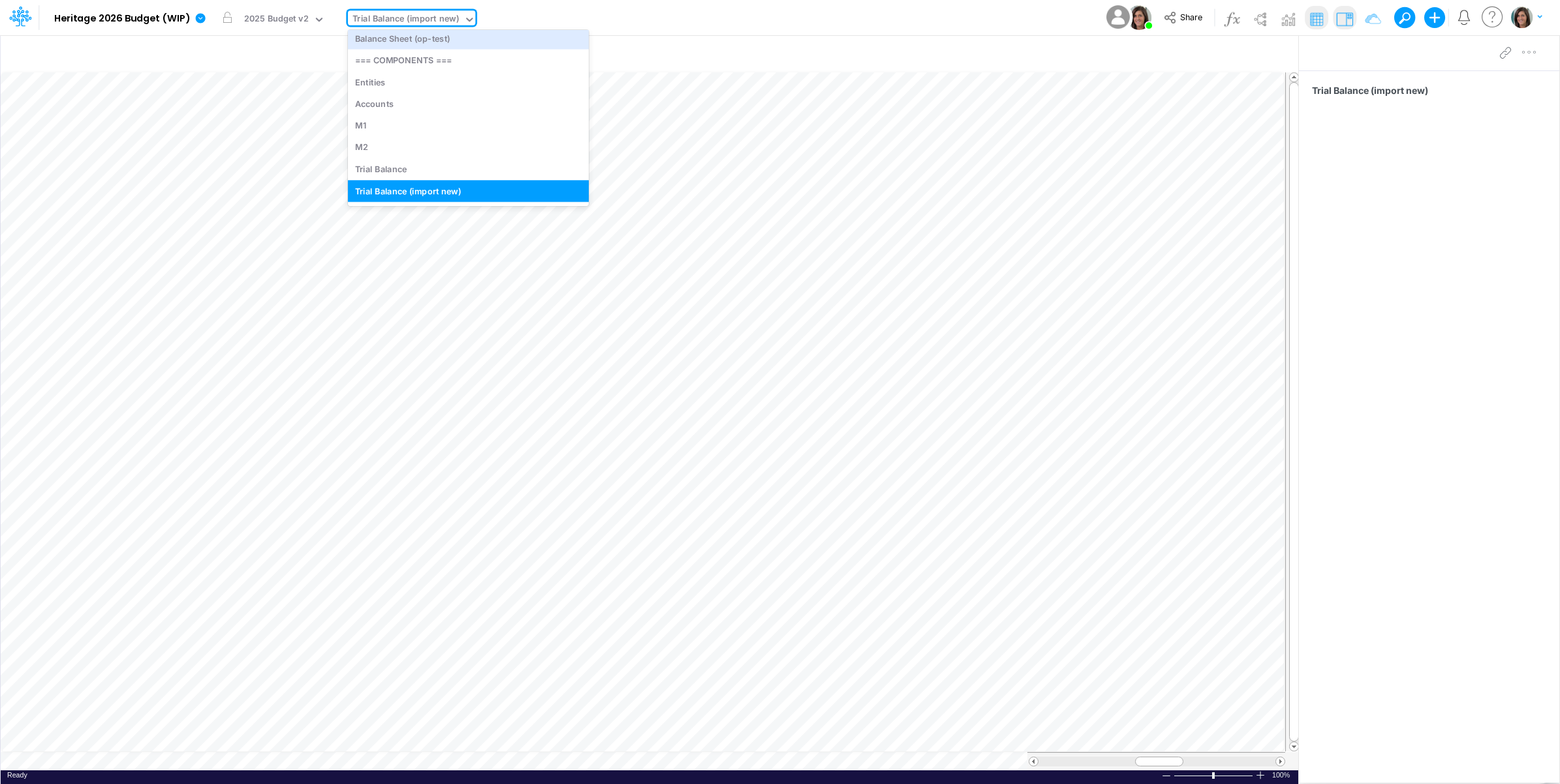
click at [591, 23] on div "Model Heritage 2026 Budget (WIP) Edit model settings Duplicate Import QuickBook…" at bounding box center [780, 17] width 1404 height 35
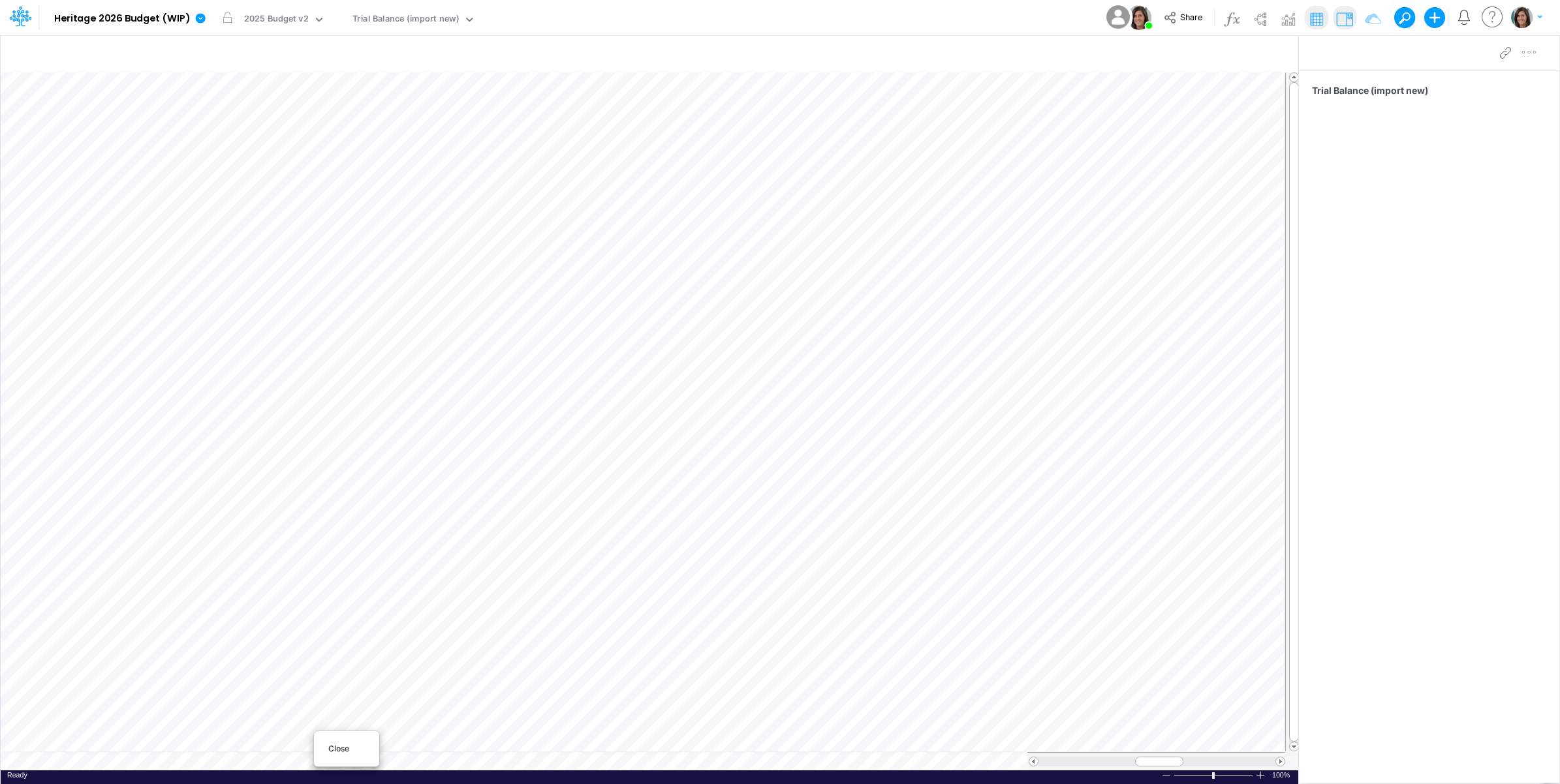
click at [332, 746] on span "Close" at bounding box center [346, 749] width 36 height 12
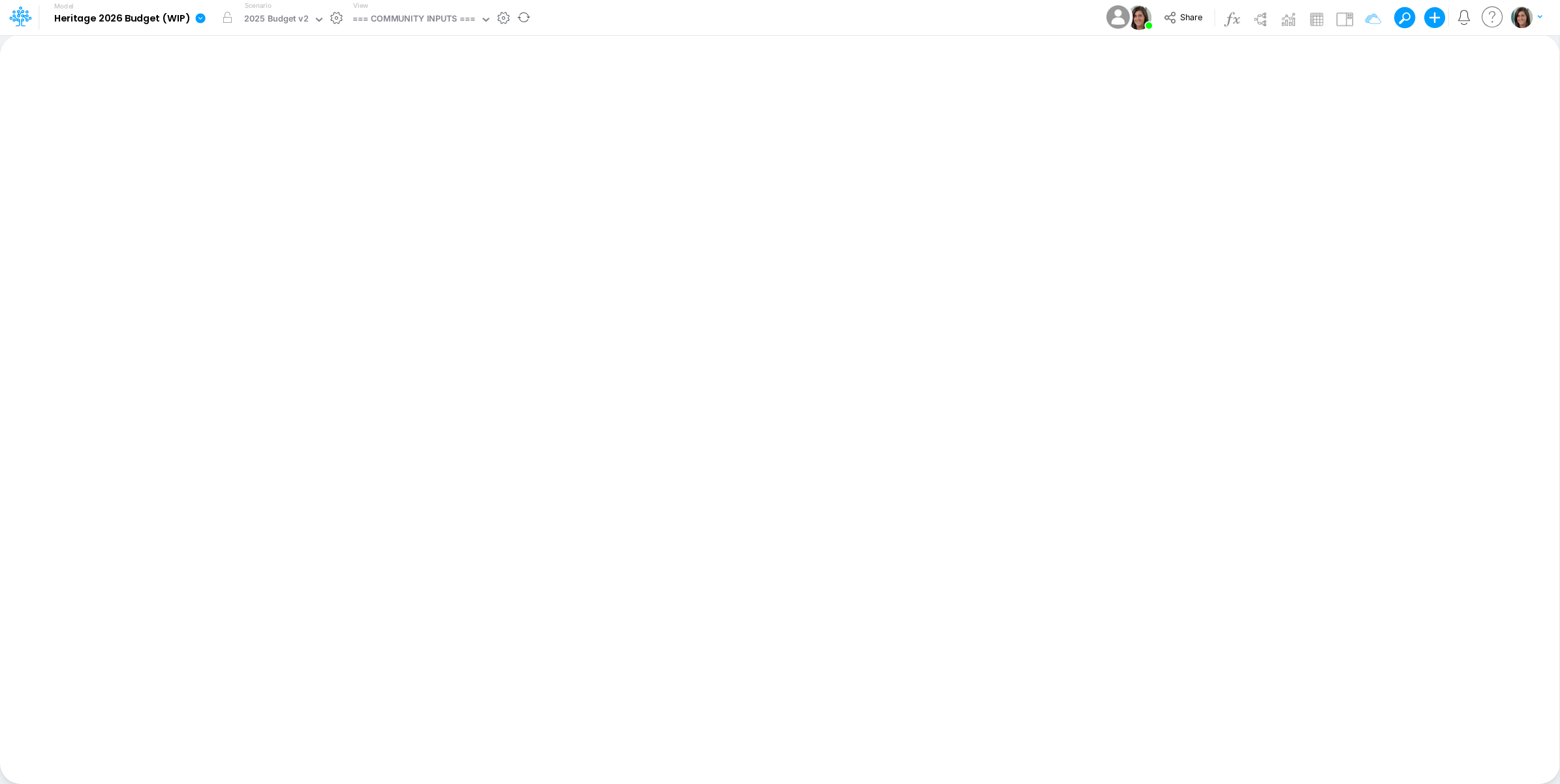
click at [197, 14] on icon at bounding box center [200, 18] width 10 height 10
click at [247, 130] on button "View model info" at bounding box center [266, 135] width 140 height 20
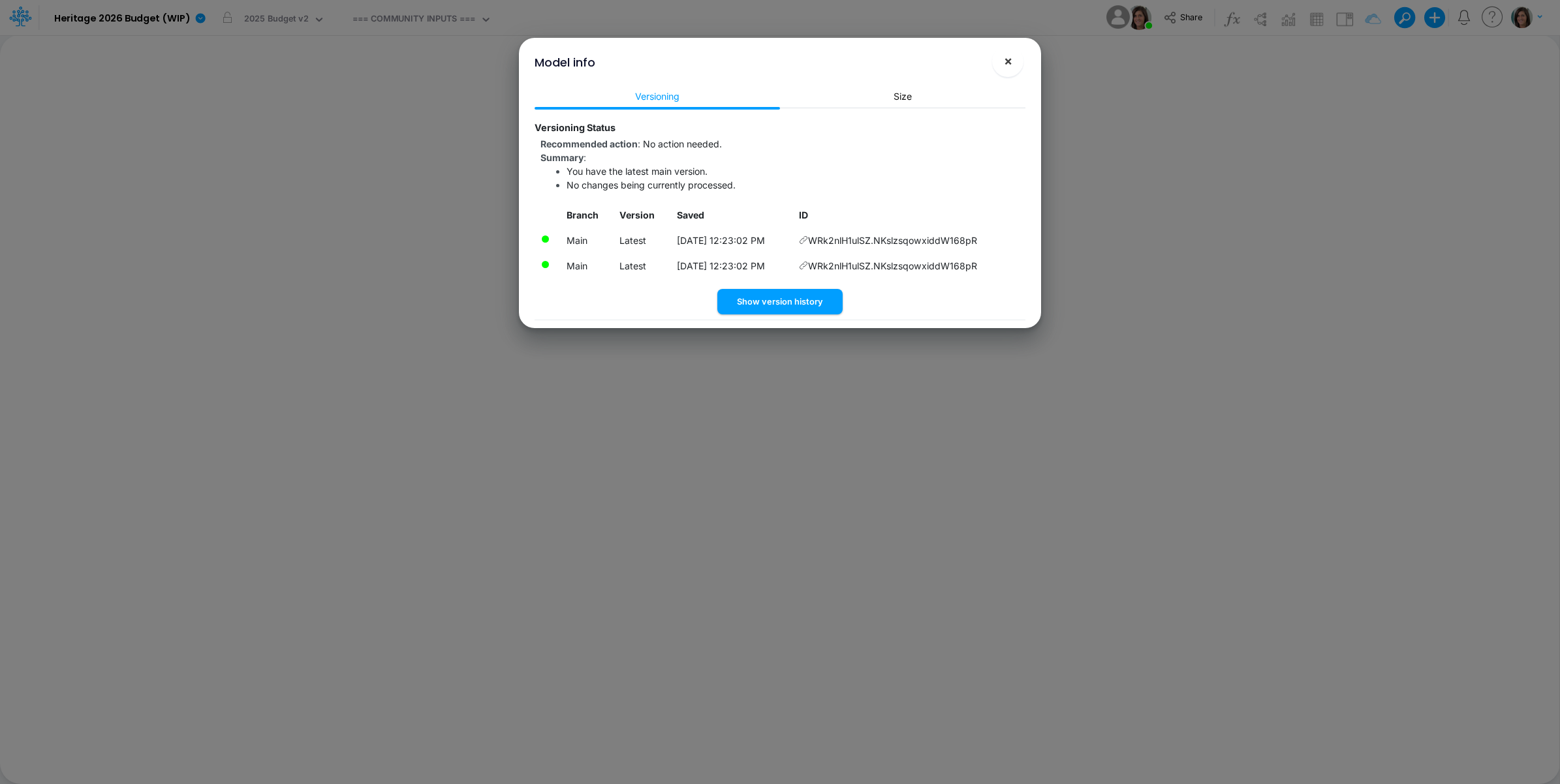
click at [1007, 64] on span "×" at bounding box center [1008, 61] width 9 height 16
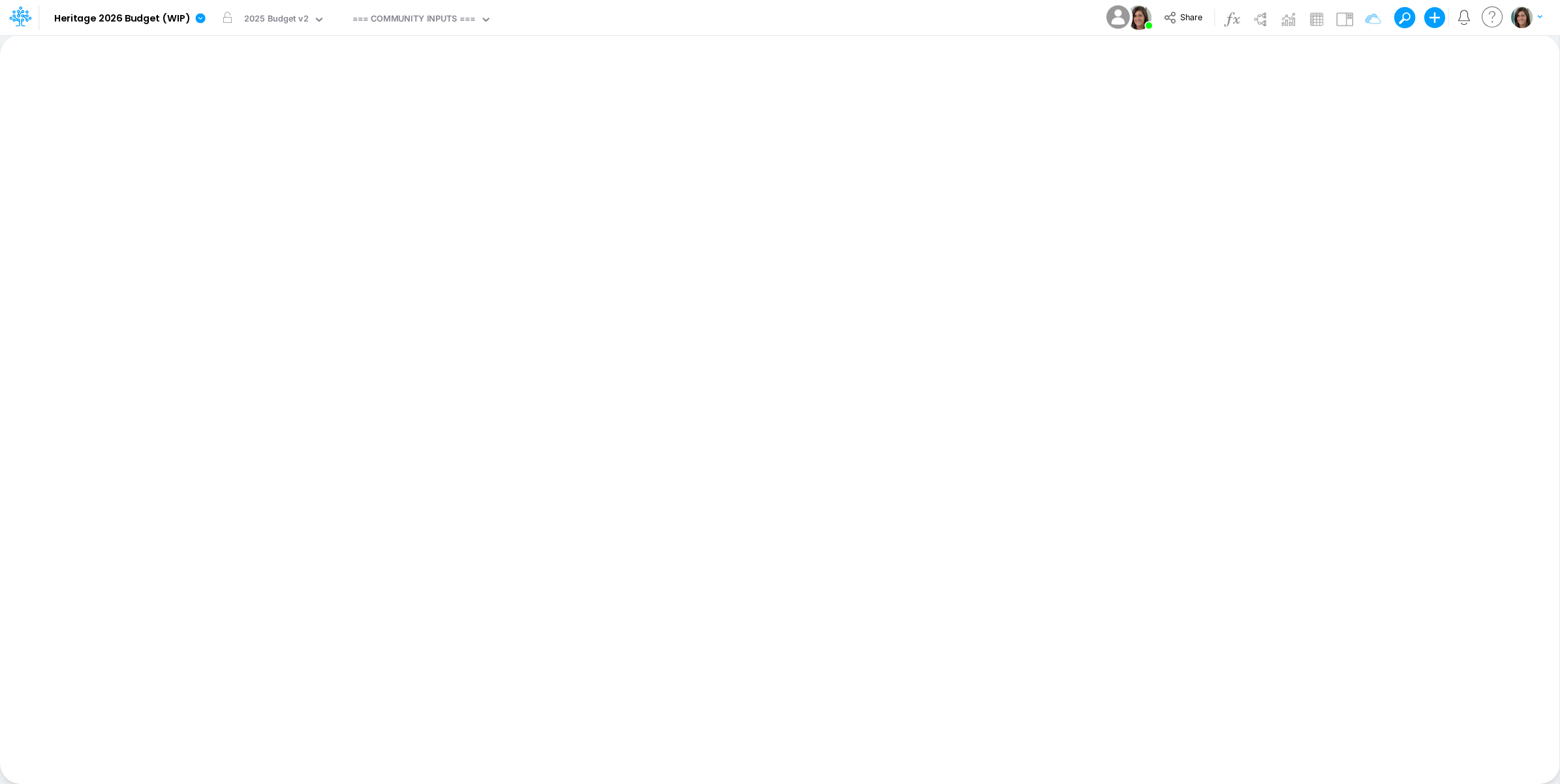
click at [697, 14] on div "Model Heritage 2026 Budget (WIP) Edit model settings Duplicate Import QuickBook…" at bounding box center [780, 17] width 1404 height 35
